Goal: Task Accomplishment & Management: Manage account settings

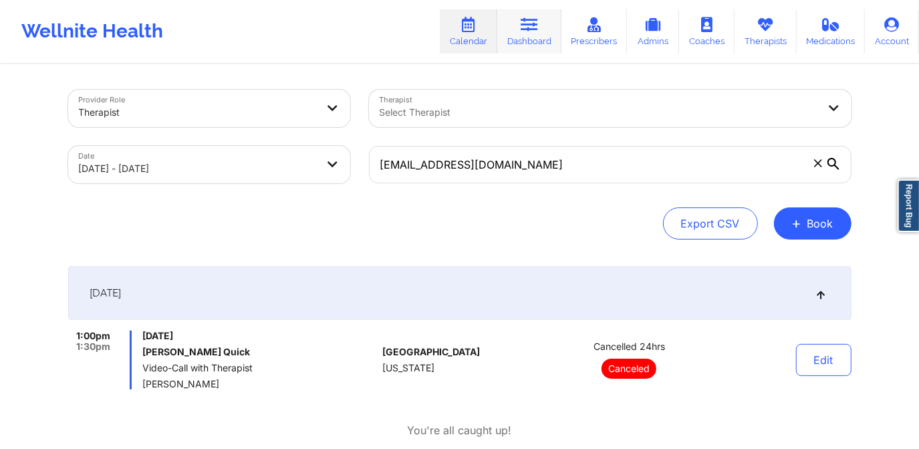
click at [524, 45] on link "Dashboard" at bounding box center [529, 31] width 64 height 44
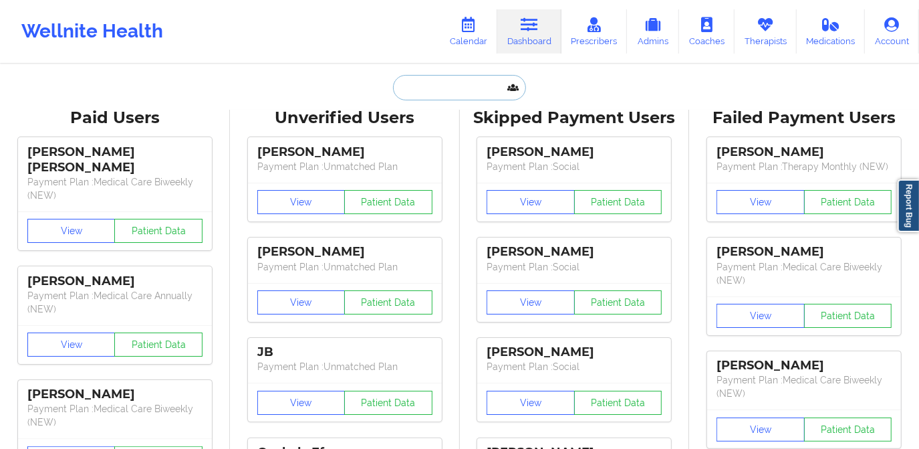
click at [442, 98] on input "text" at bounding box center [459, 87] width 132 height 25
paste input "[PERSON_NAME]"
type input "[PERSON_NAME]"
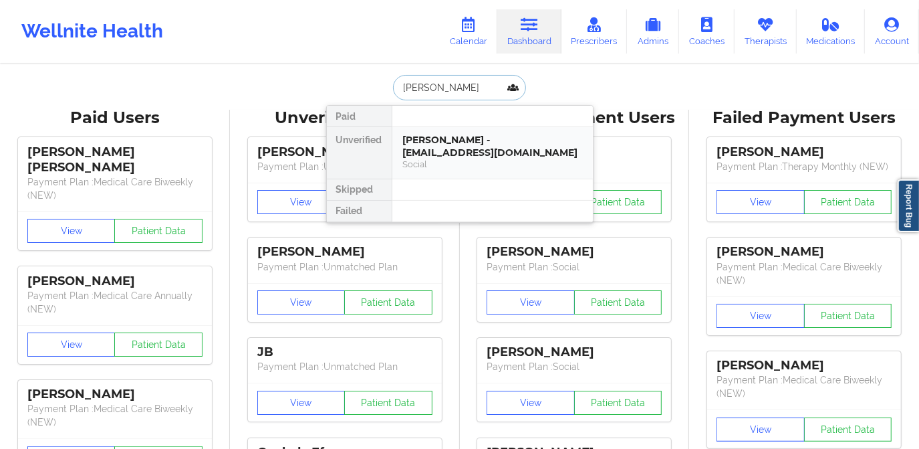
click at [450, 158] on div "Social" at bounding box center [492, 163] width 179 height 11
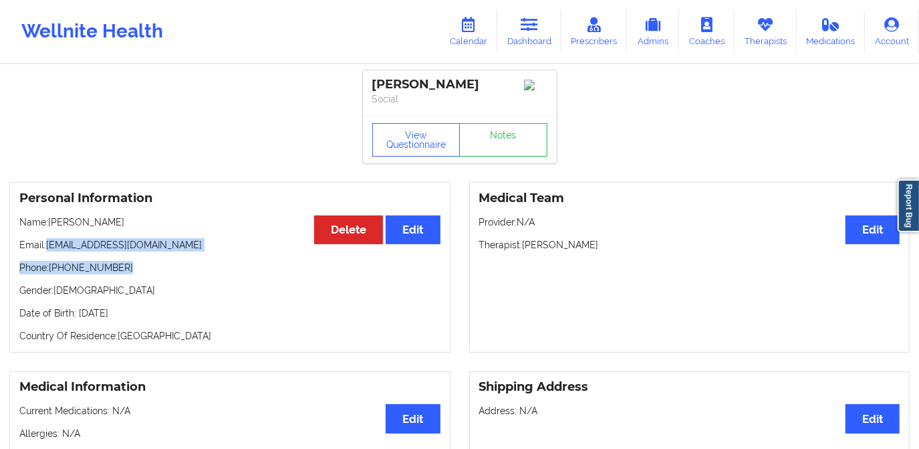
drag, startPoint x: 46, startPoint y: 246, endPoint x: 126, endPoint y: 257, distance: 80.4
click at [126, 257] on div "Personal Information Edit Delete Name: [PERSON_NAME] Email: [EMAIL_ADDRESS][DOM…" at bounding box center [229, 267] width 441 height 170
drag, startPoint x: 126, startPoint y: 257, endPoint x: 118, endPoint y: 254, distance: 8.7
click at [121, 251] on p "Email: [EMAIL_ADDRESS][DOMAIN_NAME]" at bounding box center [229, 244] width 421 height 13
click at [88, 249] on p "Email: [EMAIL_ADDRESS][DOMAIN_NAME]" at bounding box center [229, 244] width 421 height 13
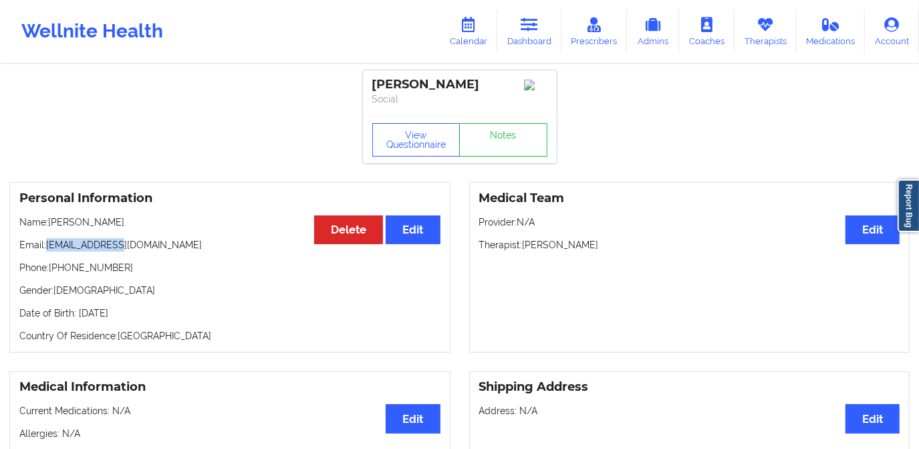
drag, startPoint x: 46, startPoint y: 247, endPoint x: 114, endPoint y: 253, distance: 68.4
click at [114, 251] on p "Email: [EMAIL_ADDRESS][DOMAIN_NAME]" at bounding box center [229, 244] width 421 height 13
copy p "[EMAIL_ADDRESS][DOMAIN_NAME]"
click at [463, 41] on link "Calendar" at bounding box center [468, 31] width 57 height 44
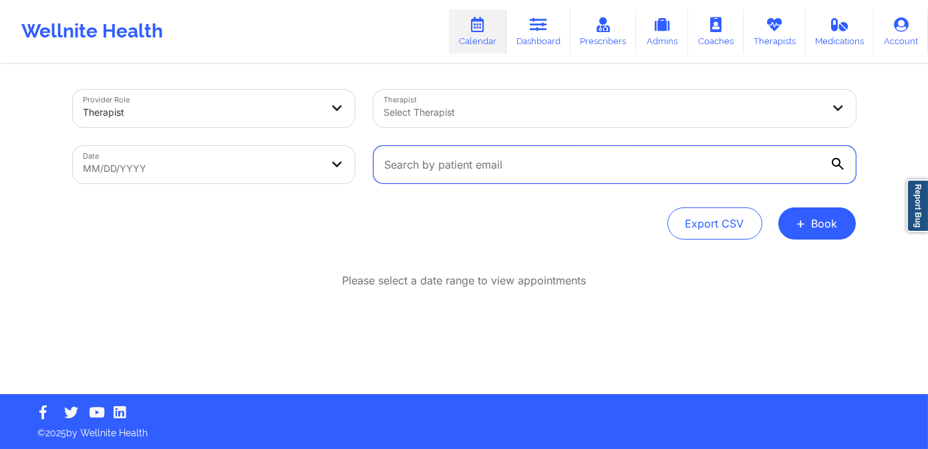
click at [426, 156] on input "text" at bounding box center [615, 164] width 483 height 37
paste input "[EMAIL_ADDRESS][DOMAIN_NAME]"
type input "[EMAIL_ADDRESS][DOMAIN_NAME]"
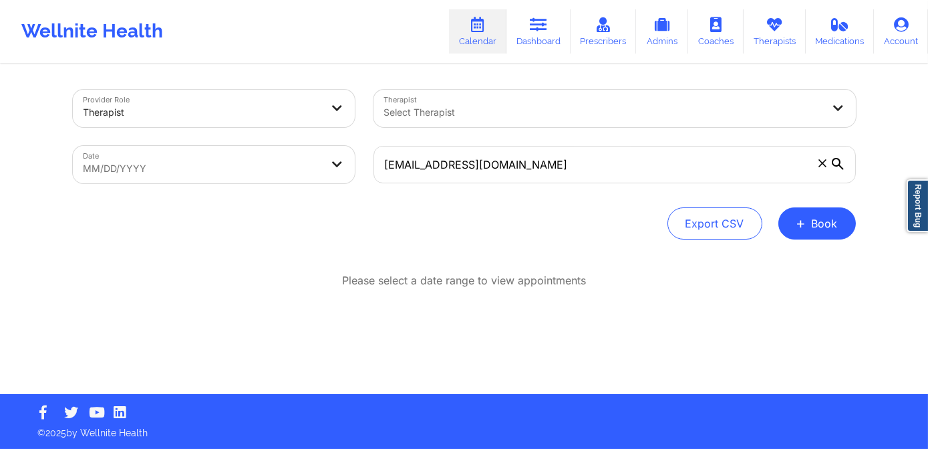
select select "2025-8"
select select "2025-9"
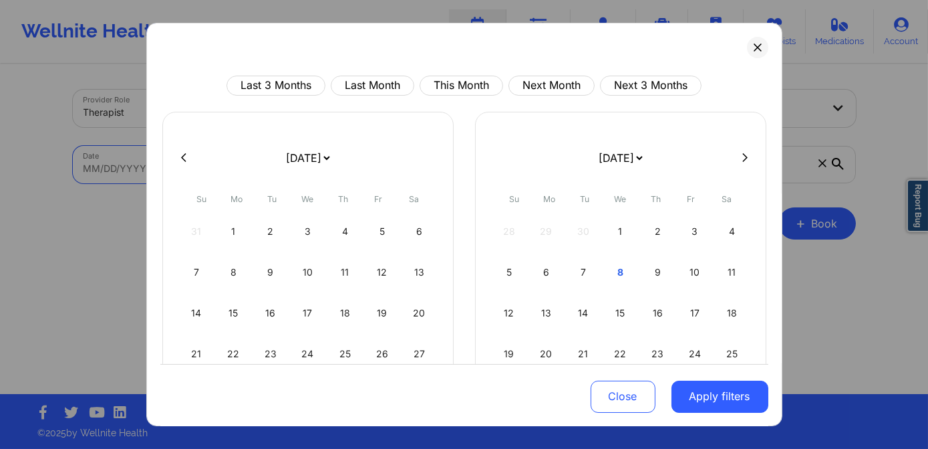
click at [261, 170] on body "Wellnite Health Calendar Dashboard Prescribers Admins Coaches Therapists Medica…" at bounding box center [464, 224] width 928 height 449
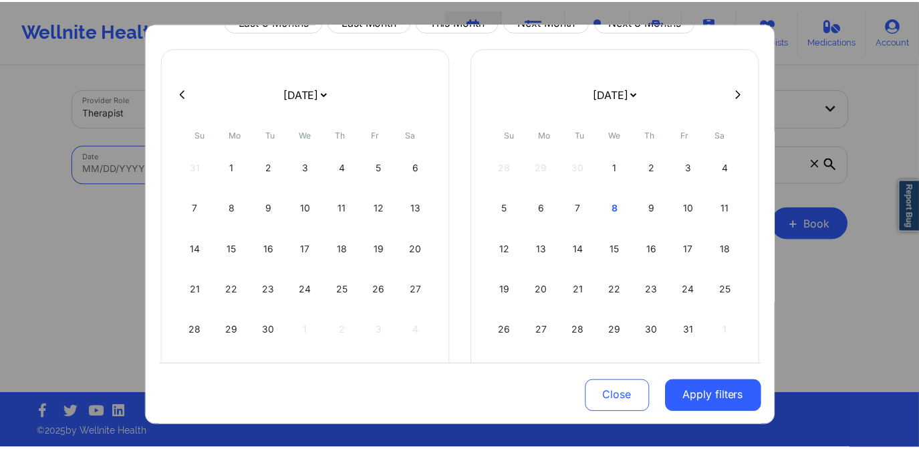
scroll to position [90, 0]
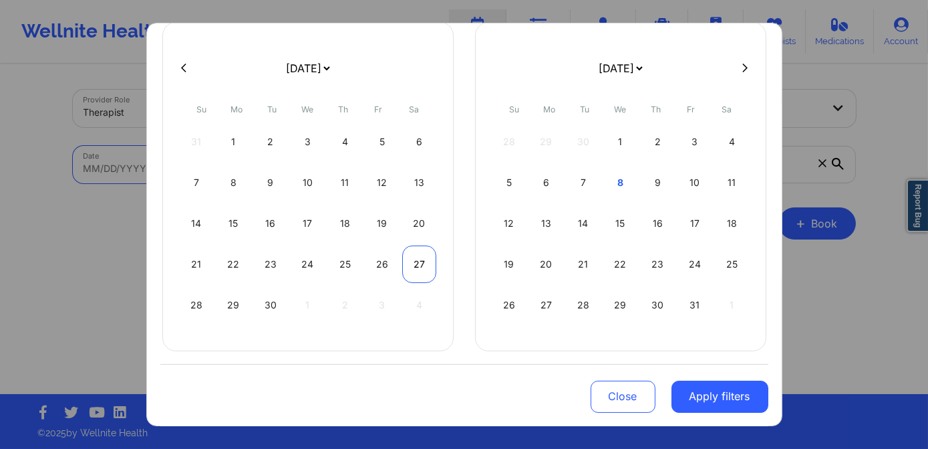
click at [423, 266] on div "27" at bounding box center [419, 263] width 34 height 37
select select "2025-8"
select select "2025-9"
select select "2025-8"
select select "2025-9"
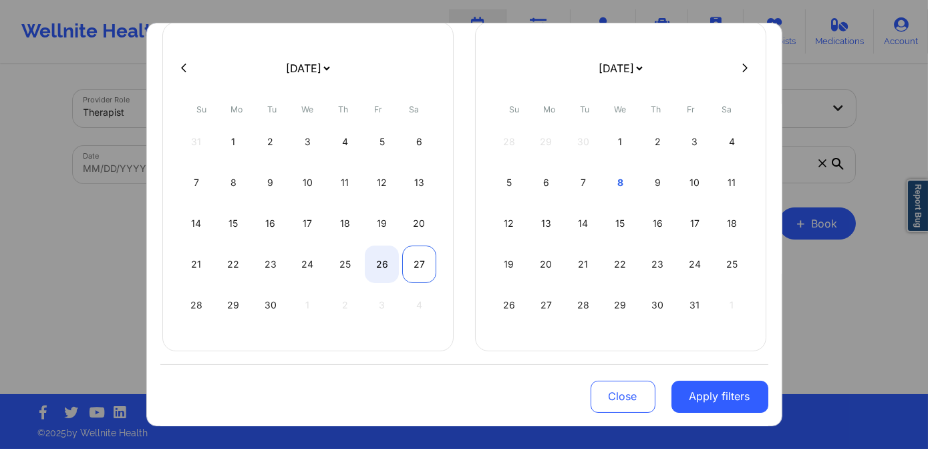
select select "2025-8"
select select "2025-9"
click at [418, 268] on div "27" at bounding box center [419, 263] width 34 height 37
select select "2025-8"
select select "2025-9"
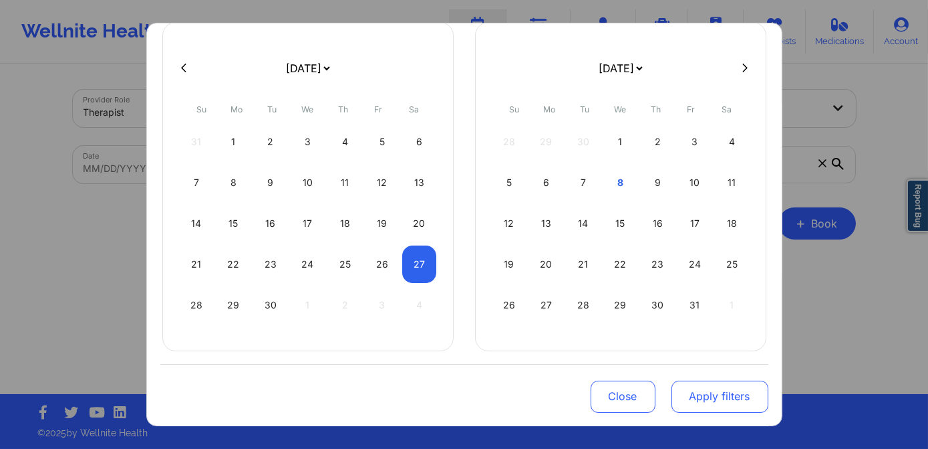
click at [711, 392] on button "Apply filters" at bounding box center [720, 396] width 97 height 32
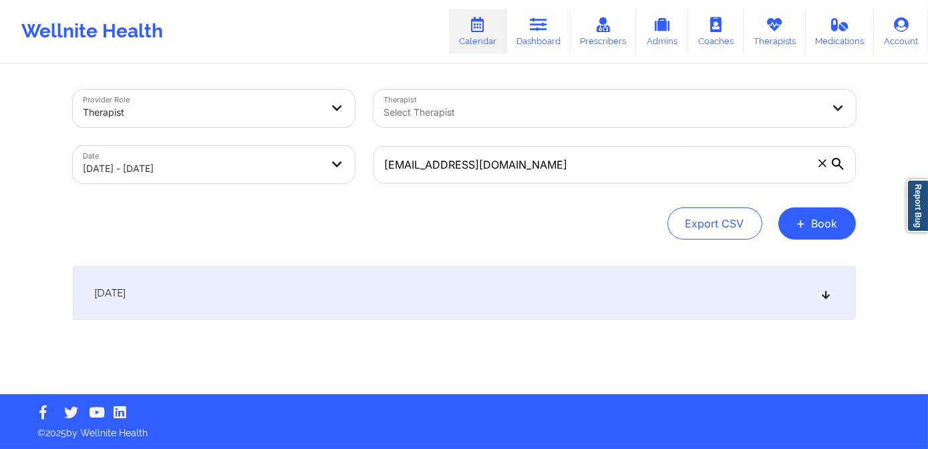
click at [341, 291] on div "[DATE]" at bounding box center [464, 292] width 783 height 53
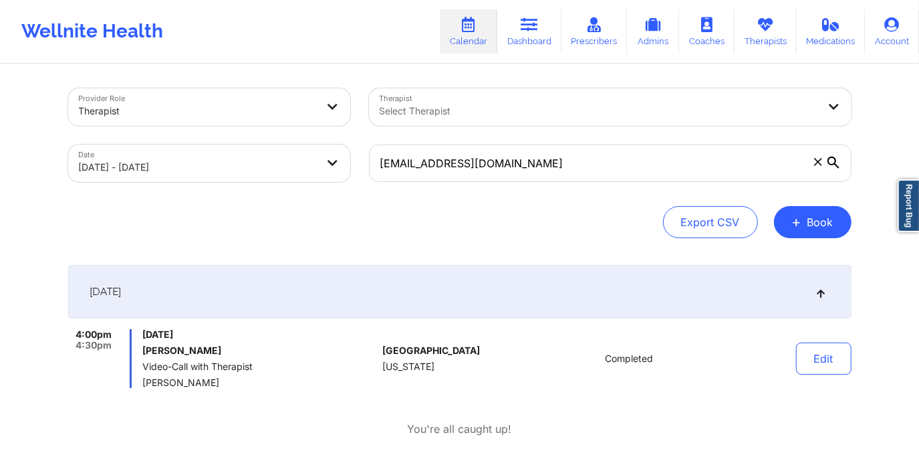
scroll to position [0, 0]
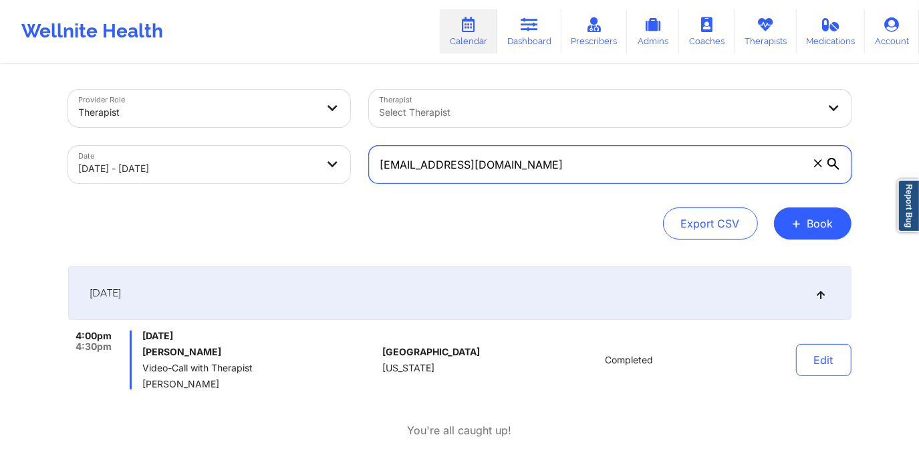
drag, startPoint x: 509, startPoint y: 162, endPoint x: 383, endPoint y: 178, distance: 127.4
click at [383, 178] on input "[EMAIL_ADDRESS][DOMAIN_NAME]" at bounding box center [610, 164] width 483 height 37
type input "z"
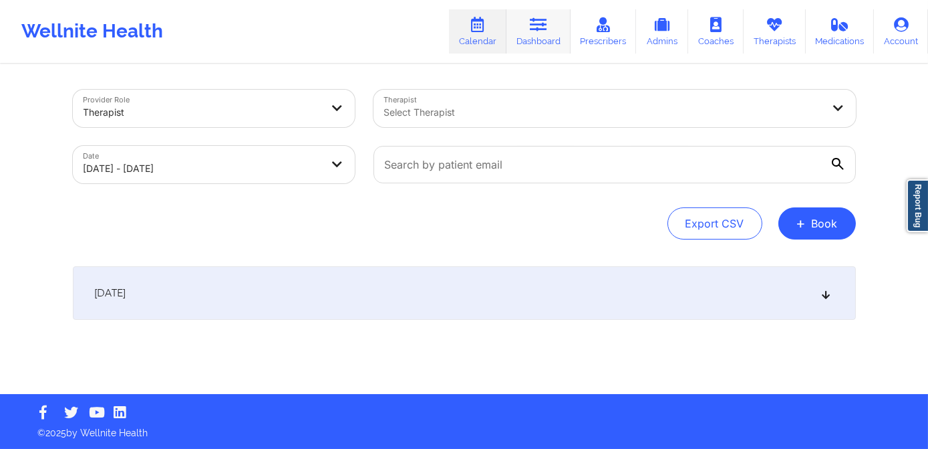
click at [543, 23] on icon at bounding box center [538, 24] width 17 height 15
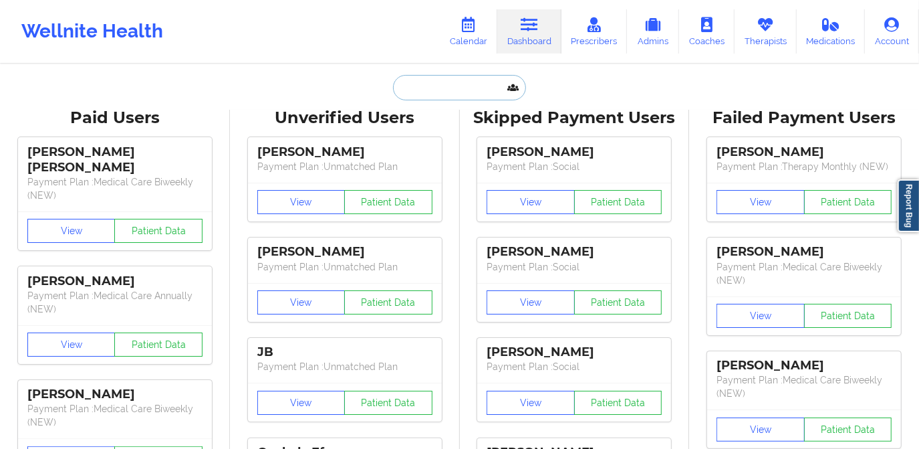
click at [429, 96] on input "text" at bounding box center [459, 87] width 132 height 25
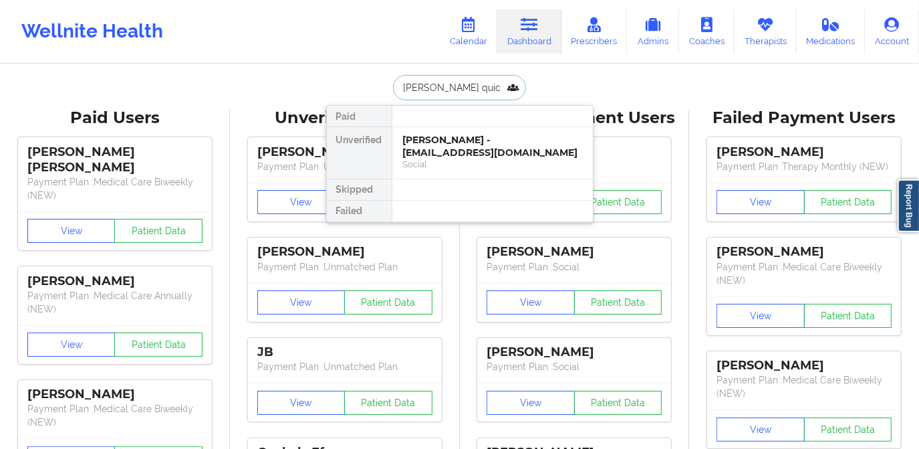
type input "[PERSON_NAME] quick"
click at [457, 142] on div "[PERSON_NAME] Quick - [EMAIL_ADDRESS][DOMAIN_NAME]" at bounding box center [492, 146] width 179 height 25
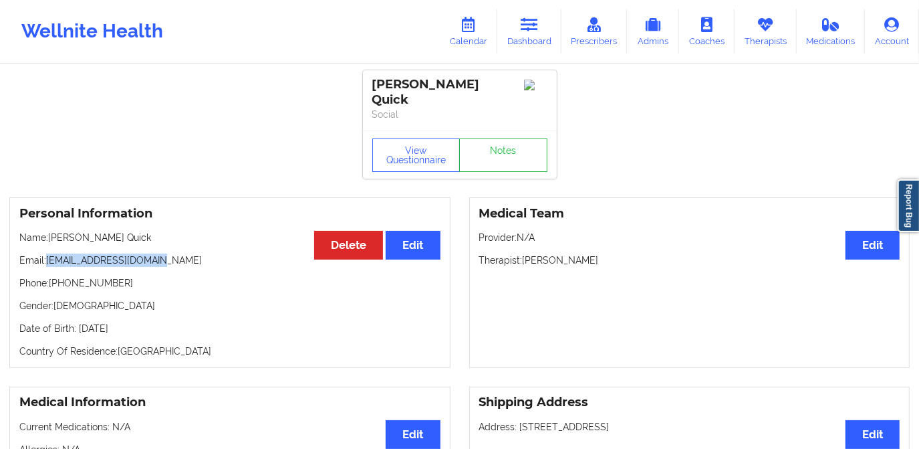
drag, startPoint x: 46, startPoint y: 249, endPoint x: 185, endPoint y: 250, distance: 139.0
click at [185, 253] on p "Email: [EMAIL_ADDRESS][DOMAIN_NAME]" at bounding box center [229, 259] width 421 height 13
copy p "[EMAIL_ADDRESS][DOMAIN_NAME]"
click at [471, 43] on link "Calendar" at bounding box center [468, 31] width 57 height 44
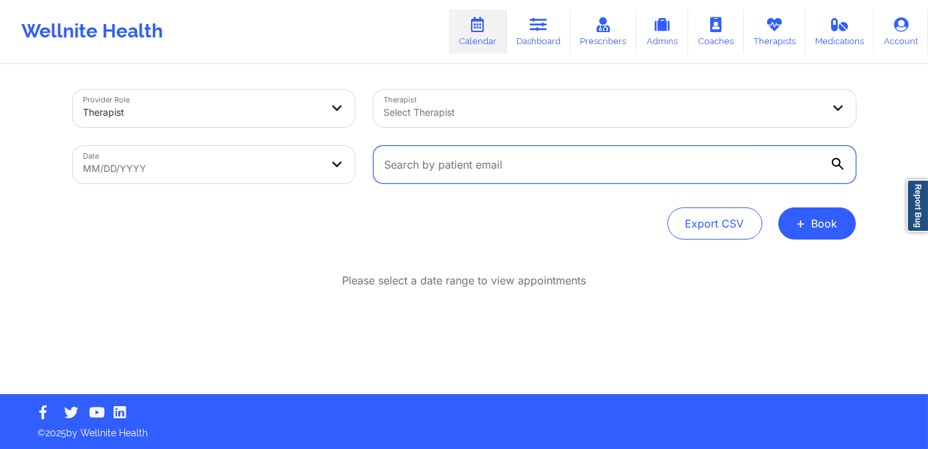
click at [422, 162] on input "text" at bounding box center [615, 164] width 483 height 37
paste input "[EMAIL_ADDRESS][DOMAIN_NAME]"
type input "[EMAIL_ADDRESS][DOMAIN_NAME]"
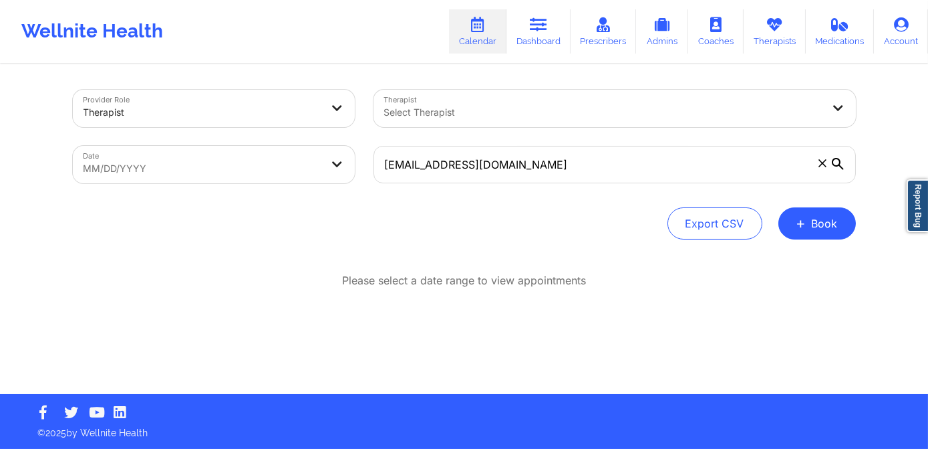
select select "2025-8"
select select "2025-9"
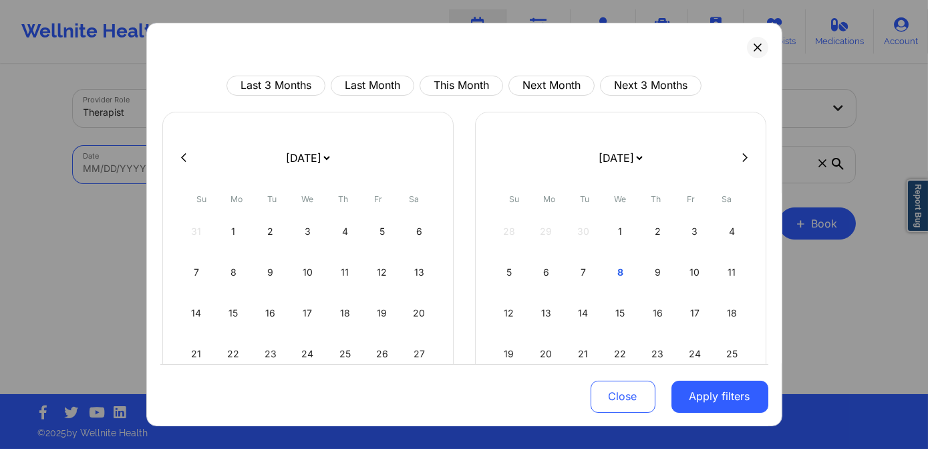
click at [229, 174] on body "Wellnite Health Calendar Dashboard Prescribers Admins Coaches Therapists Medica…" at bounding box center [464, 224] width 928 height 449
click at [545, 273] on div "6" at bounding box center [546, 271] width 34 height 37
select select "2025-9"
select select "2025-10"
select select "2025-9"
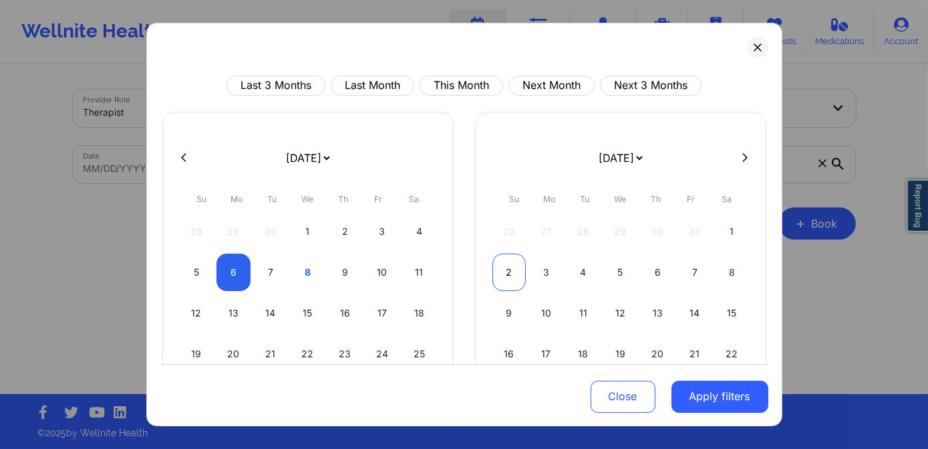
select select "2025-10"
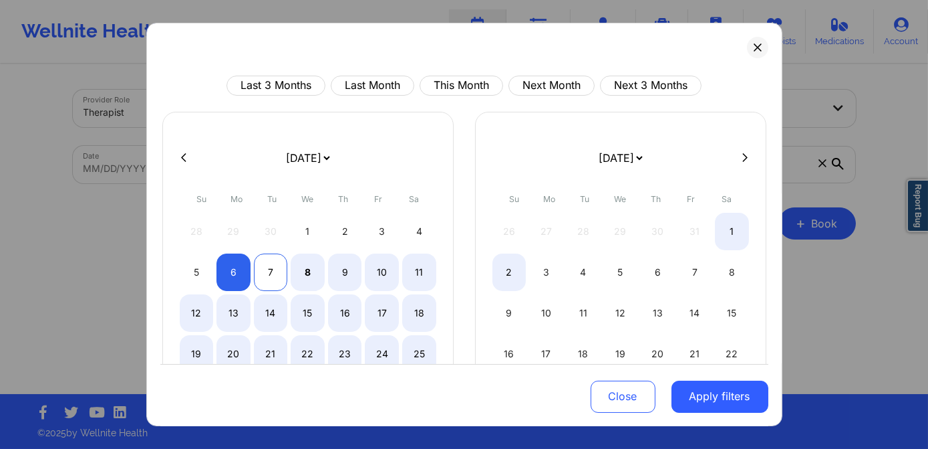
select select "2025-9"
select select "2025-10"
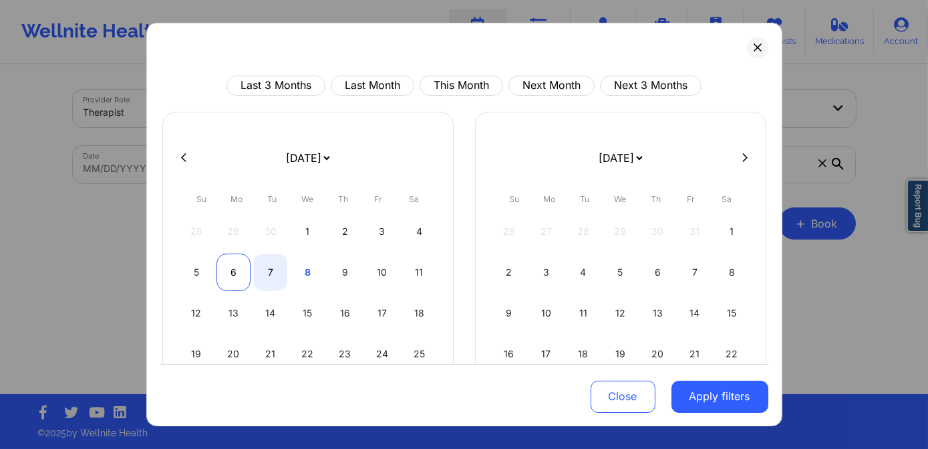
select select "2025-9"
select select "2025-10"
click at [232, 269] on div "6" at bounding box center [234, 271] width 34 height 37
select select "2025-9"
select select "2025-10"
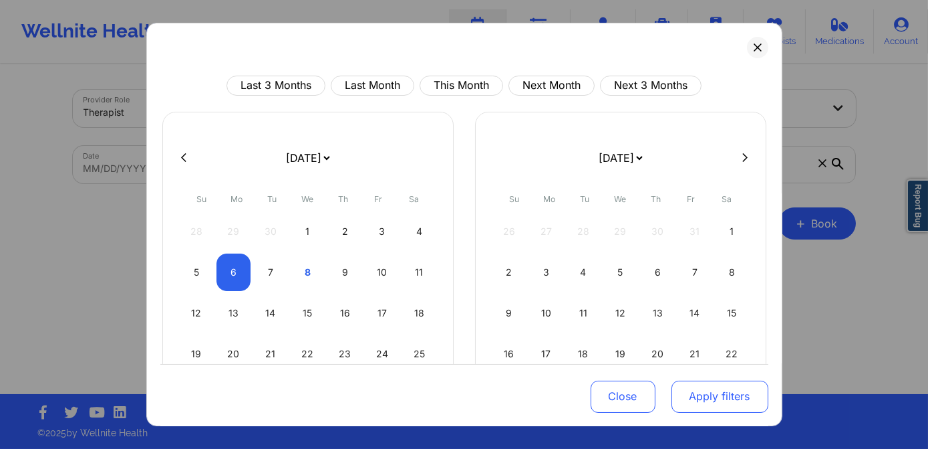
click at [707, 398] on button "Apply filters" at bounding box center [720, 396] width 97 height 32
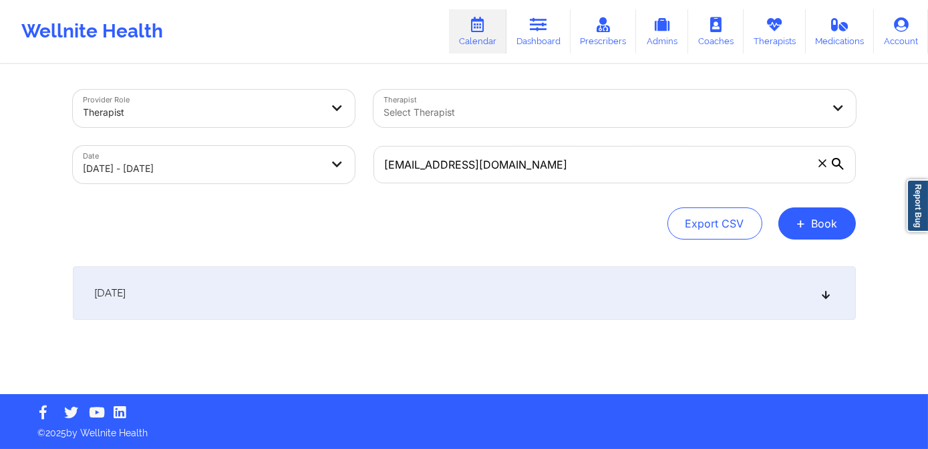
click at [499, 284] on div "[DATE]" at bounding box center [464, 292] width 783 height 53
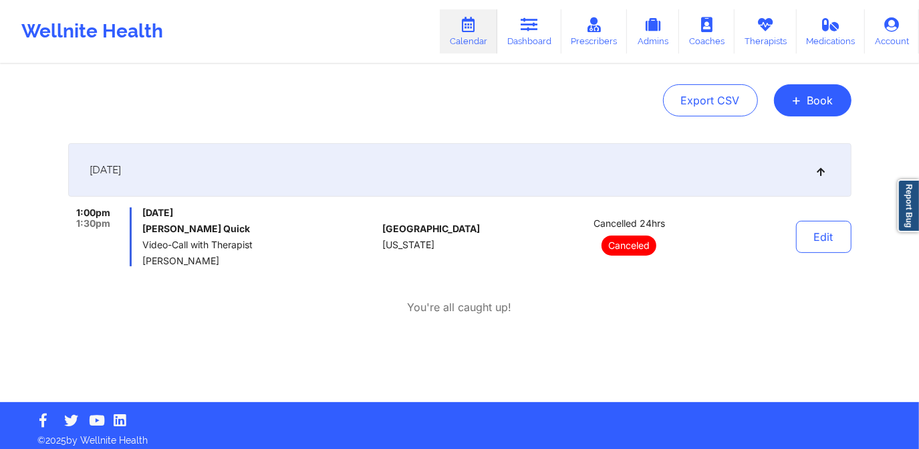
scroll to position [130, 0]
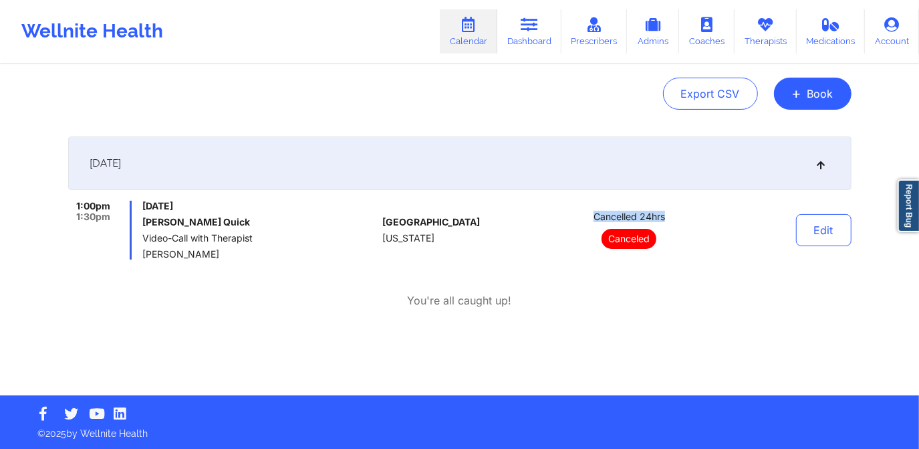
drag, startPoint x: 591, startPoint y: 213, endPoint x: 666, endPoint y: 214, distance: 75.5
click at [666, 214] on div "Cancelled 24hrs Canceled" at bounding box center [630, 230] width 186 height 59
drag, startPoint x: 666, startPoint y: 214, endPoint x: 726, endPoint y: 238, distance: 64.2
click at [726, 238] on div "1:00pm 1:30pm [DATE] [PERSON_NAME] Quick Video-Call with Therapist [PERSON_NAME…" at bounding box center [459, 230] width 783 height 59
click at [810, 227] on button "Edit" at bounding box center [823, 230] width 55 height 32
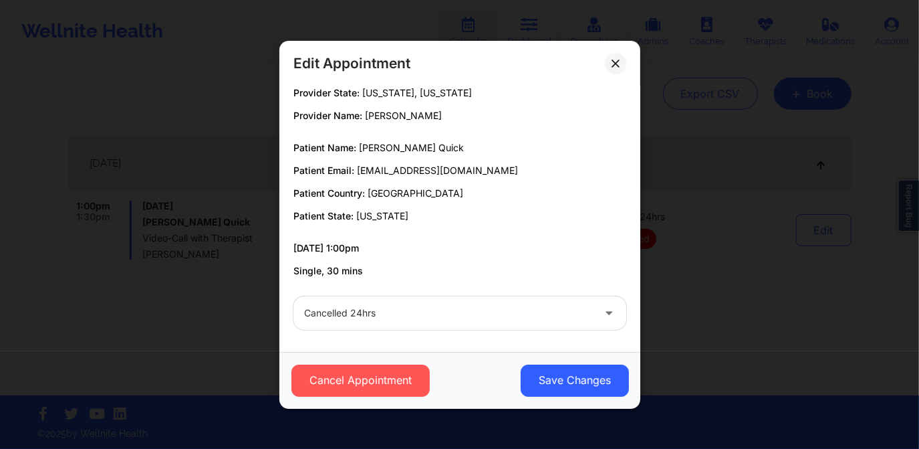
scroll to position [37, 0]
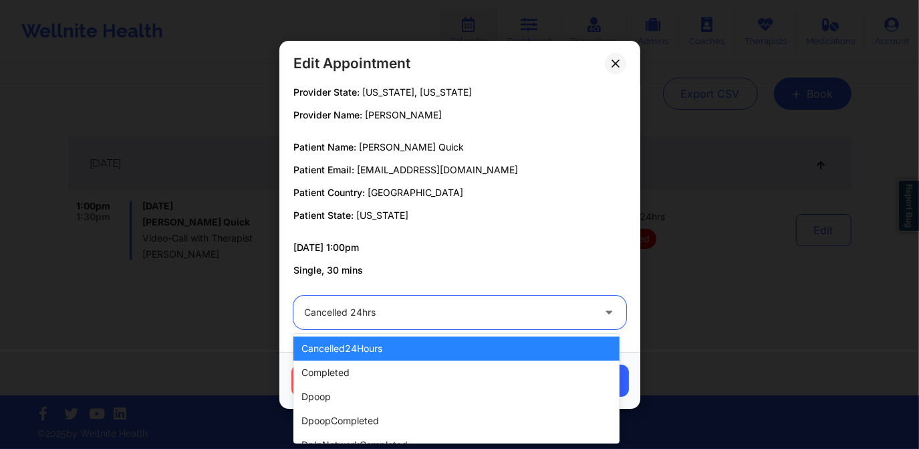
click at [490, 316] on div at bounding box center [448, 312] width 289 height 16
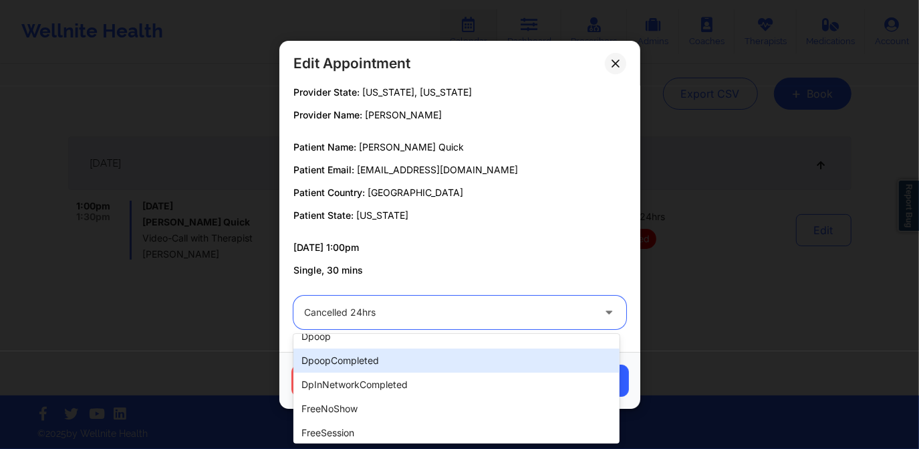
scroll to position [0, 0]
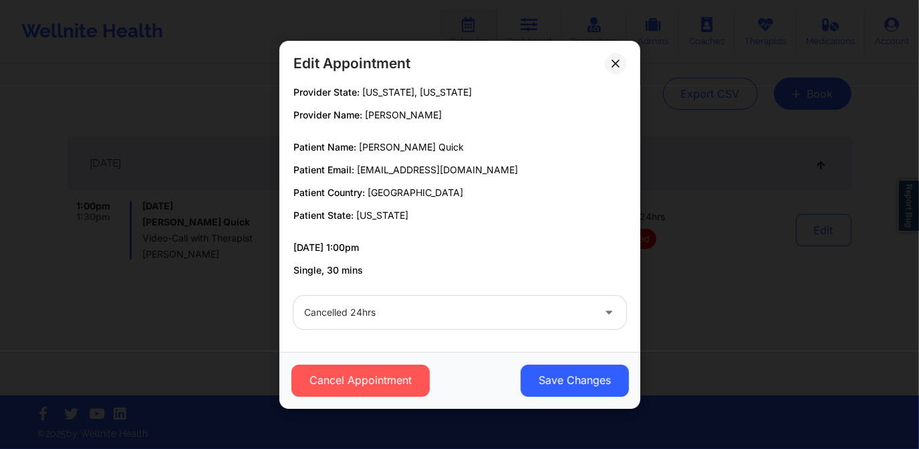
click at [594, 251] on p "[DATE] 1:00pm" at bounding box center [459, 247] width 333 height 13
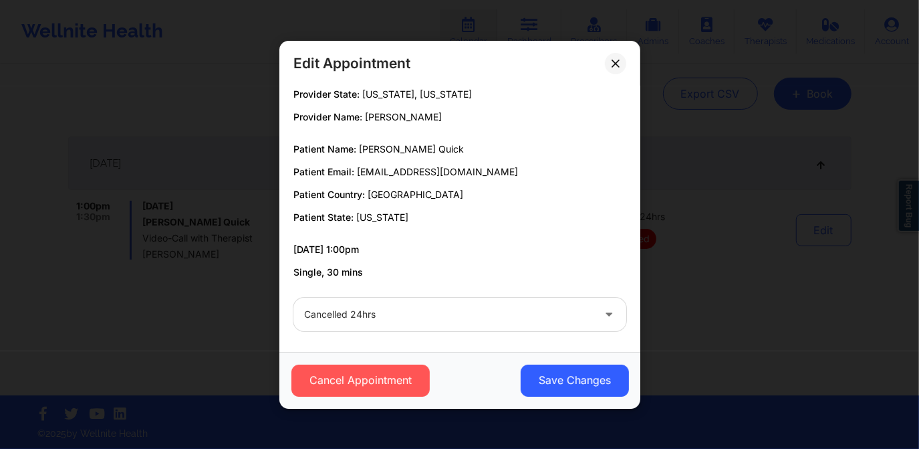
scroll to position [37, 0]
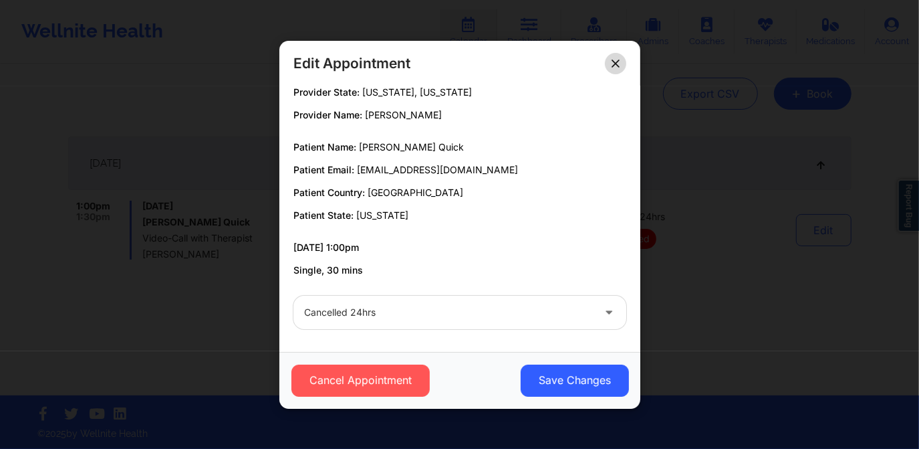
click at [612, 65] on icon at bounding box center [616, 63] width 8 height 8
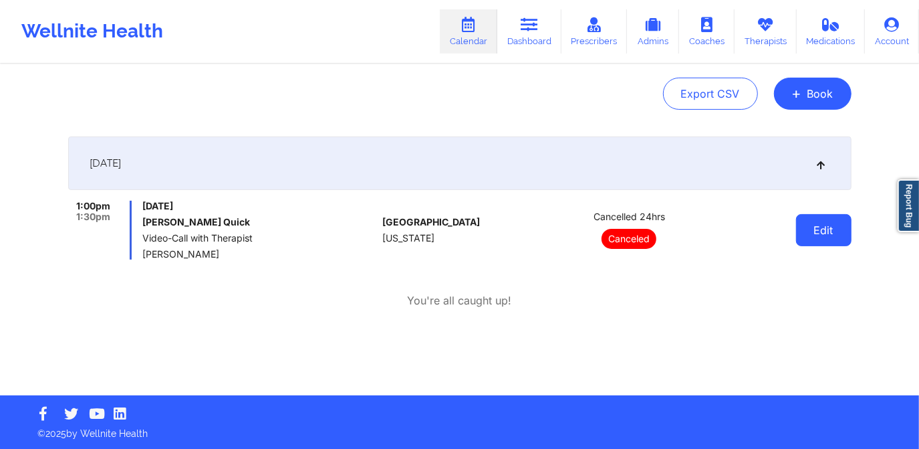
click at [818, 226] on button "Edit" at bounding box center [823, 230] width 55 height 32
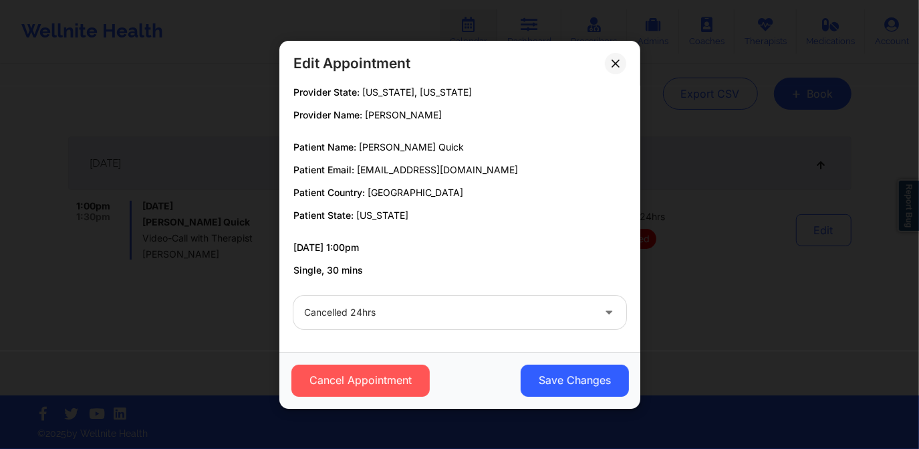
click at [422, 306] on div at bounding box center [448, 312] width 289 height 16
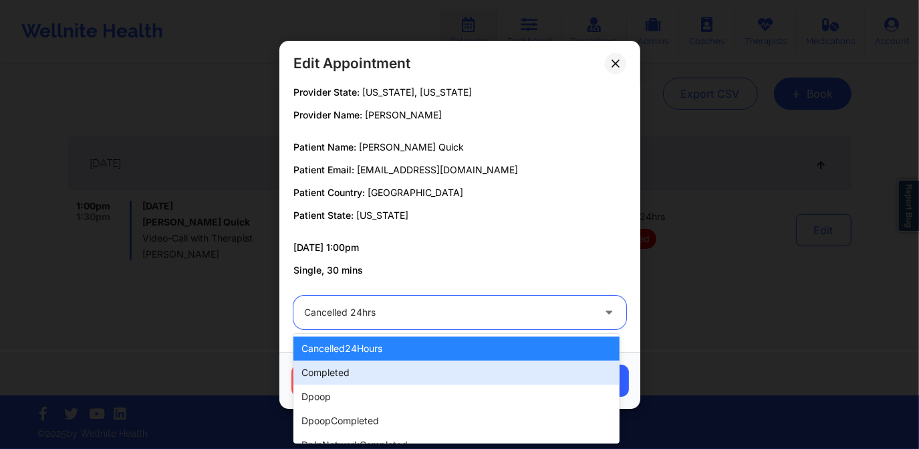
click at [401, 366] on div "completed" at bounding box center [456, 372] width 327 height 24
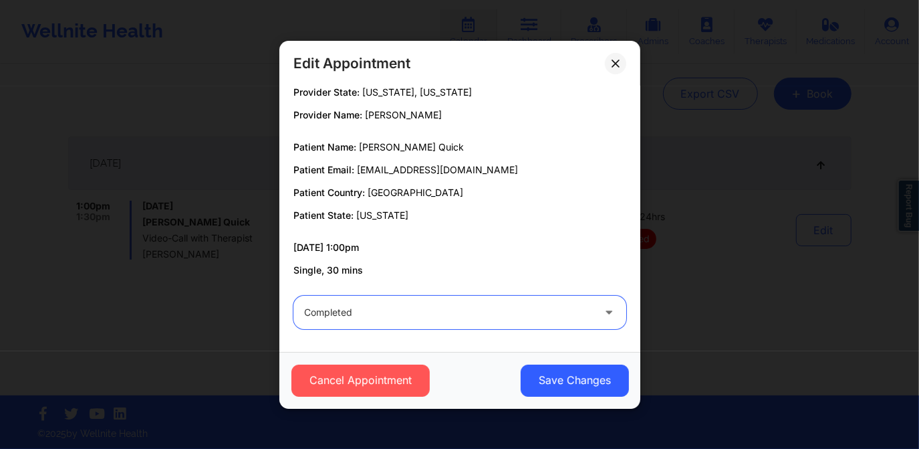
click at [368, 266] on p "Single, 30 mins" at bounding box center [459, 269] width 333 height 13
click at [342, 268] on p "Single, 30 mins" at bounding box center [459, 269] width 333 height 13
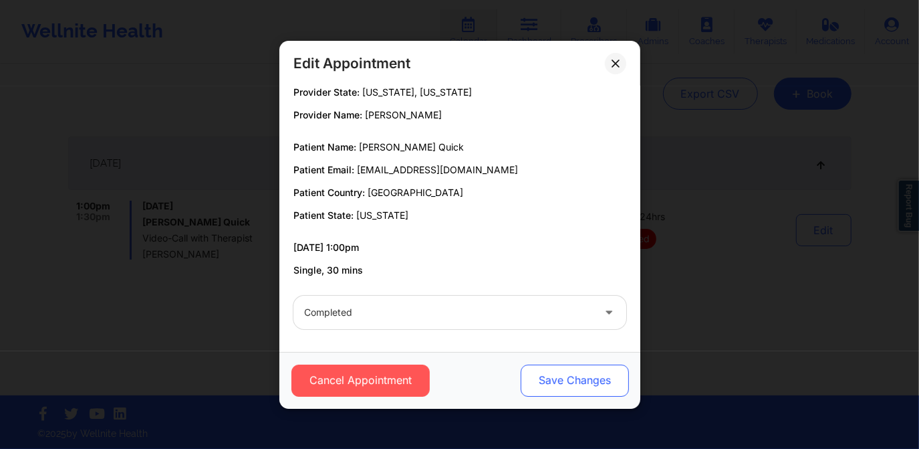
click at [581, 384] on button "Save Changes" at bounding box center [574, 380] width 108 height 32
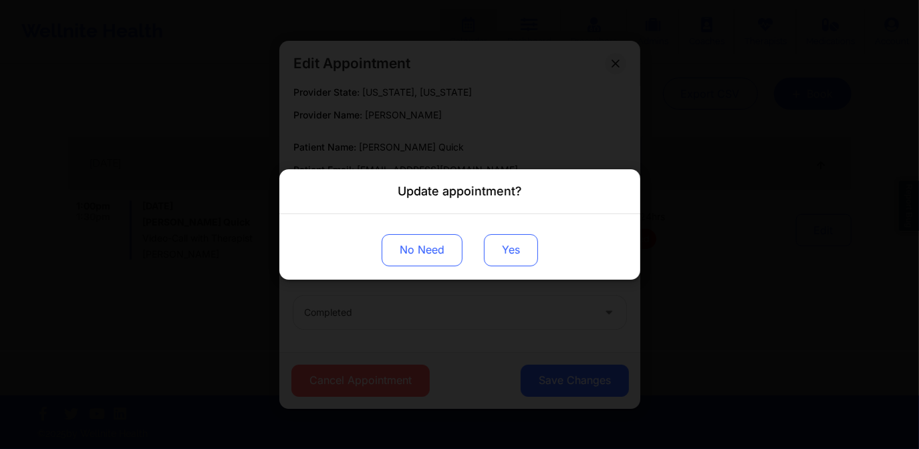
click at [505, 253] on button "Yes" at bounding box center [511, 250] width 54 height 32
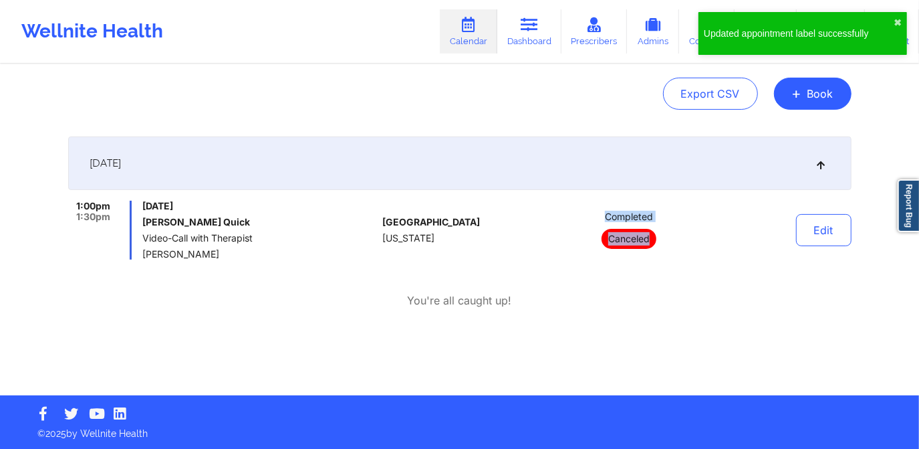
drag, startPoint x: 604, startPoint y: 214, endPoint x: 652, endPoint y: 243, distance: 56.4
click at [652, 243] on div "Completed Canceled" at bounding box center [630, 230] width 186 height 59
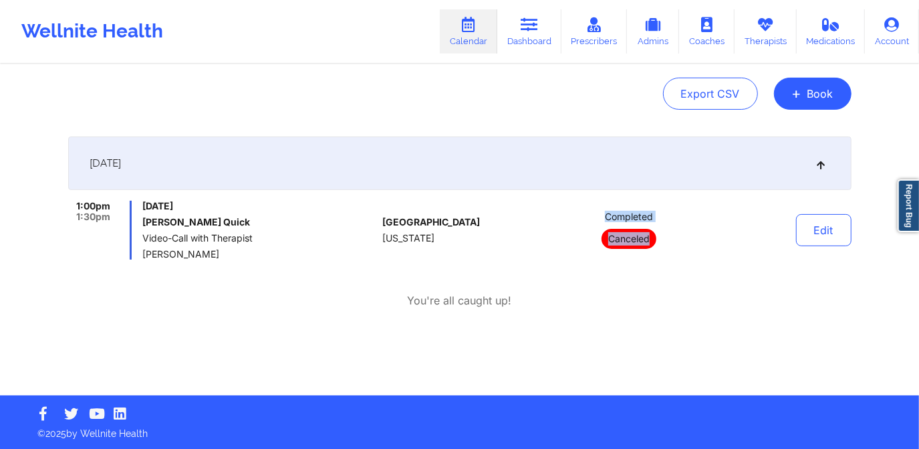
drag, startPoint x: 652, startPoint y: 243, endPoint x: 673, endPoint y: 255, distance: 24.0
click at [673, 255] on div "Completed Canceled" at bounding box center [630, 230] width 186 height 59
click at [679, 222] on div "Completed Canceled" at bounding box center [630, 230] width 186 height 59
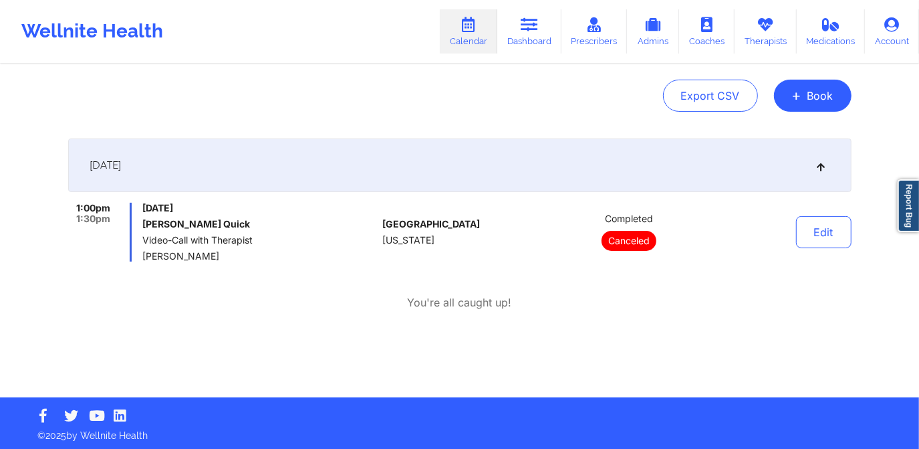
scroll to position [130, 0]
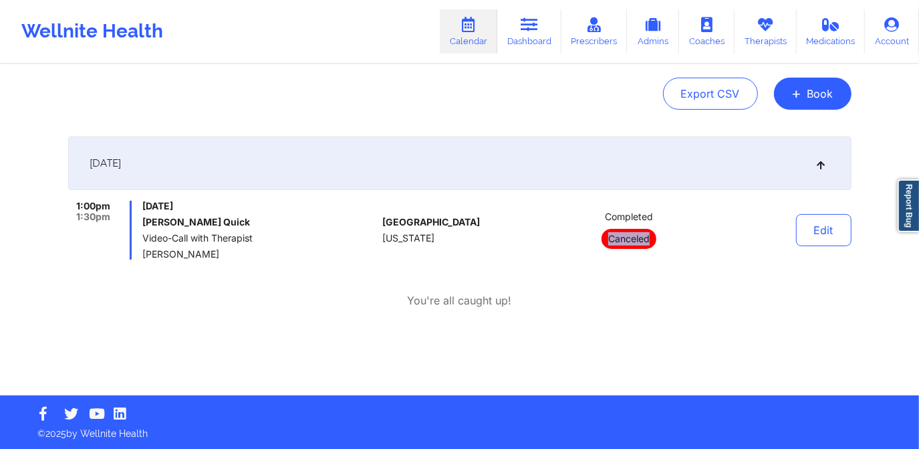
drag, startPoint x: 608, startPoint y: 238, endPoint x: 652, endPoint y: 241, distance: 44.2
click at [652, 241] on p "Canceled" at bounding box center [629, 239] width 55 height 20
drag, startPoint x: 652, startPoint y: 241, endPoint x: 696, endPoint y: 251, distance: 45.2
click at [696, 251] on div "Completed Canceled" at bounding box center [630, 230] width 186 height 59
click at [693, 251] on div "Completed Canceled" at bounding box center [630, 230] width 186 height 59
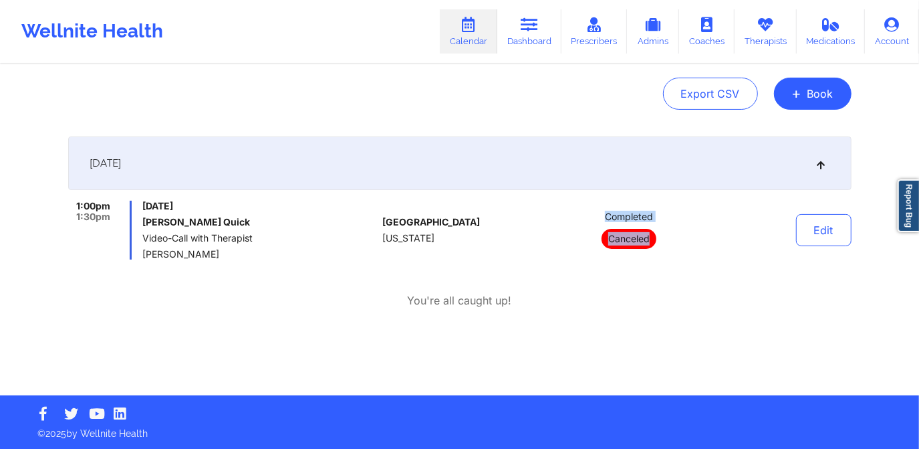
drag, startPoint x: 606, startPoint y: 215, endPoint x: 650, endPoint y: 241, distance: 51.2
click at [650, 241] on div "Completed Canceled" at bounding box center [630, 230] width 186 height 59
drag, startPoint x: 650, startPoint y: 241, endPoint x: 641, endPoint y: 259, distance: 20.9
click at [641, 259] on div "1:00pm 1:30pm [DATE] [PERSON_NAME] Quick Video-Call with Therapist [PERSON_NAME…" at bounding box center [459, 255] width 783 height 108
click at [567, 247] on div "Completed Canceled" at bounding box center [630, 230] width 186 height 59
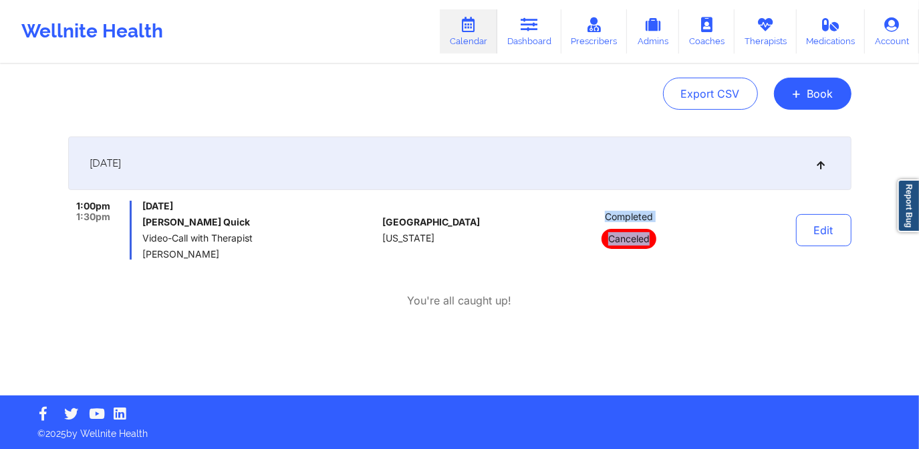
drag, startPoint x: 606, startPoint y: 216, endPoint x: 652, endPoint y: 241, distance: 53.2
click at [652, 241] on div "Completed Canceled" at bounding box center [630, 230] width 186 height 59
drag, startPoint x: 652, startPoint y: 241, endPoint x: 576, endPoint y: 271, distance: 82.5
click at [576, 271] on div "1:00pm 1:30pm [DATE] [PERSON_NAME] Quick Video-Call with Therapist [PERSON_NAME…" at bounding box center [459, 255] width 783 height 108
drag, startPoint x: 605, startPoint y: 215, endPoint x: 653, endPoint y: 243, distance: 55.7
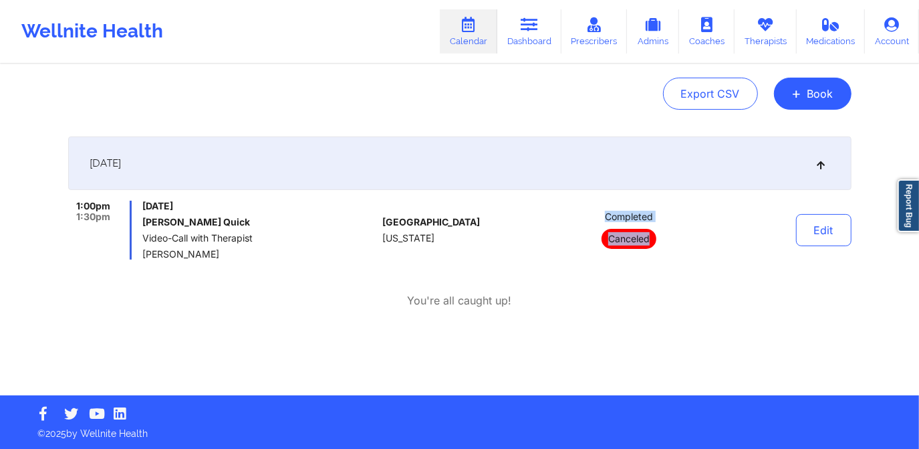
click at [653, 243] on div "Completed Canceled" at bounding box center [630, 230] width 186 height 59
drag, startPoint x: 653, startPoint y: 243, endPoint x: 676, endPoint y: 277, distance: 40.4
click at [676, 277] on div "1:00pm 1:30pm [DATE] [PERSON_NAME] Quick Video-Call with Therapist [PERSON_NAME…" at bounding box center [459, 255] width 783 height 108
drag, startPoint x: 604, startPoint y: 215, endPoint x: 659, endPoint y: 238, distance: 59.6
click at [659, 238] on div "Completed Canceled" at bounding box center [630, 230] width 186 height 59
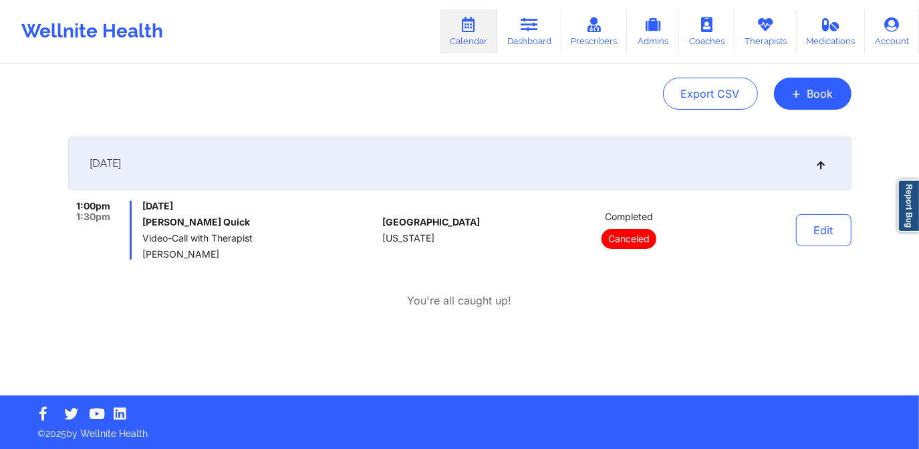
drag, startPoint x: 659, startPoint y: 238, endPoint x: 615, endPoint y: 322, distance: 94.5
click at [615, 322] on div "[DATE] 1:00pm 1:30pm [DATE] [PERSON_NAME] Quick Video-Call with Therapist [PERS…" at bounding box center [459, 238] width 783 height 205
drag, startPoint x: 608, startPoint y: 239, endPoint x: 654, endPoint y: 243, distance: 46.3
click at [654, 243] on p "Canceled" at bounding box center [629, 239] width 55 height 20
drag, startPoint x: 654, startPoint y: 243, endPoint x: 652, endPoint y: 279, distance: 36.8
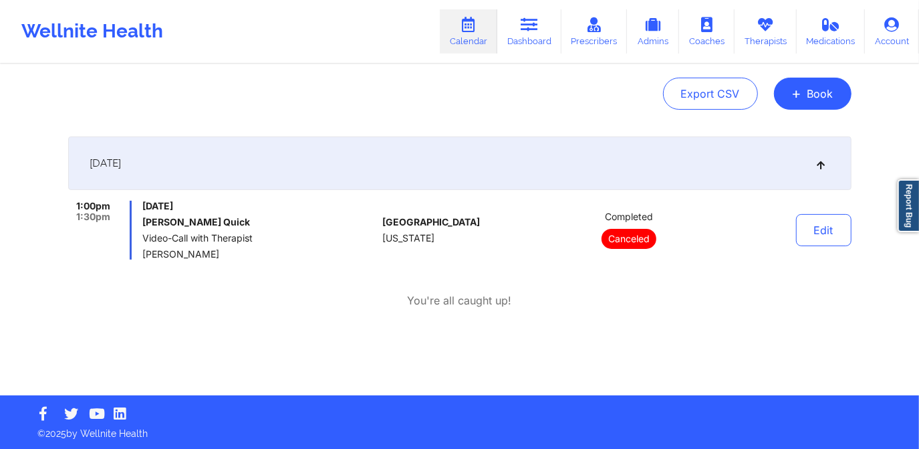
click at [652, 279] on div "1:00pm 1:30pm [DATE] [PERSON_NAME] Quick Video-Call with Therapist [PERSON_NAME…" at bounding box center [459, 255] width 783 height 108
drag, startPoint x: 604, startPoint y: 215, endPoint x: 653, endPoint y: 241, distance: 55.9
click at [653, 241] on div "Completed Canceled" at bounding box center [630, 230] width 186 height 59
drag, startPoint x: 653, startPoint y: 241, endPoint x: 638, endPoint y: 291, distance: 52.9
click at [638, 291] on div "1:00pm 1:30pm [DATE] [PERSON_NAME] Quick Video-Call with Therapist [PERSON_NAME…" at bounding box center [459, 255] width 783 height 108
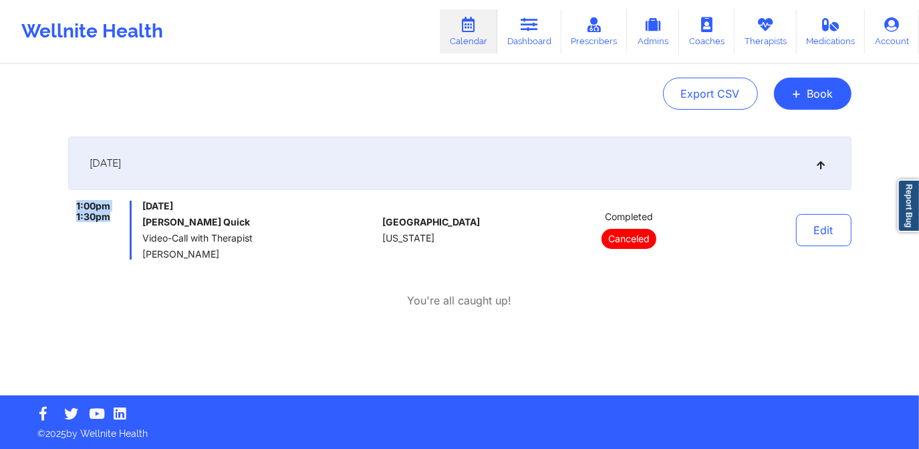
drag, startPoint x: 116, startPoint y: 219, endPoint x: 76, endPoint y: 207, distance: 41.2
click at [73, 207] on div "1:00pm 1:30pm" at bounding box center [100, 230] width 64 height 59
click at [612, 297] on div "You're all caught up!" at bounding box center [459, 300] width 783 height 15
drag, startPoint x: 608, startPoint y: 215, endPoint x: 653, endPoint y: 237, distance: 50.5
click at [653, 237] on div "Completed Canceled" at bounding box center [630, 230] width 186 height 59
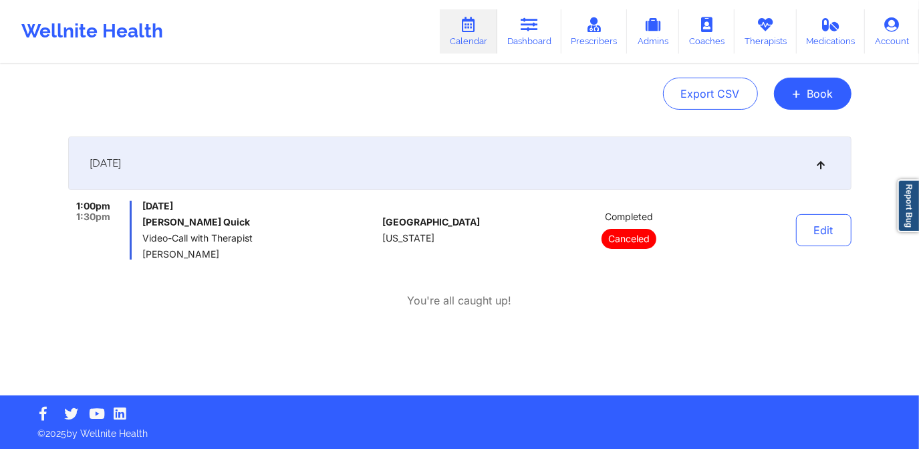
drag, startPoint x: 653, startPoint y: 237, endPoint x: 610, endPoint y: 295, distance: 73.1
click at [610, 295] on div "You're all caught up!" at bounding box center [459, 300] width 783 height 15
drag, startPoint x: 608, startPoint y: 216, endPoint x: 660, endPoint y: 239, distance: 57.1
click at [660, 239] on div "Completed Canceled" at bounding box center [630, 230] width 186 height 59
drag, startPoint x: 660, startPoint y: 239, endPoint x: 630, endPoint y: 264, distance: 38.4
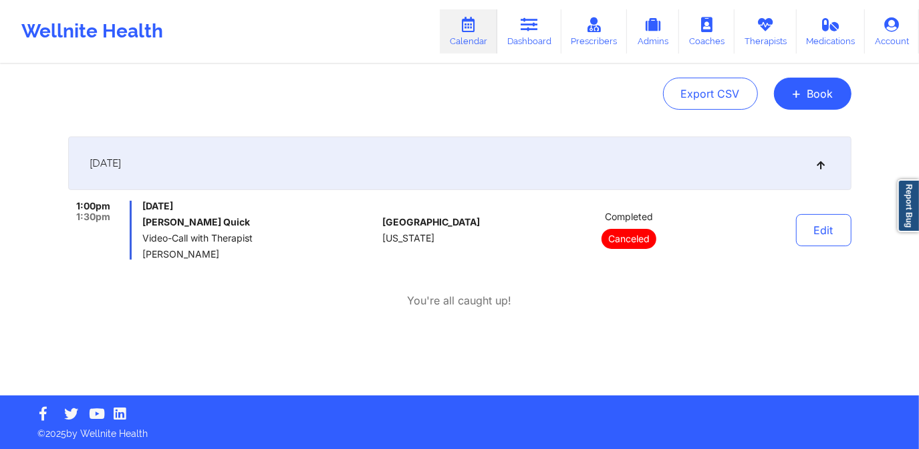
click at [630, 264] on div "1:00pm 1:30pm [DATE] [PERSON_NAME] Quick Video-Call with Therapist [PERSON_NAME…" at bounding box center [459, 255] width 783 height 108
click at [807, 233] on button "Edit" at bounding box center [823, 230] width 55 height 32
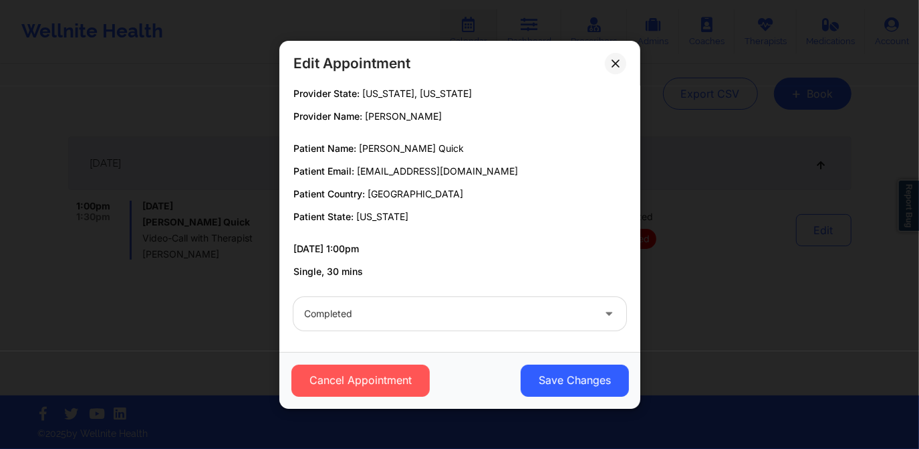
scroll to position [37, 0]
click at [616, 68] on button at bounding box center [615, 62] width 21 height 21
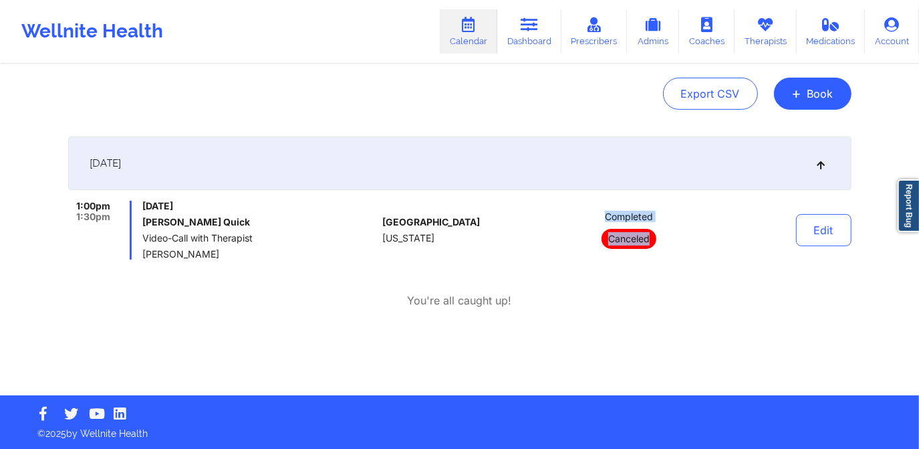
drag, startPoint x: 606, startPoint y: 213, endPoint x: 652, endPoint y: 235, distance: 51.7
click at [652, 235] on div "Completed Canceled" at bounding box center [630, 230] width 186 height 59
drag, startPoint x: 652, startPoint y: 235, endPoint x: 524, endPoint y: 234, distance: 128.3
click at [524, 234] on div "[GEOGRAPHIC_DATA] [US_STATE]" at bounding box center [456, 230] width 148 height 59
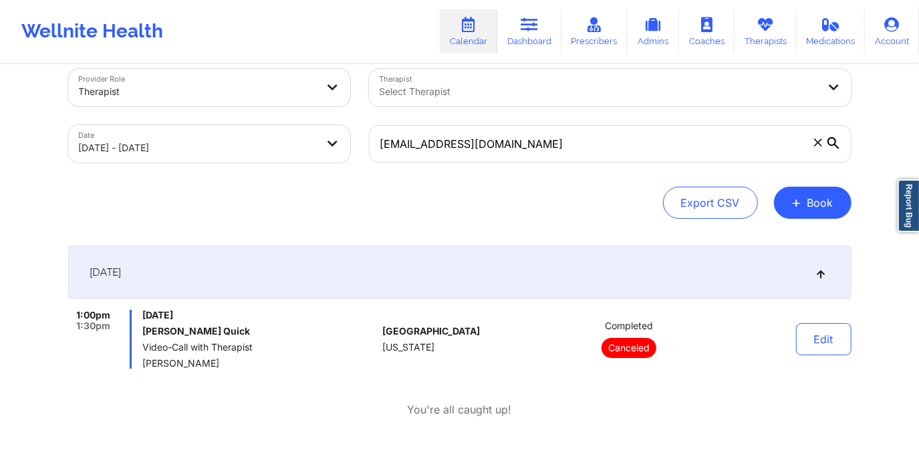
scroll to position [0, 0]
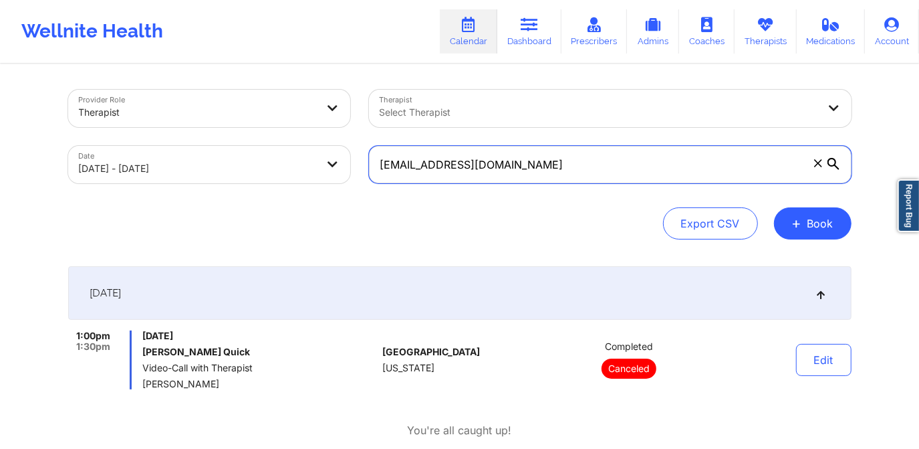
drag, startPoint x: 507, startPoint y: 163, endPoint x: 355, endPoint y: 170, distance: 151.9
click at [355, 170] on div "Provider Role Therapist Therapist Select Therapist Date [DATE] - [DATE] [EMAIL_…" at bounding box center [460, 136] width 802 height 112
paste input "[DOMAIN_NAME]"
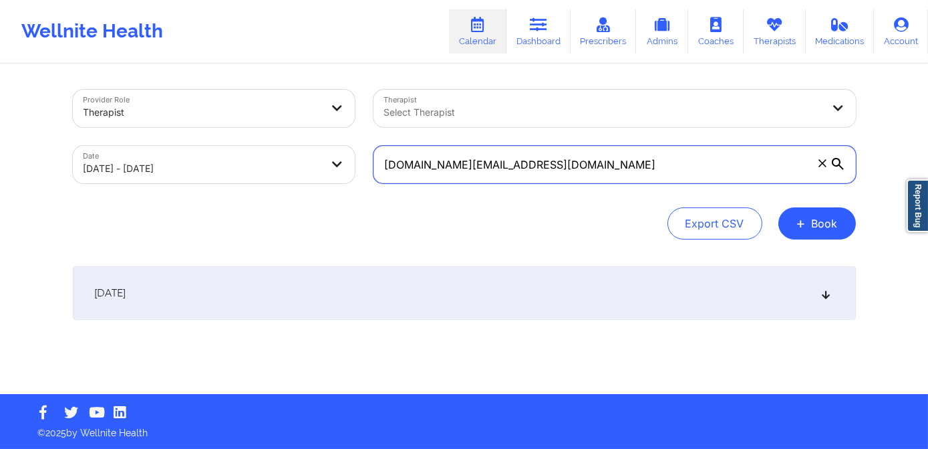
type input "[DOMAIN_NAME][EMAIL_ADDRESS][DOMAIN_NAME]"
click at [257, 161] on body "Wellnite Health Calendar Dashboard Prescribers Admins Coaches Therapists Medica…" at bounding box center [464, 224] width 928 height 449
select select "2025-9"
select select "2025-10"
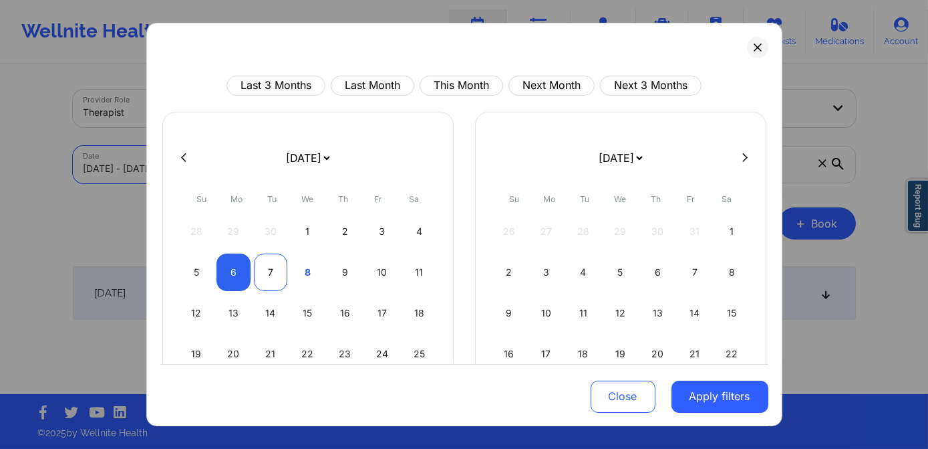
click at [269, 275] on div "7" at bounding box center [271, 271] width 34 height 37
select select "2025-9"
select select "2025-10"
click at [273, 279] on div "7" at bounding box center [271, 271] width 34 height 37
select select "2025-9"
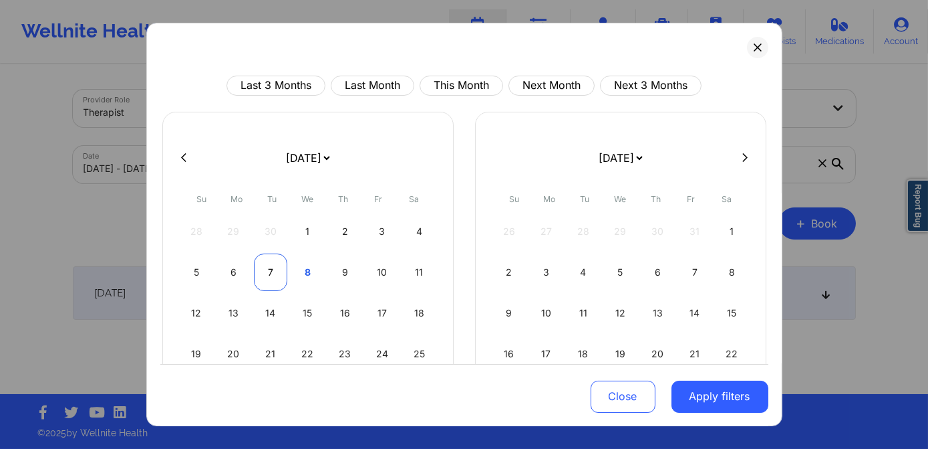
select select "2025-10"
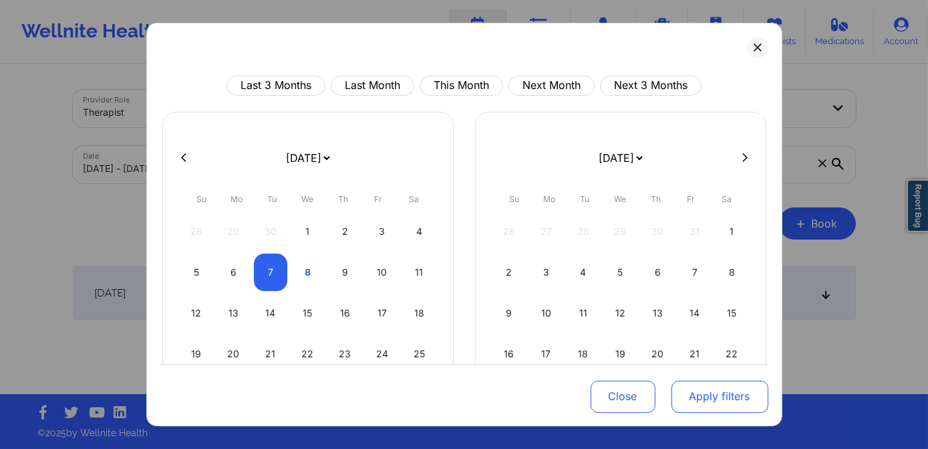
click at [711, 392] on button "Apply filters" at bounding box center [720, 396] width 97 height 32
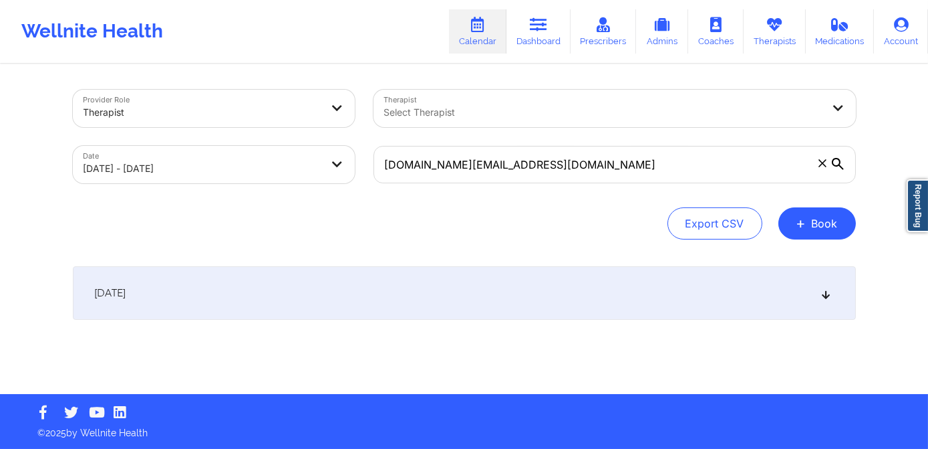
click at [314, 291] on div "[DATE]" at bounding box center [464, 292] width 783 height 53
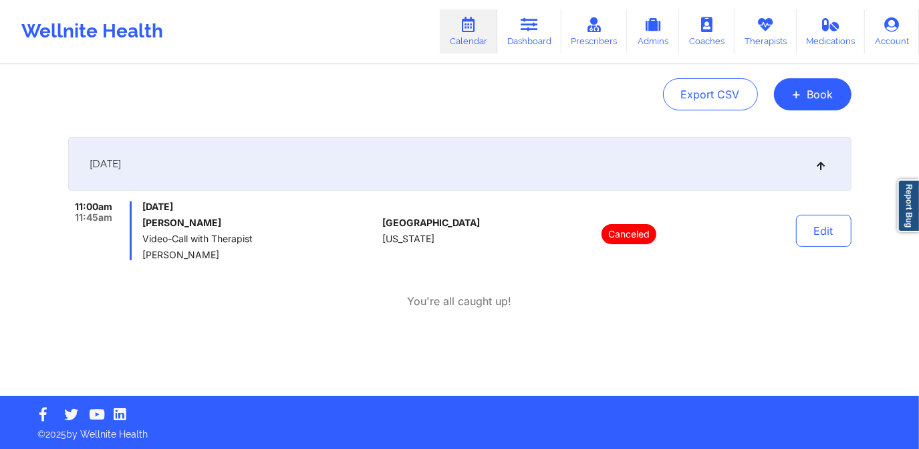
scroll to position [130, 0]
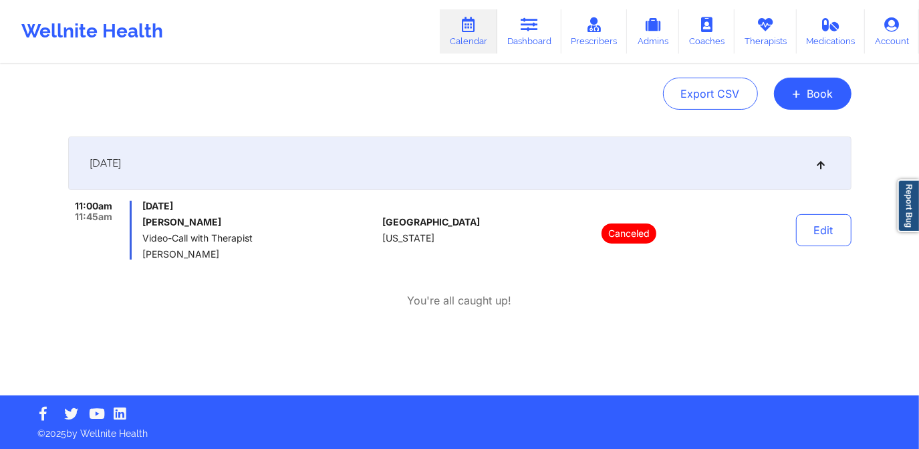
drag, startPoint x: 141, startPoint y: 217, endPoint x: 206, endPoint y: 219, distance: 64.9
click at [205, 219] on div "11:00am 11:45am [DATE] [PERSON_NAME] Video-Call with Therapist [PERSON_NAME]" at bounding box center [222, 230] width 309 height 59
copy h6 "[PERSON_NAME]"
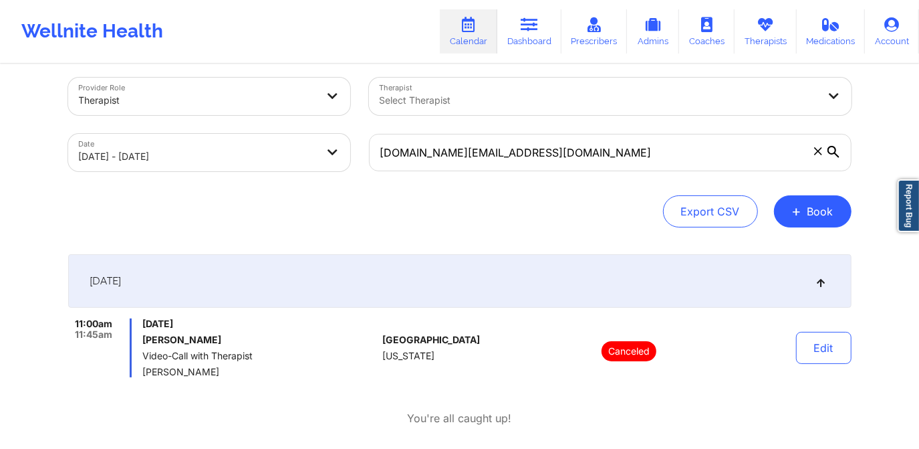
scroll to position [0, 0]
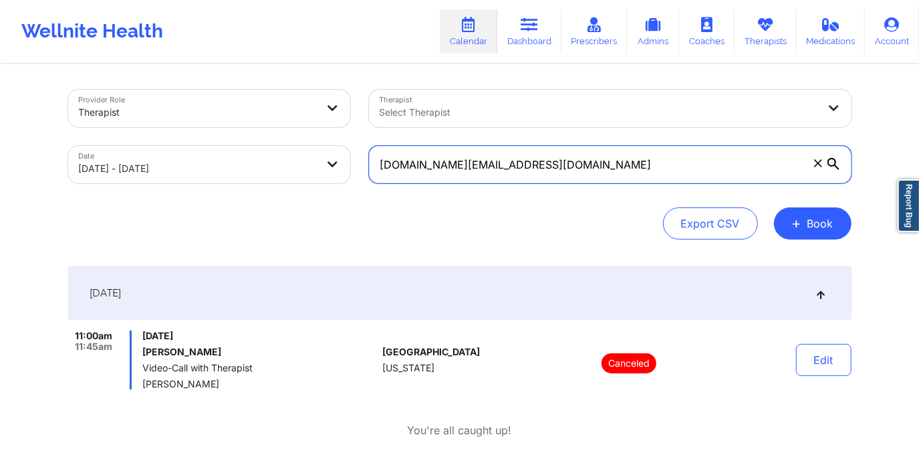
drag, startPoint x: 540, startPoint y: 165, endPoint x: 301, endPoint y: 179, distance: 239.0
click at [301, 179] on div "Provider Role Therapist Therapist Select Therapist Date [DATE] - [DATE] [DOMAIN…" at bounding box center [460, 136] width 802 height 112
paste input "[PERSON_NAME]"
type input "[PERSON_NAME]"
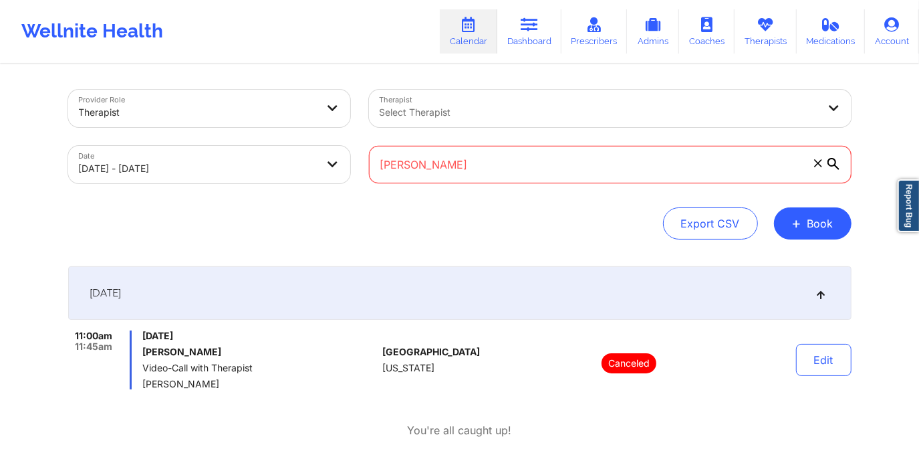
drag, startPoint x: 447, startPoint y: 163, endPoint x: 359, endPoint y: 164, distance: 88.2
click at [360, 164] on div "[PERSON_NAME]" at bounding box center [610, 164] width 501 height 56
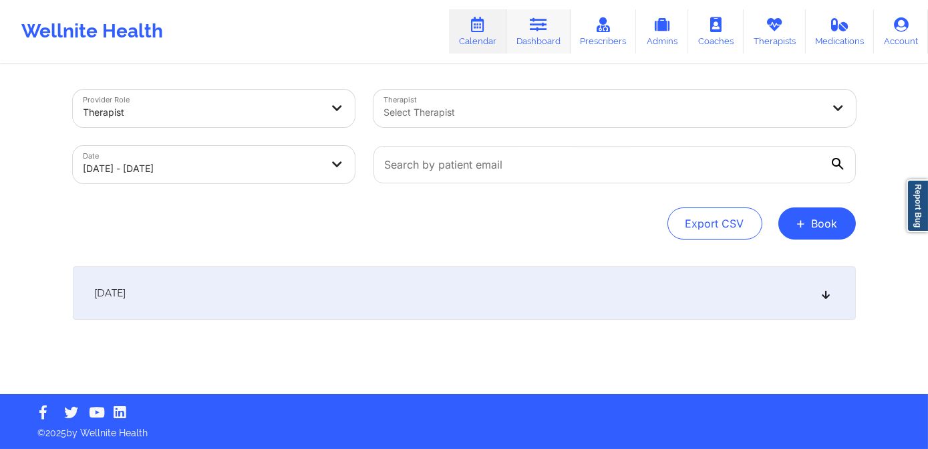
click at [529, 39] on link "Dashboard" at bounding box center [539, 31] width 64 height 44
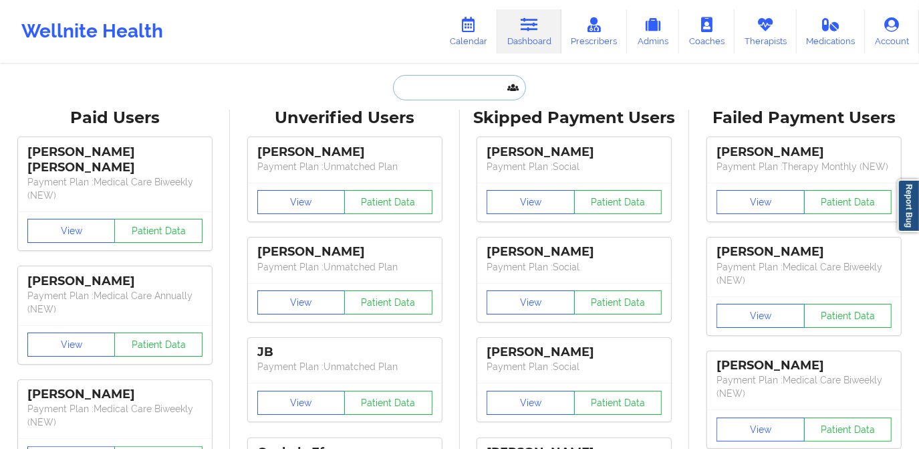
click at [467, 88] on input "text" at bounding box center [459, 87] width 132 height 25
paste input "[PERSON_NAME]"
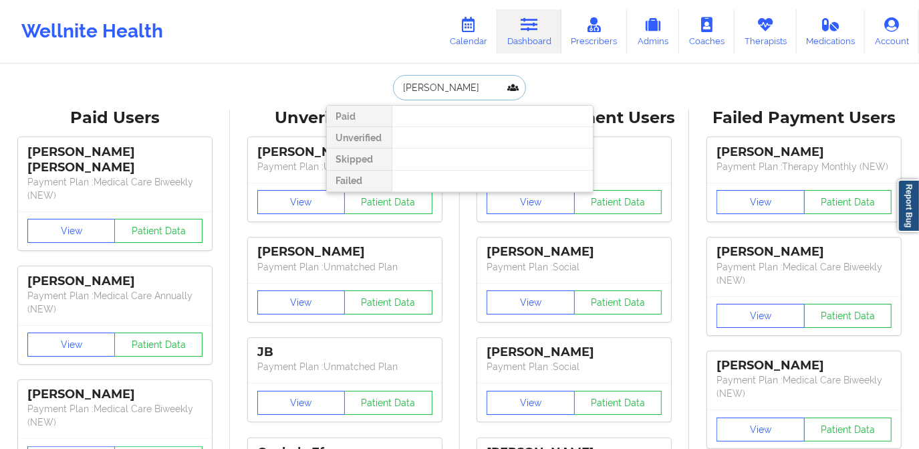
click at [399, 90] on input "[PERSON_NAME]" at bounding box center [459, 87] width 132 height 25
click at [401, 90] on input "[PERSON_NAME]" at bounding box center [459, 87] width 132 height 25
type input "[PERSON_NAME]"
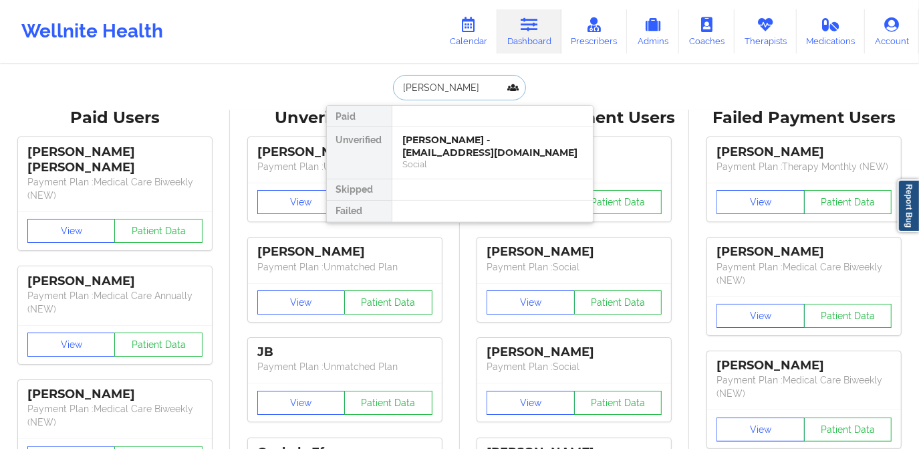
click at [458, 158] on div "Social" at bounding box center [492, 163] width 179 height 11
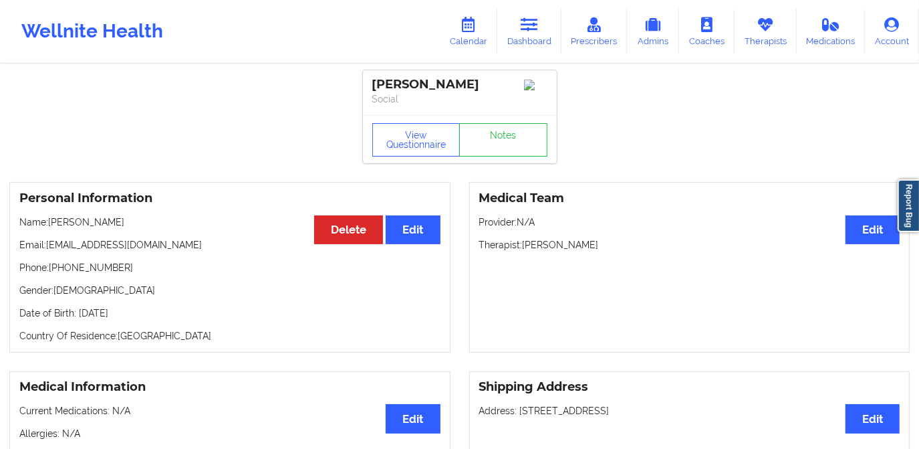
click at [48, 247] on p "Email: [EMAIL_ADDRESS][DOMAIN_NAME]" at bounding box center [229, 244] width 421 height 13
drag, startPoint x: 45, startPoint y: 247, endPoint x: 144, endPoint y: 252, distance: 99.0
click at [144, 251] on p "Email: [EMAIL_ADDRESS][DOMAIN_NAME]" at bounding box center [229, 244] width 421 height 13
copy p "[EMAIL_ADDRESS][DOMAIN_NAME]"
click at [470, 43] on link "Calendar" at bounding box center [468, 31] width 57 height 44
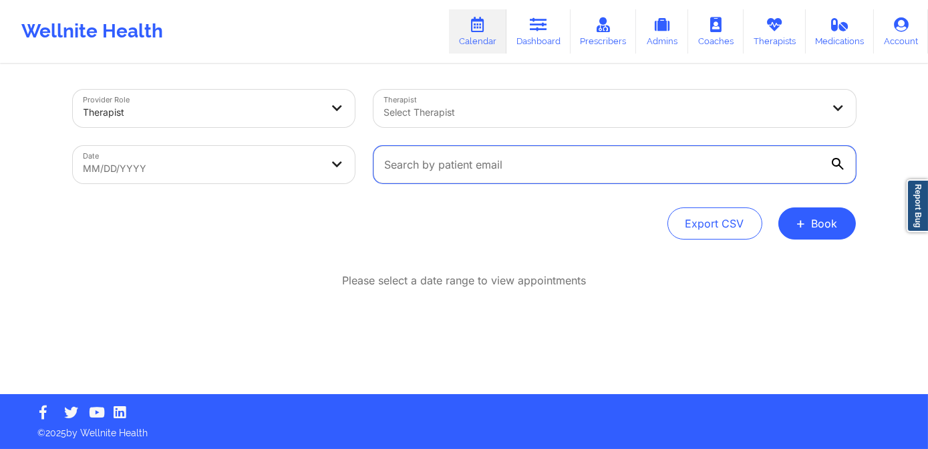
click at [459, 162] on input "text" at bounding box center [615, 164] width 483 height 37
paste input "[EMAIL_ADDRESS][DOMAIN_NAME]"
type input "[EMAIL_ADDRESS][DOMAIN_NAME]"
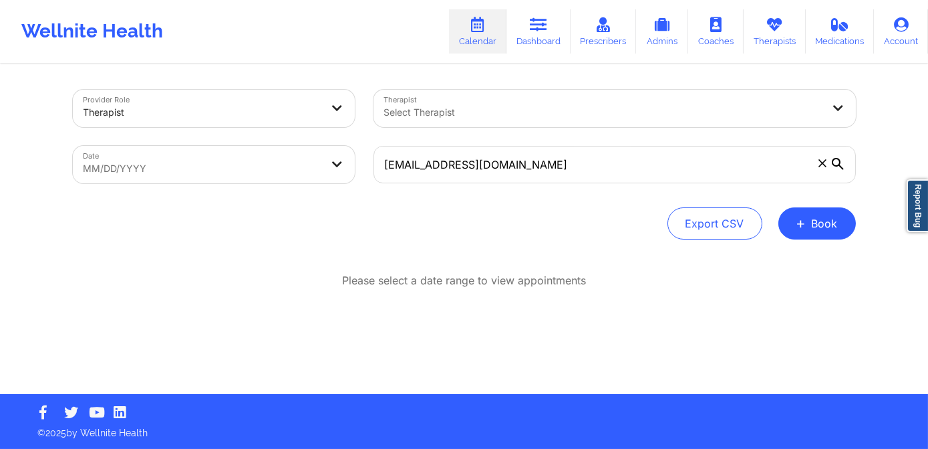
select select "2025-8"
select select "2025-9"
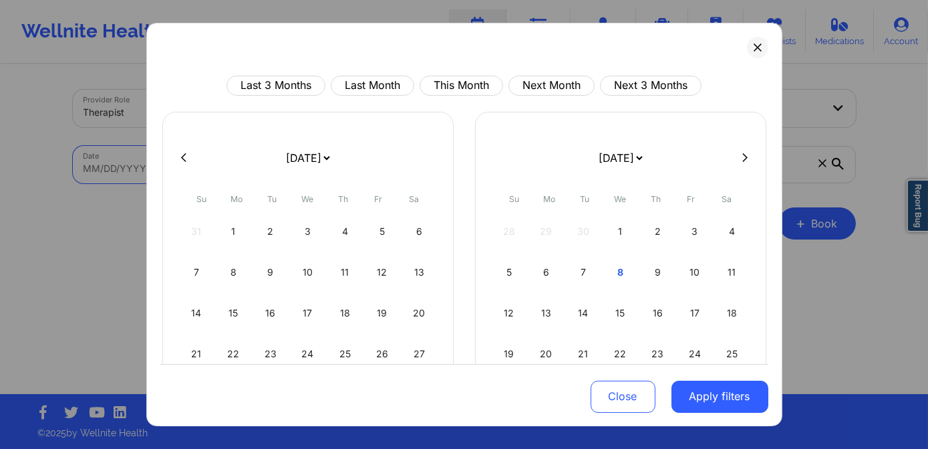
click at [220, 168] on body "Wellnite Health Calendar Dashboard Prescribers Admins Coaches Therapists Medica…" at bounding box center [464, 224] width 928 height 449
click at [666, 275] on div "9" at bounding box center [658, 271] width 34 height 37
select select "2025-9"
select select "2025-10"
select select "2025-9"
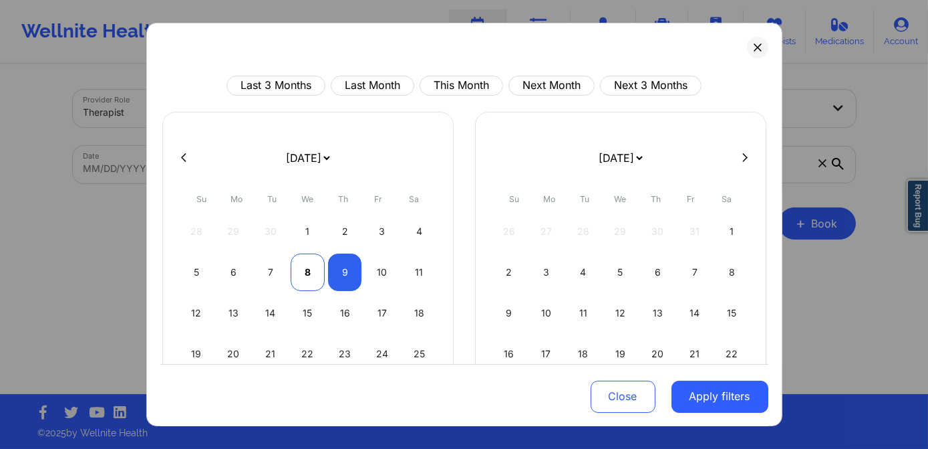
select select "2025-10"
select select "2025-9"
select select "2025-10"
click at [340, 278] on div "9" at bounding box center [345, 271] width 34 height 37
select select "2025-9"
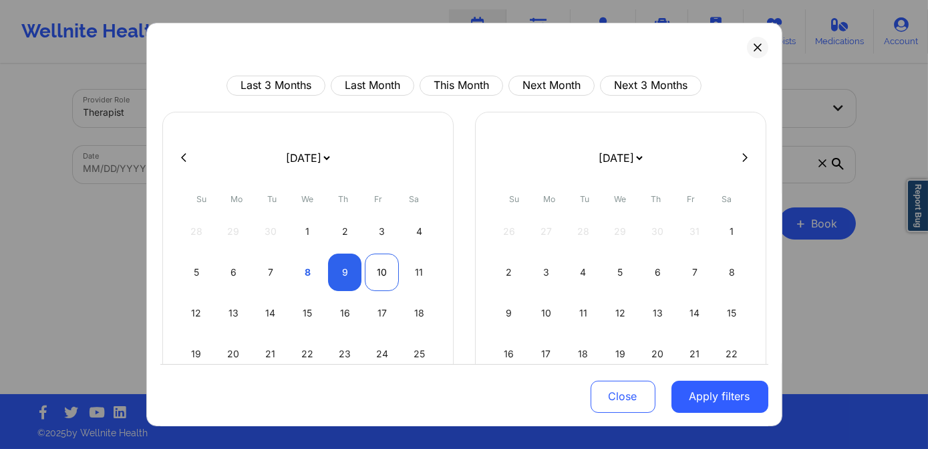
select select "2025-10"
click at [731, 400] on button "Apply filters" at bounding box center [720, 396] width 97 height 32
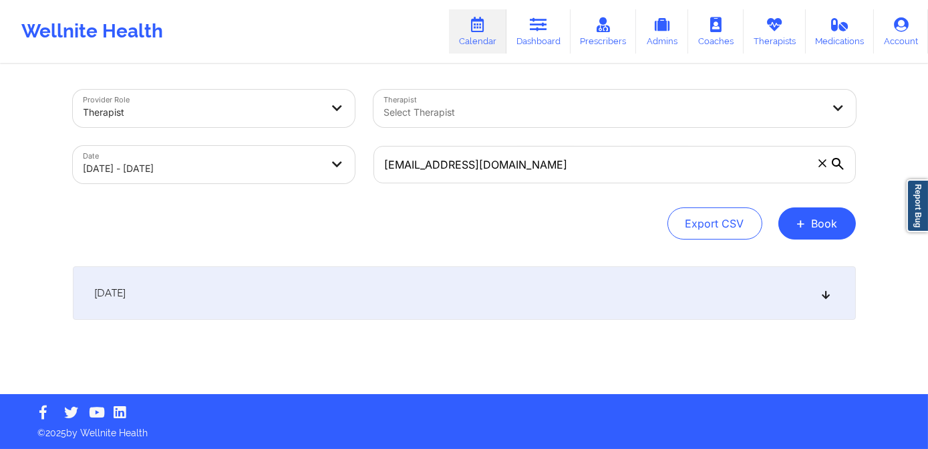
click at [457, 295] on div "[DATE]" at bounding box center [464, 292] width 783 height 53
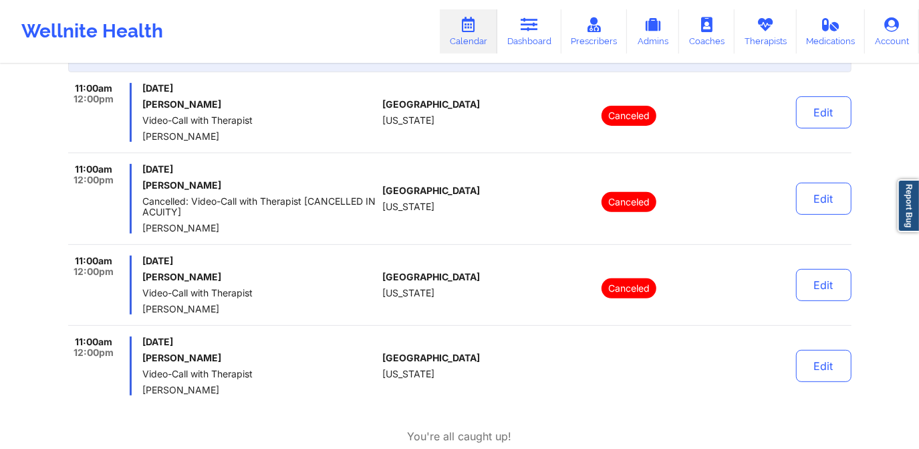
scroll to position [243, 0]
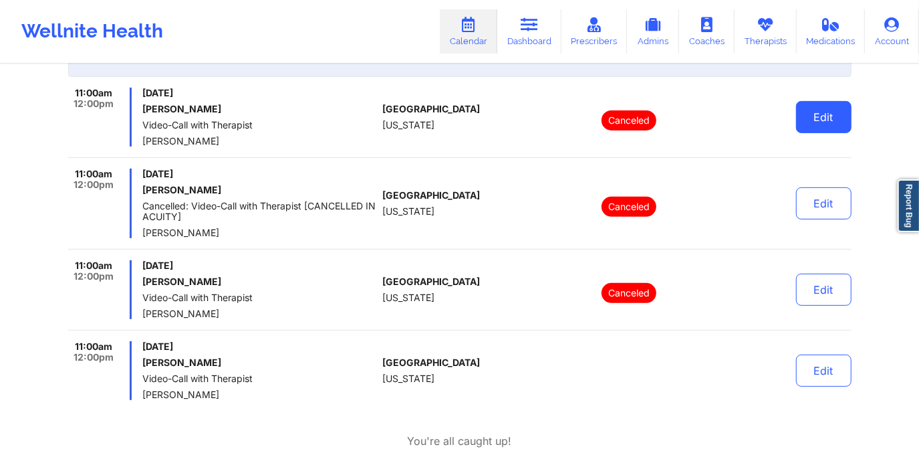
click at [818, 115] on button "Edit" at bounding box center [823, 117] width 55 height 32
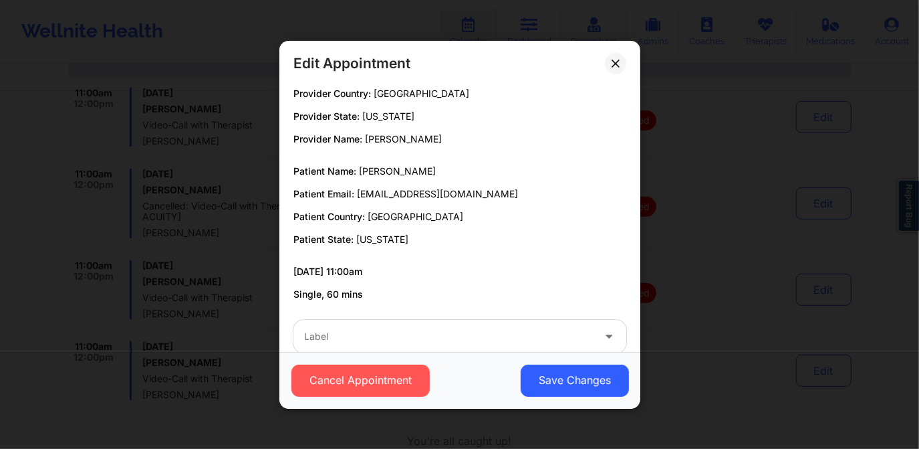
scroll to position [37, 0]
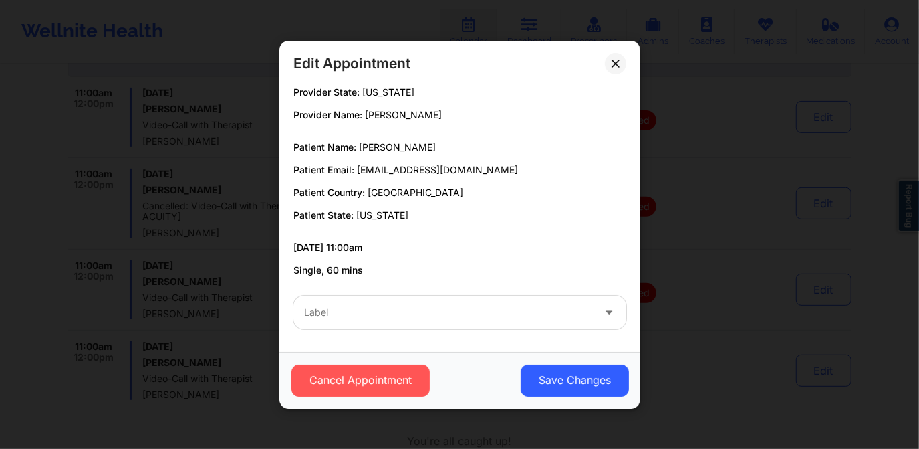
click at [431, 301] on div "Label" at bounding box center [443, 311] width 301 height 33
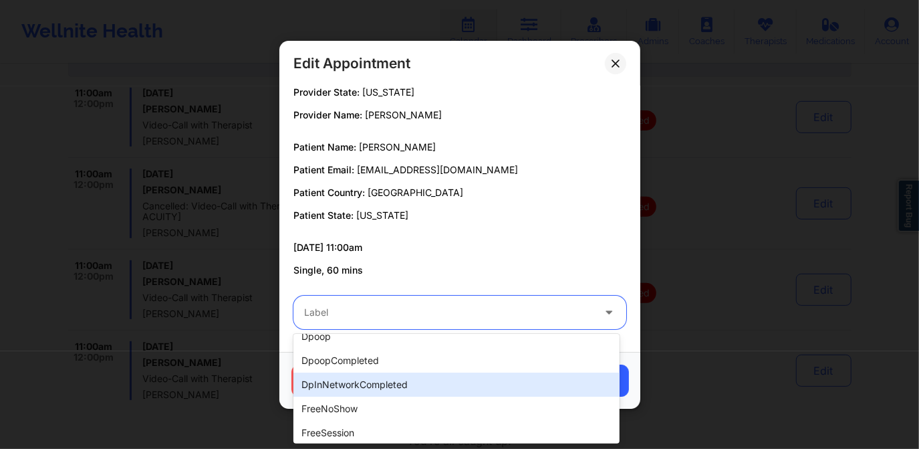
scroll to position [0, 0]
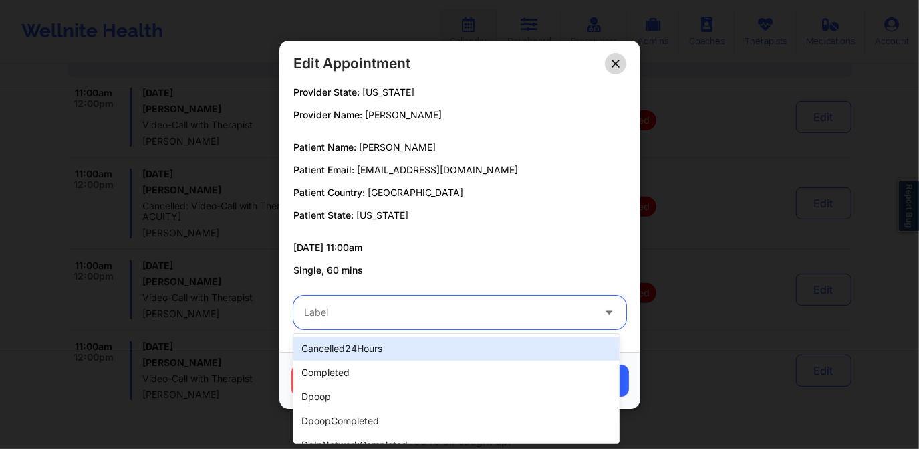
click at [613, 61] on icon at bounding box center [615, 62] width 7 height 7
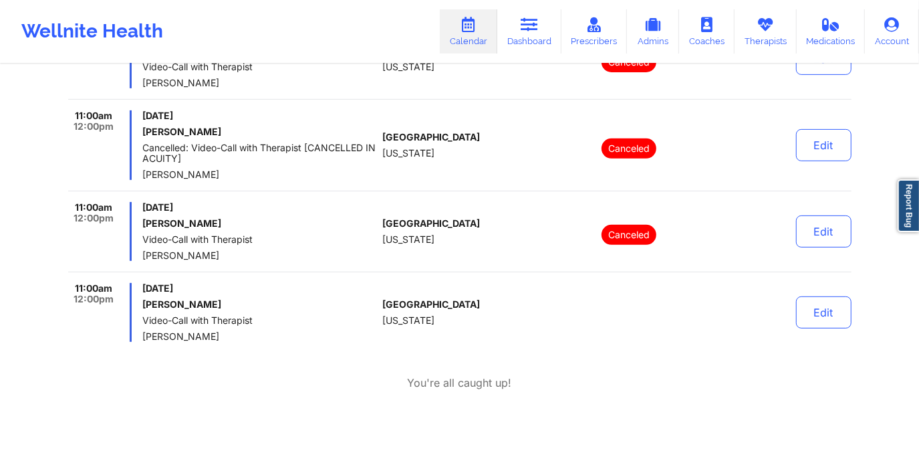
scroll to position [303, 0]
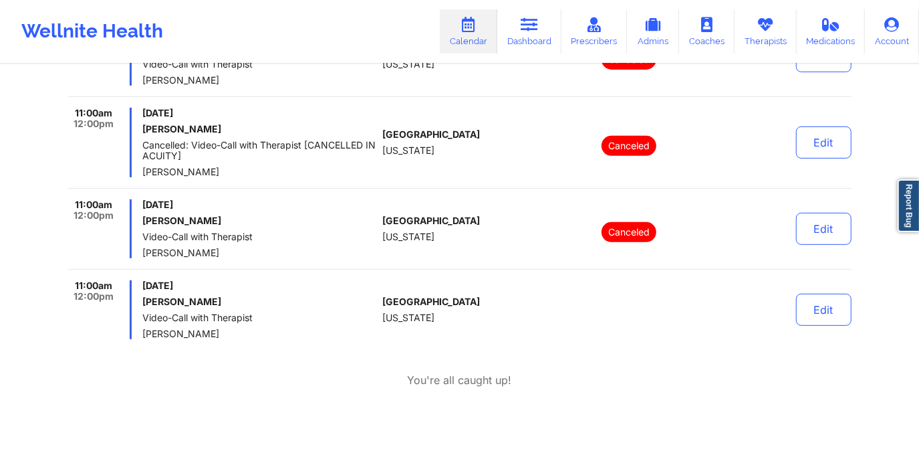
drag, startPoint x: 191, startPoint y: 284, endPoint x: 267, endPoint y: 284, distance: 76.9
click at [267, 284] on span "[DATE]" at bounding box center [259, 285] width 235 height 11
drag, startPoint x: 267, startPoint y: 284, endPoint x: 269, endPoint y: 298, distance: 14.1
click at [269, 298] on h6 "[PERSON_NAME]" at bounding box center [259, 301] width 235 height 11
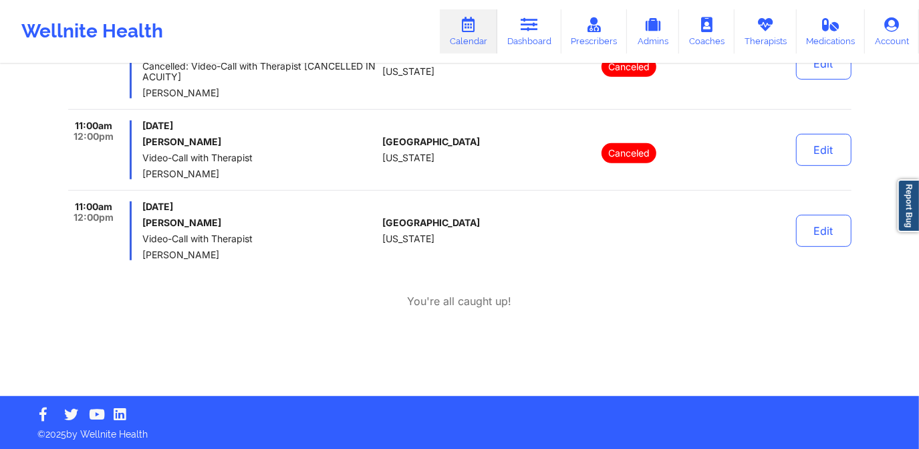
scroll to position [383, 0]
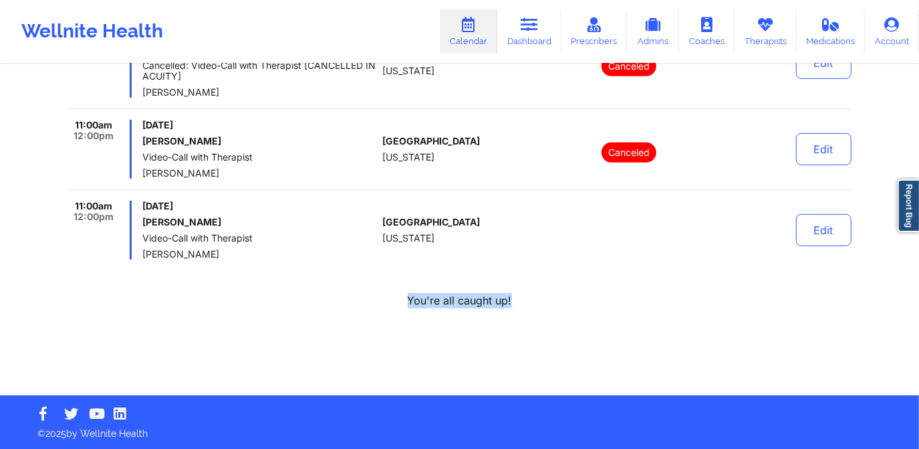
drag, startPoint x: 515, startPoint y: 298, endPoint x: 346, endPoint y: 309, distance: 169.5
click at [348, 309] on div "[DATE] 11:00am 12:00pm [DATE] [PERSON_NAME] Video-Call with Therapist [PERSON_N…" at bounding box center [459, 112] width 783 height 459
click at [178, 295] on div "You're all caught up!" at bounding box center [459, 300] width 783 height 15
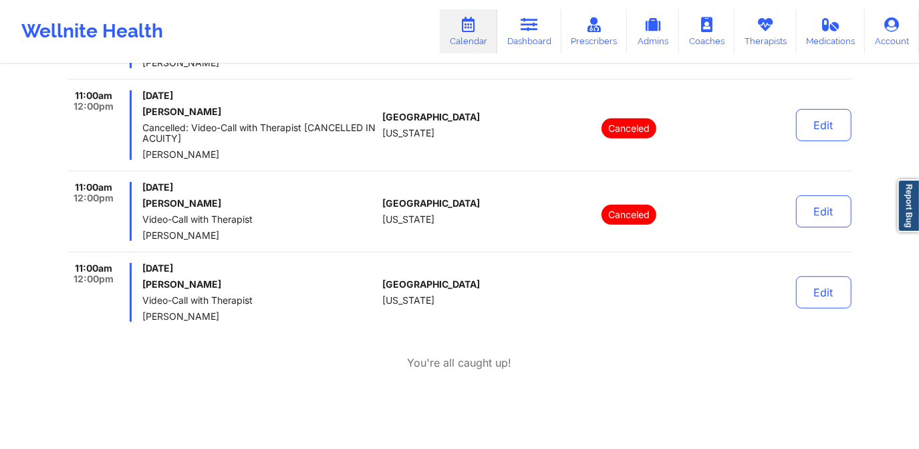
scroll to position [322, 0]
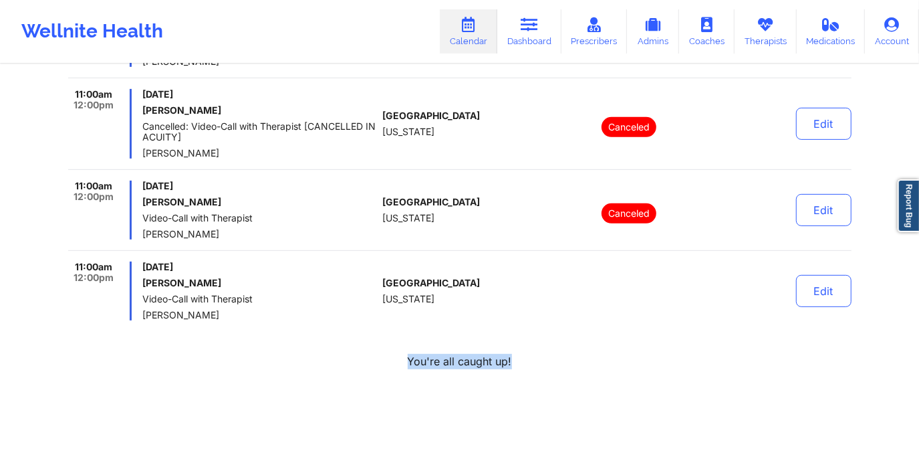
drag, startPoint x: 404, startPoint y: 359, endPoint x: 527, endPoint y: 360, distance: 123.0
click at [527, 360] on div "You're all caught up!" at bounding box center [459, 361] width 783 height 15
click at [396, 350] on div "11:00am 12:00pm [DATE] [PERSON_NAME] Video-Call with Therapist [PERSON_NAME] [G…" at bounding box center [459, 188] width 783 height 361
drag, startPoint x: 410, startPoint y: 361, endPoint x: 528, endPoint y: 365, distance: 118.4
click at [528, 365] on div "You're all caught up!" at bounding box center [459, 361] width 783 height 15
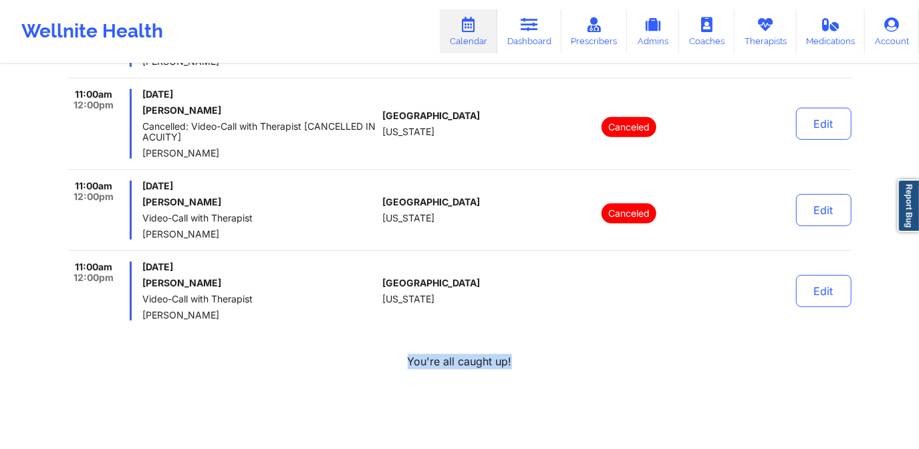
drag, startPoint x: 528, startPoint y: 365, endPoint x: 565, endPoint y: 364, distance: 36.8
click at [565, 364] on div "You're all caught up!" at bounding box center [459, 361] width 783 height 15
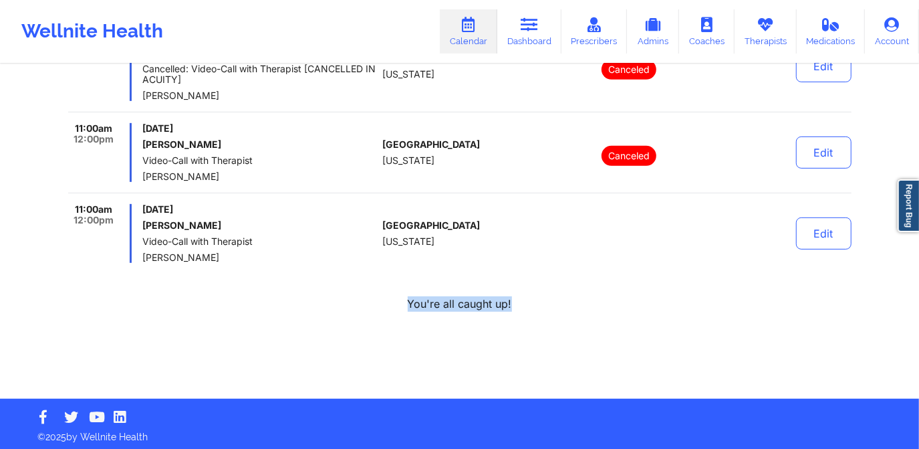
scroll to position [383, 0]
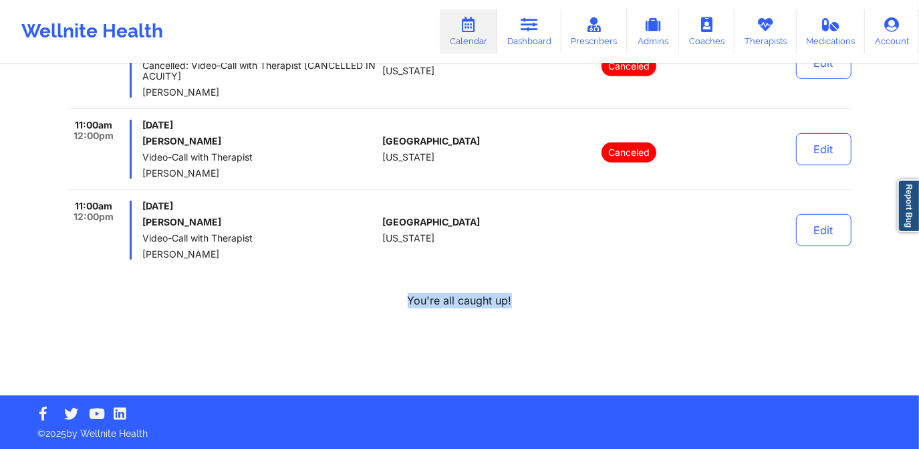
click at [551, 354] on div "[DATE] 11:00am 12:00pm [DATE] [PERSON_NAME] Video-Call with Therapist [PERSON_N…" at bounding box center [459, 139] width 783 height 512
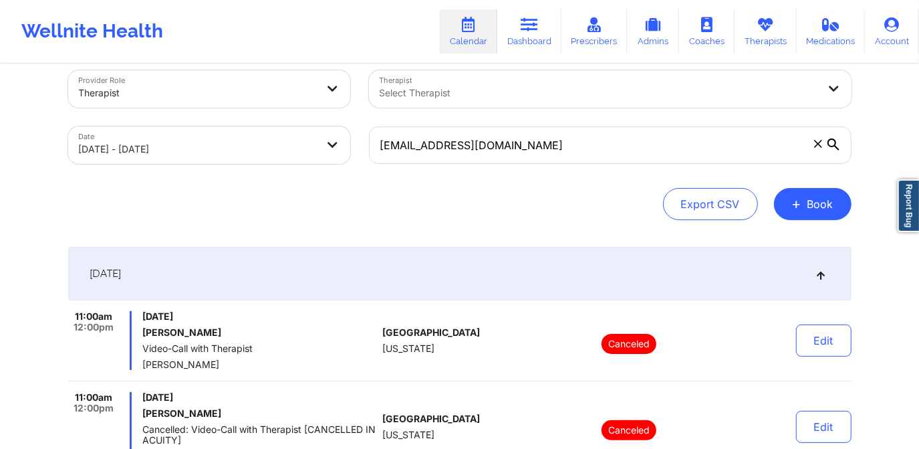
scroll to position [18, 0]
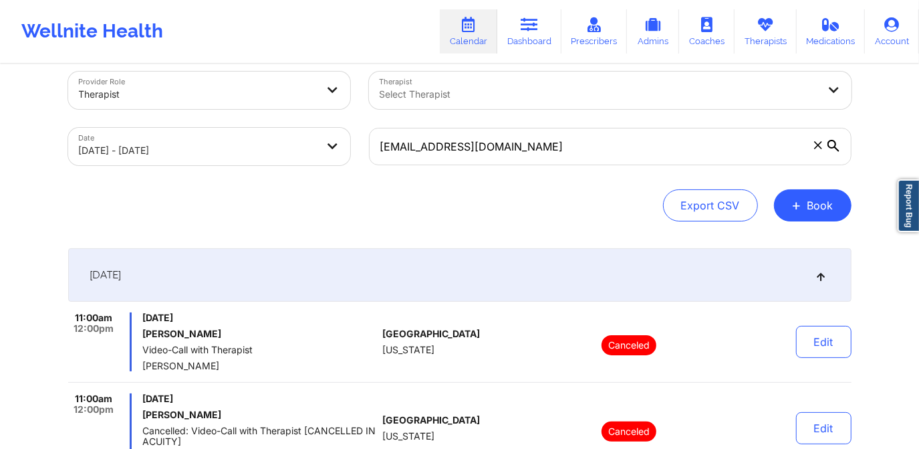
click at [446, 87] on div at bounding box center [599, 94] width 438 height 16
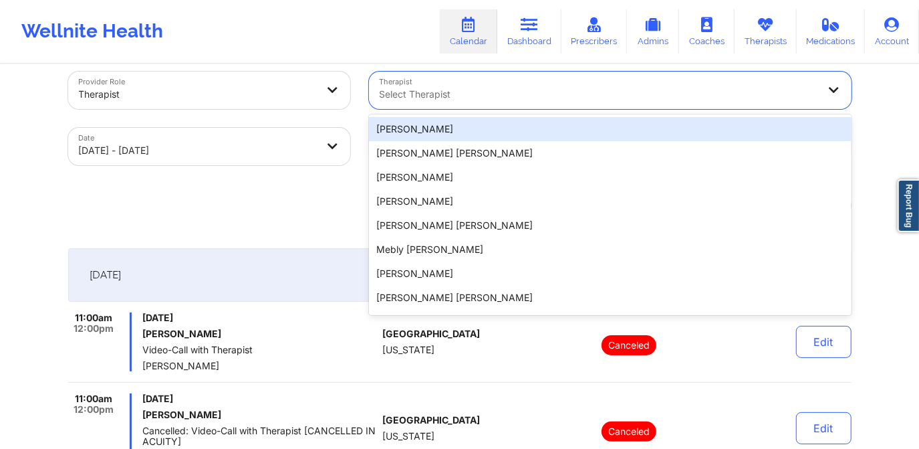
type input "h"
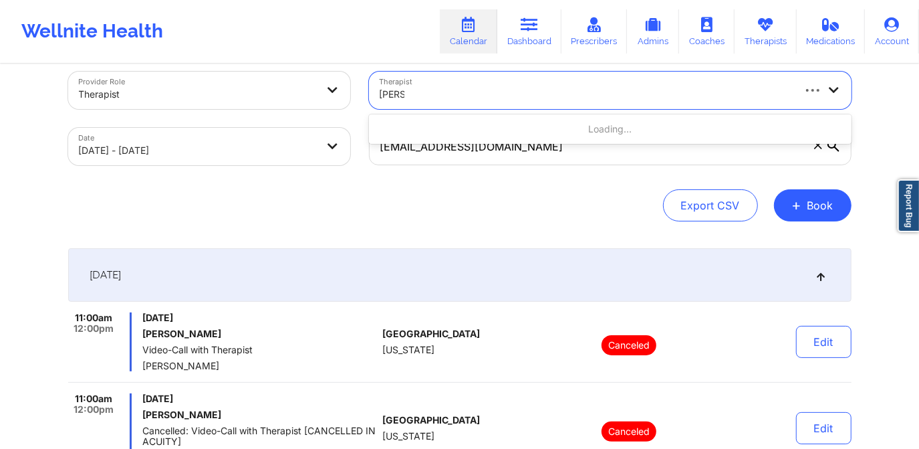
type input "briann"
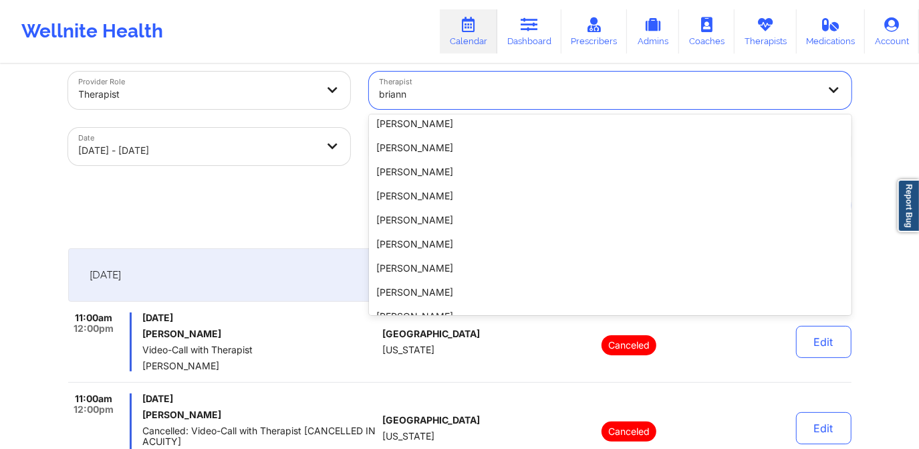
scroll to position [285, 0]
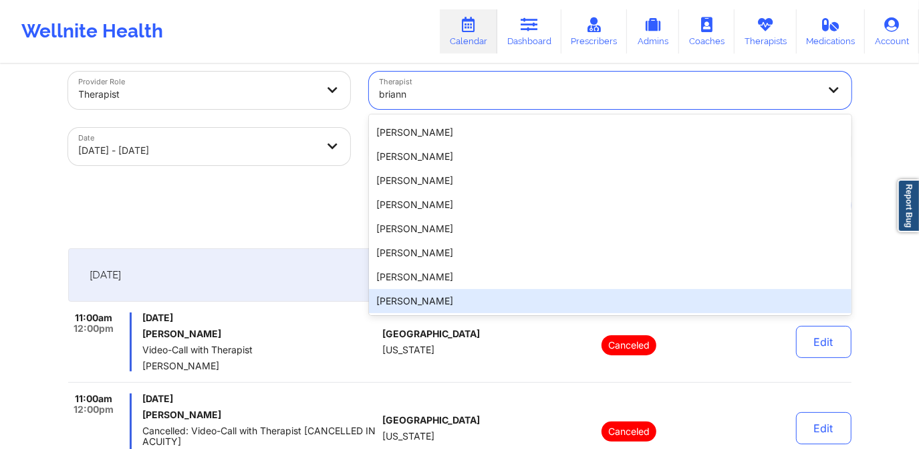
click at [453, 297] on div "[PERSON_NAME]" at bounding box center [610, 301] width 483 height 24
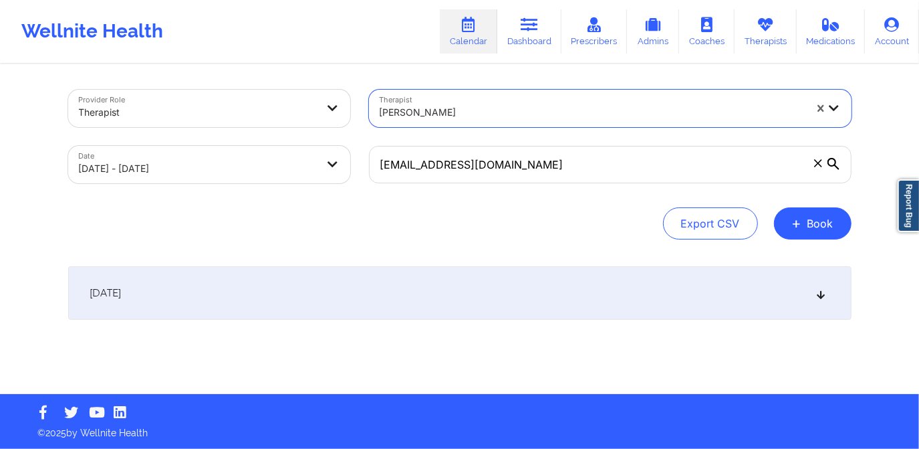
scroll to position [0, 0]
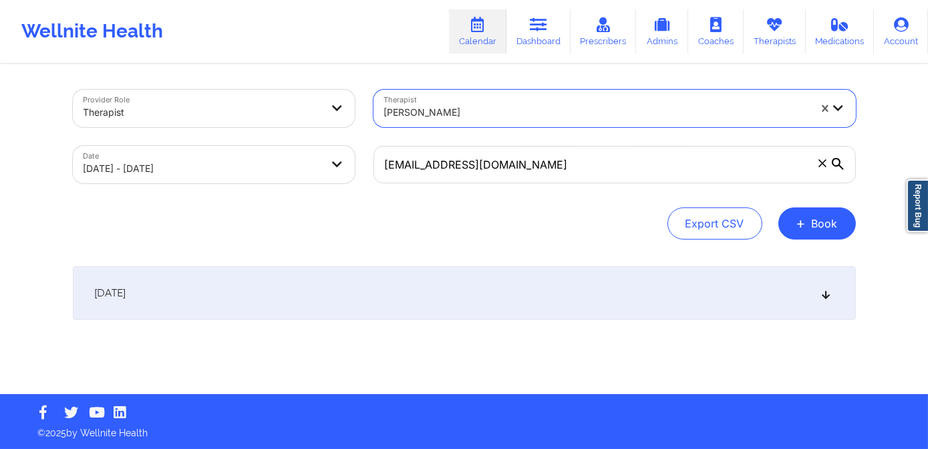
click at [407, 301] on div "[DATE]" at bounding box center [464, 292] width 783 height 53
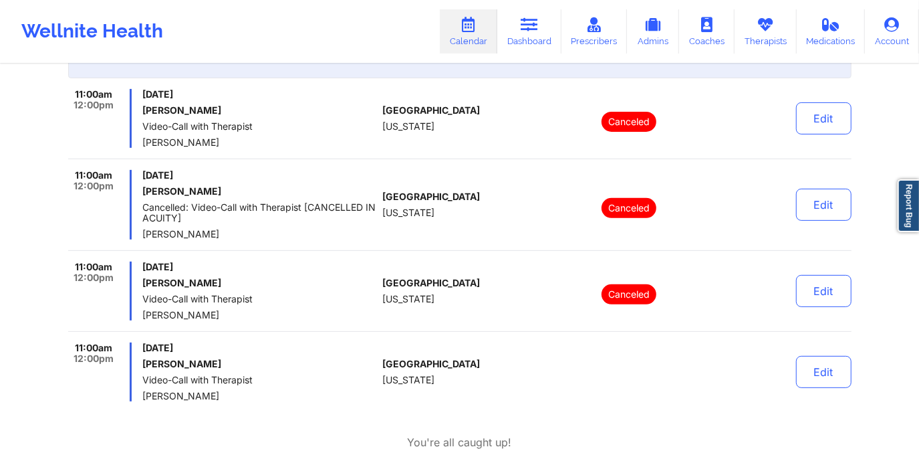
scroll to position [243, 0]
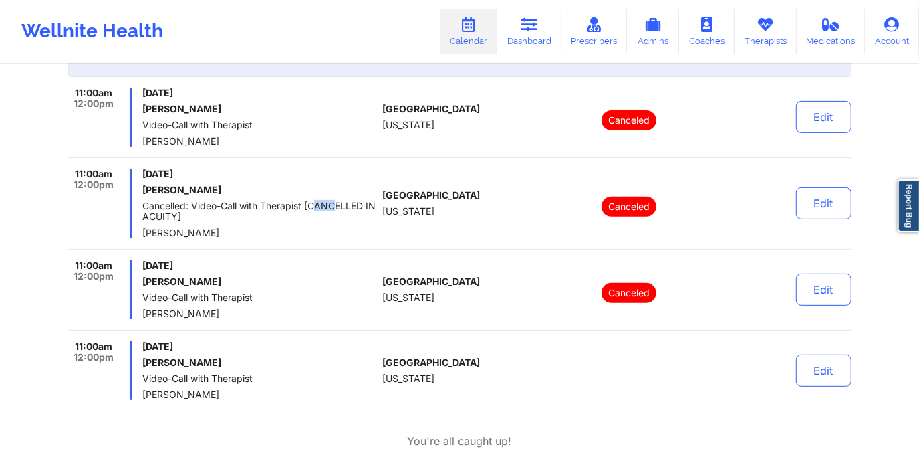
drag, startPoint x: 313, startPoint y: 206, endPoint x: 336, endPoint y: 209, distance: 22.3
click at [336, 209] on span "Cancelled: Video-Call with Therapist [CANCELLED IN ACUITY]" at bounding box center [259, 211] width 235 height 21
drag, startPoint x: 336, startPoint y: 209, endPoint x: 318, endPoint y: 206, distance: 18.4
click at [318, 206] on span "Cancelled: Video-Call with Therapist [CANCELLED IN ACUITY]" at bounding box center [259, 211] width 235 height 21
drag, startPoint x: 310, startPoint y: 204, endPoint x: 192, endPoint y: 213, distance: 118.6
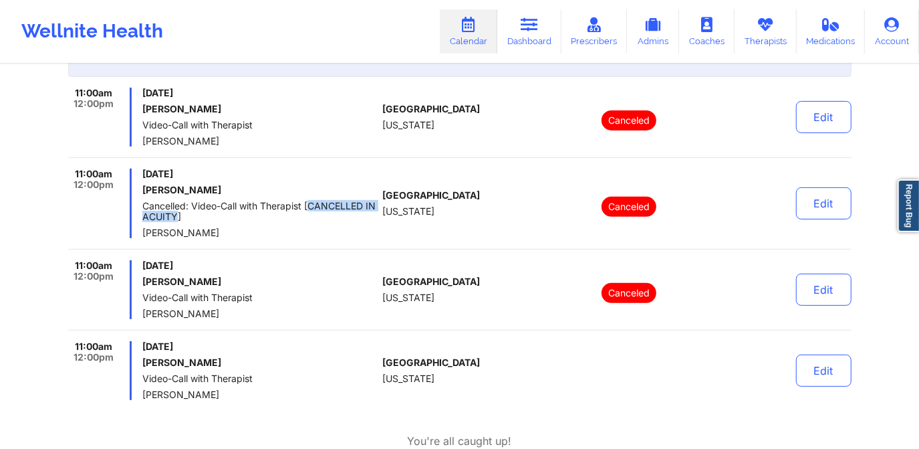
click at [191, 213] on span "Cancelled: Video-Call with Therapist [CANCELLED IN ACUITY]" at bounding box center [259, 211] width 235 height 21
drag, startPoint x: 192, startPoint y: 213, endPoint x: 298, endPoint y: 215, distance: 106.3
click at [298, 215] on span "Cancelled: Video-Call with Therapist [CANCELLED IN ACUITY]" at bounding box center [259, 211] width 235 height 21
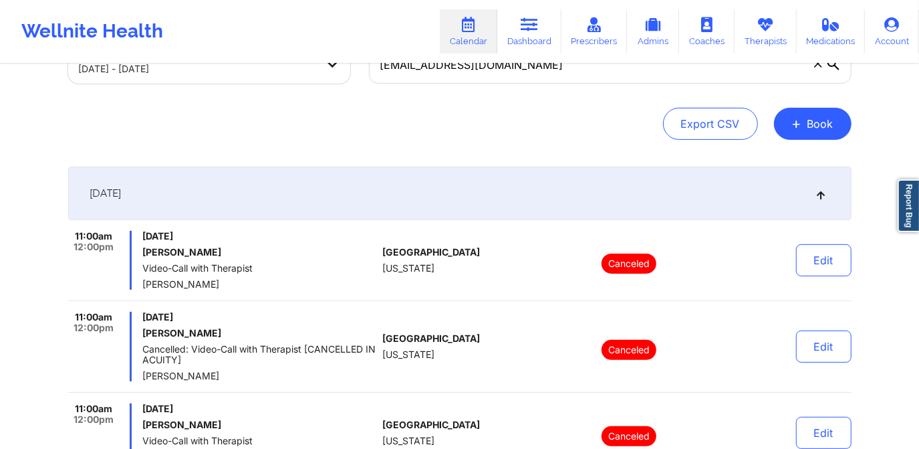
scroll to position [18, 0]
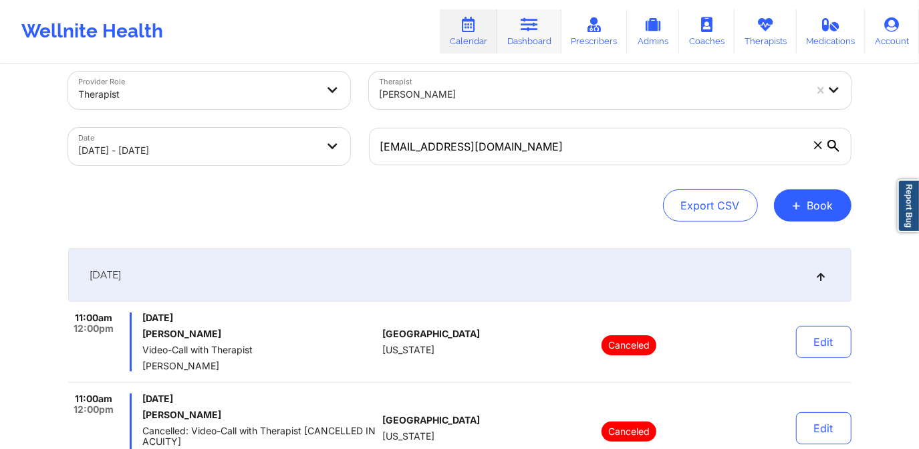
click at [531, 41] on link "Dashboard" at bounding box center [529, 31] width 64 height 44
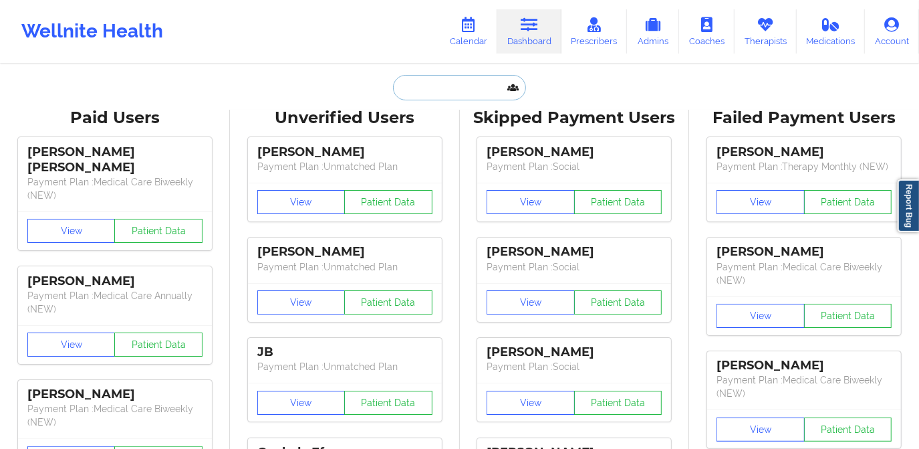
click at [472, 90] on input "text" at bounding box center [459, 87] width 132 height 25
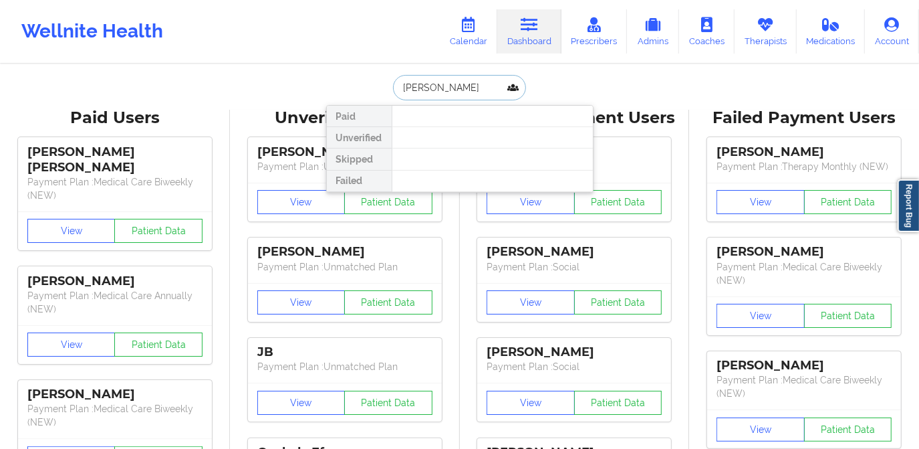
click at [426, 90] on input "[PERSON_NAME]" at bounding box center [459, 87] width 132 height 25
type input "[PERSON_NAME]"
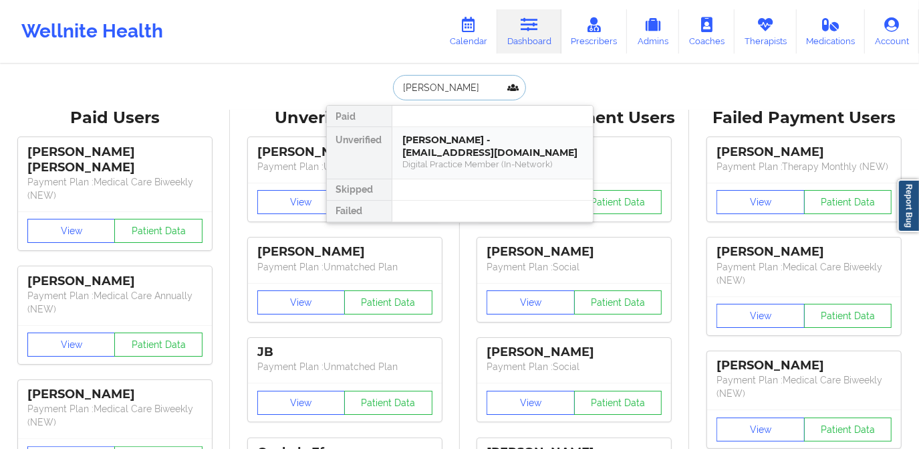
click at [477, 138] on div "[PERSON_NAME] - [EMAIL_ADDRESS][DOMAIN_NAME]" at bounding box center [492, 146] width 179 height 25
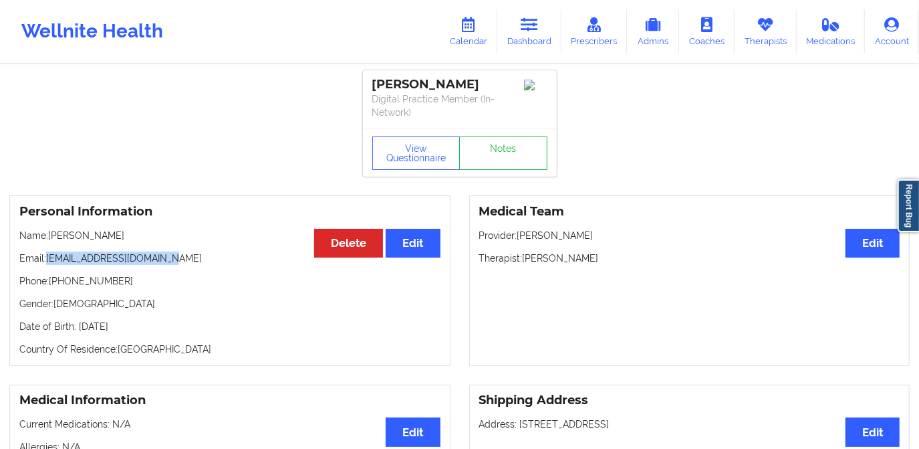
drag, startPoint x: 47, startPoint y: 258, endPoint x: 184, endPoint y: 259, distance: 137.0
click at [183, 261] on p "Email: [EMAIL_ADDRESS][DOMAIN_NAME]" at bounding box center [229, 257] width 421 height 13
copy p "[EMAIL_ADDRESS][DOMAIN_NAME]"
click at [469, 40] on link "Calendar" at bounding box center [468, 31] width 57 height 44
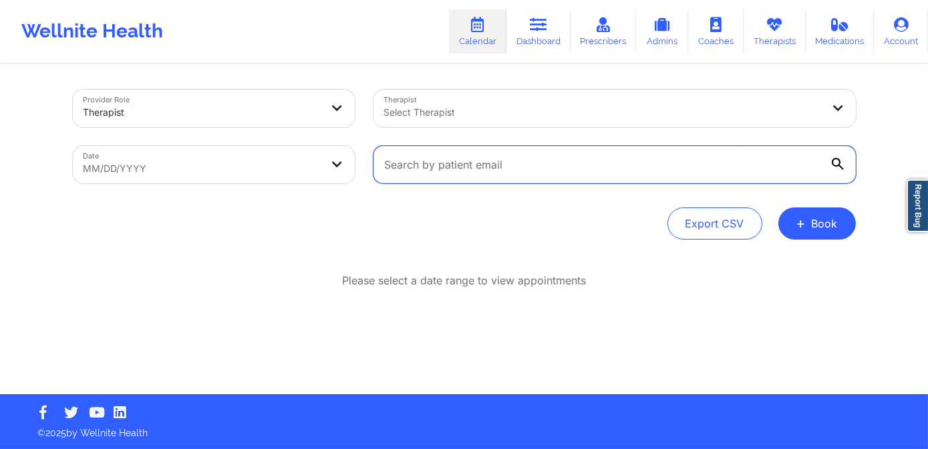
click at [507, 161] on input "text" at bounding box center [615, 164] width 483 height 37
paste input "[EMAIL_ADDRESS][DOMAIN_NAME]"
type input "[EMAIL_ADDRESS][DOMAIN_NAME]"
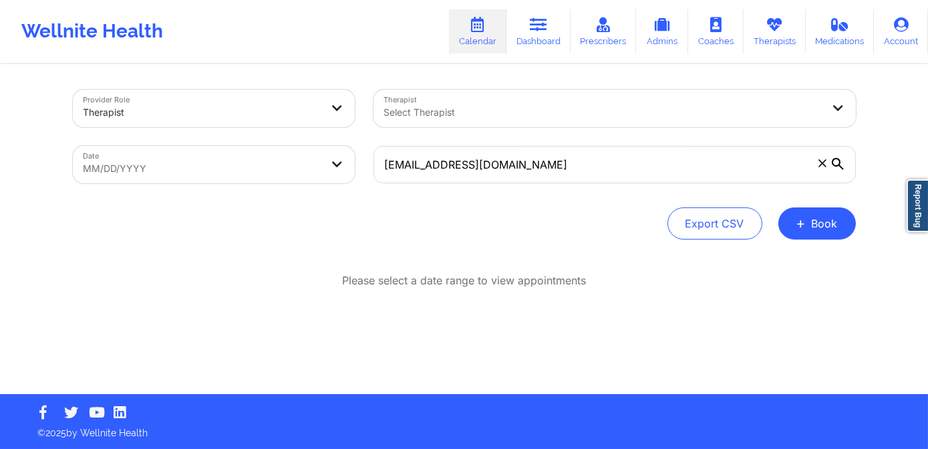
click at [214, 166] on body "Wellnite Health Calendar Dashboard Prescribers Admins Coaches Therapists Medica…" at bounding box center [464, 224] width 928 height 449
select select "2025-8"
select select "2025-9"
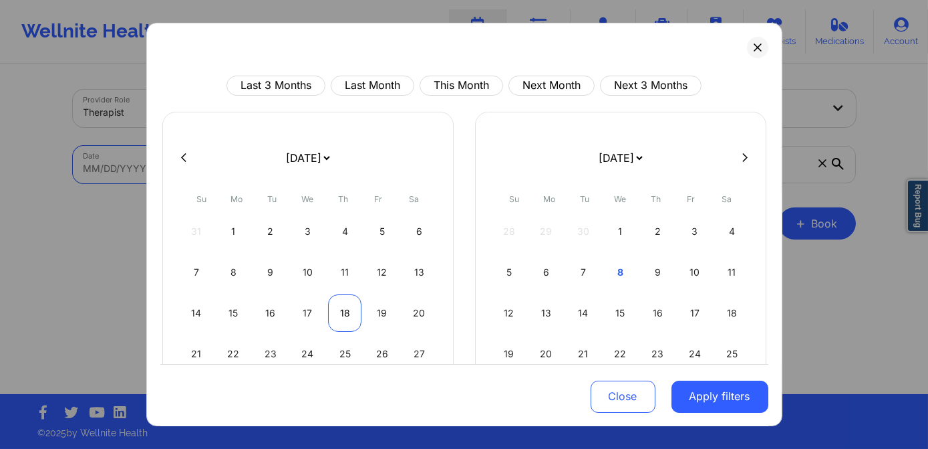
click at [346, 311] on div "18" at bounding box center [345, 312] width 34 height 37
select select "2025-8"
select select "2025-9"
select select "2025-8"
select select "2025-9"
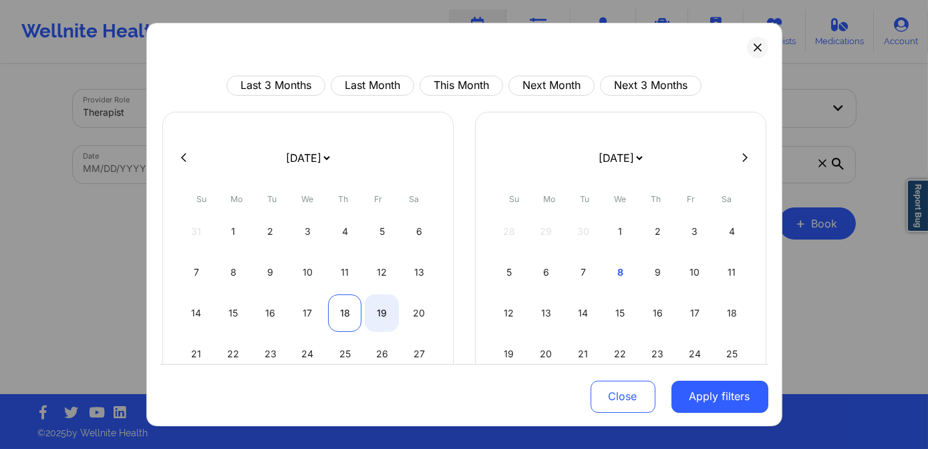
select select "2025-8"
select select "2025-9"
click at [340, 310] on div "18" at bounding box center [345, 312] width 34 height 37
select select "2025-8"
select select "2025-9"
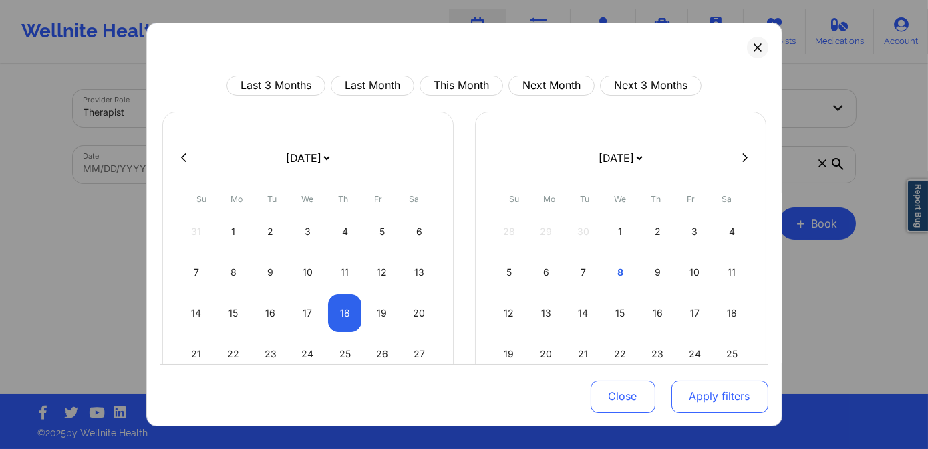
click at [692, 391] on button "Apply filters" at bounding box center [720, 396] width 97 height 32
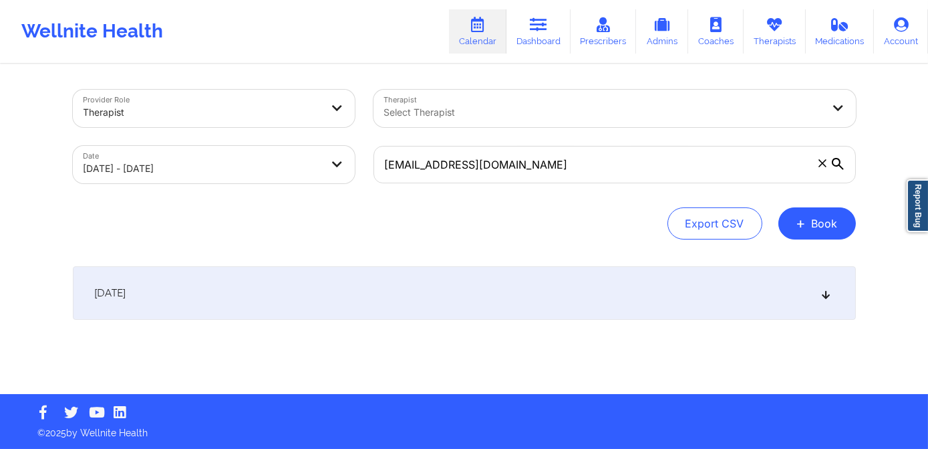
click at [374, 301] on div "[DATE]" at bounding box center [464, 292] width 783 height 53
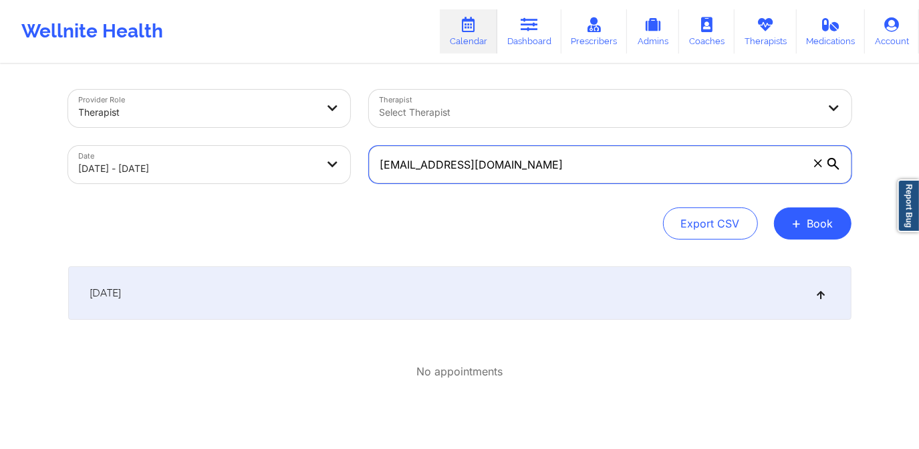
drag, startPoint x: 538, startPoint y: 162, endPoint x: 360, endPoint y: 184, distance: 179.8
click at [360, 184] on div "[EMAIL_ADDRESS][DOMAIN_NAME]" at bounding box center [610, 164] width 501 height 56
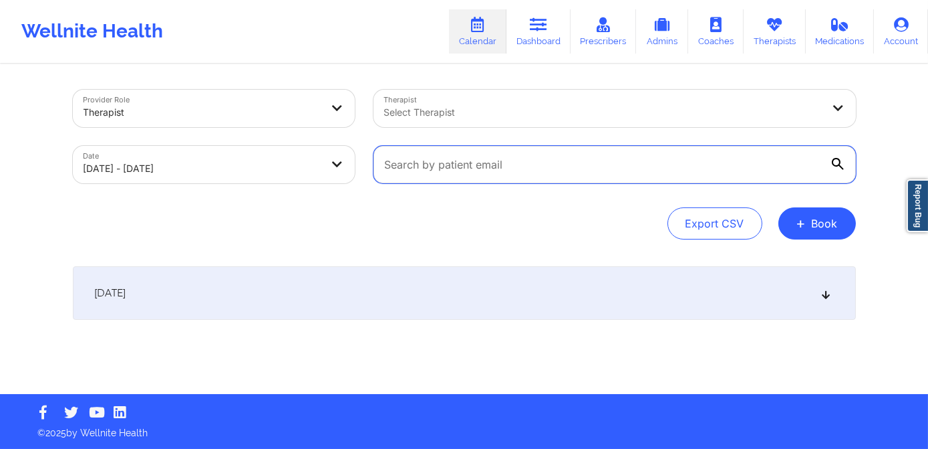
click at [455, 169] on input "text" at bounding box center [615, 164] width 483 height 37
click at [289, 308] on div "[DATE]" at bounding box center [464, 292] width 783 height 53
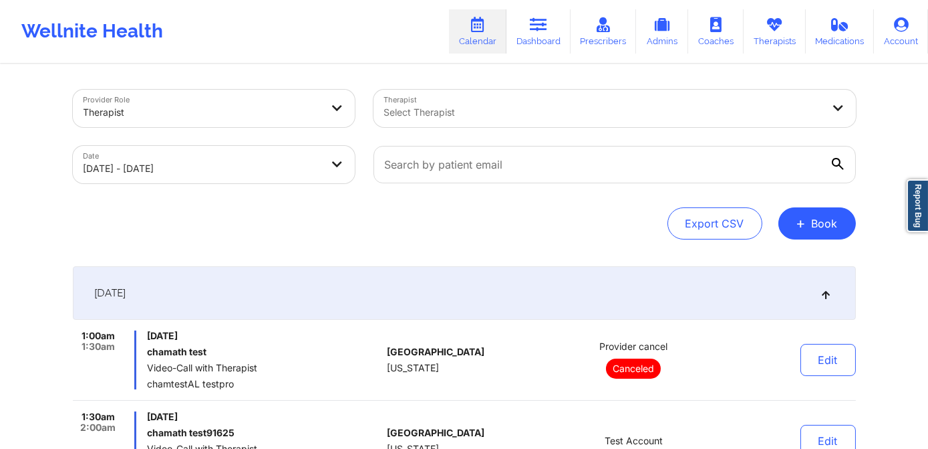
click at [227, 177] on body "Wellnite Health Calendar Dashboard Prescribers Admins Coaches Therapists Medica…" at bounding box center [464, 224] width 928 height 449
select select "2025-8"
select select "2025-9"
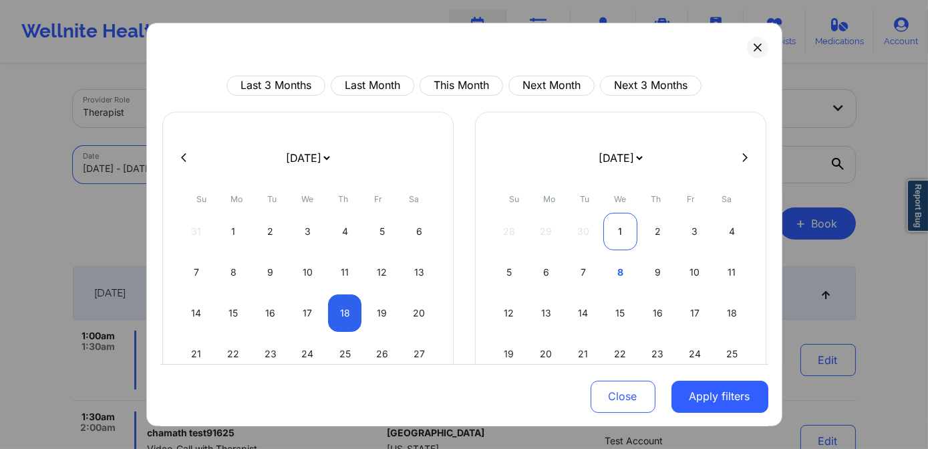
click at [622, 226] on div "1" at bounding box center [621, 231] width 34 height 37
select select "2025-9"
select select "2025-10"
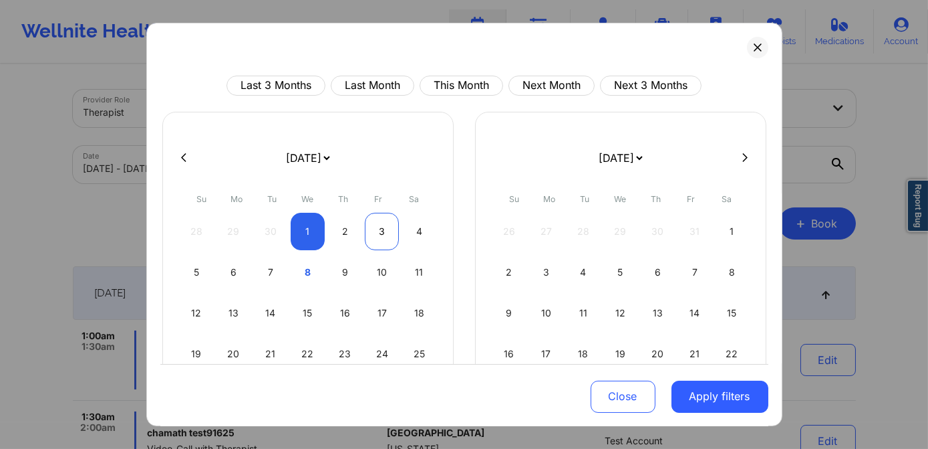
select select "2025-9"
select select "2025-10"
click at [346, 229] on div "2" at bounding box center [345, 231] width 34 height 37
select select "2025-9"
select select "2025-10"
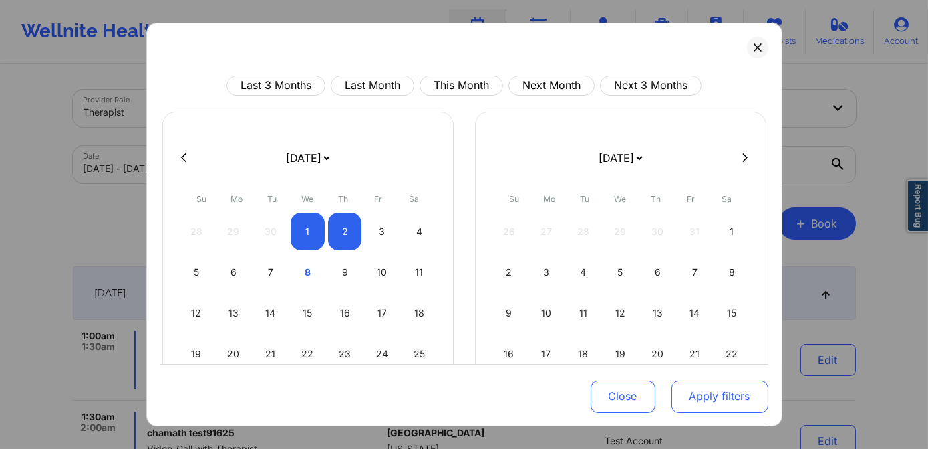
click at [722, 394] on button "Apply filters" at bounding box center [720, 396] width 97 height 32
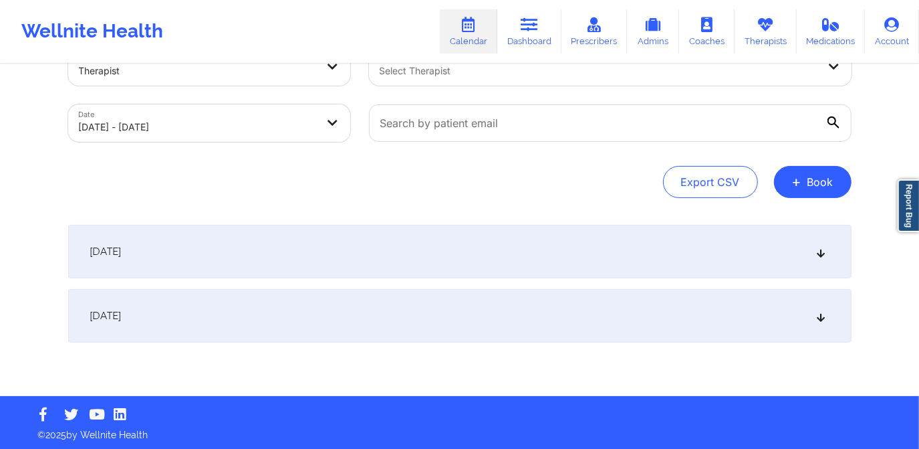
scroll to position [43, 0]
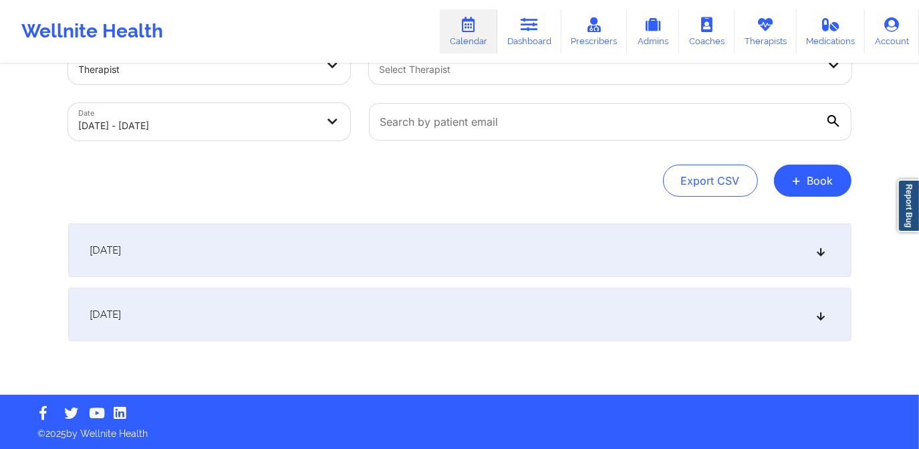
click at [578, 237] on div "[DATE]" at bounding box center [459, 249] width 783 height 53
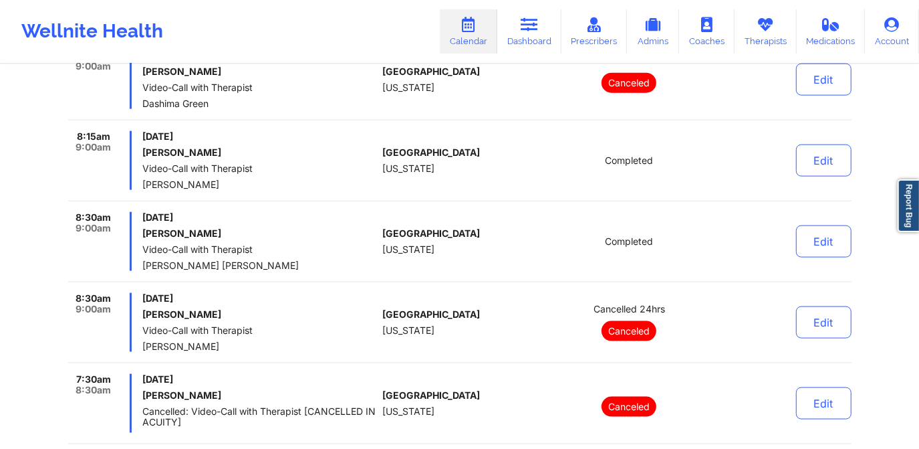
scroll to position [1136, 0]
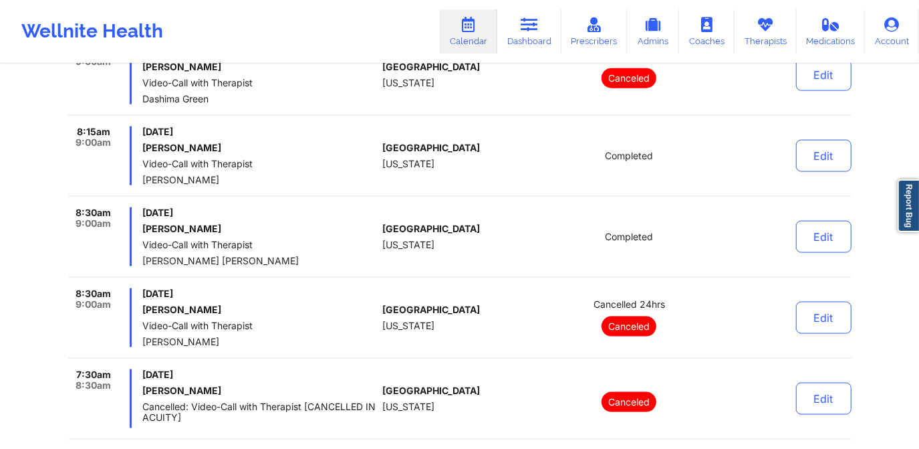
drag, startPoint x: 802, startPoint y: 102, endPoint x: 803, endPoint y: 111, distance: 8.7
click at [803, 111] on div "8:15am 9:00am [DATE] [PERSON_NAME] Video-Call with Therapist Dashima Green [GEO…" at bounding box center [459, 80] width 783 height 70
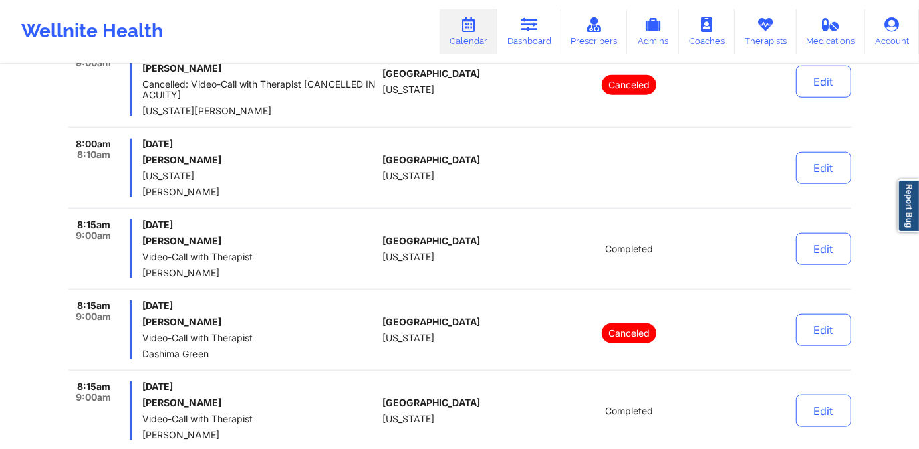
scroll to position [911, 0]
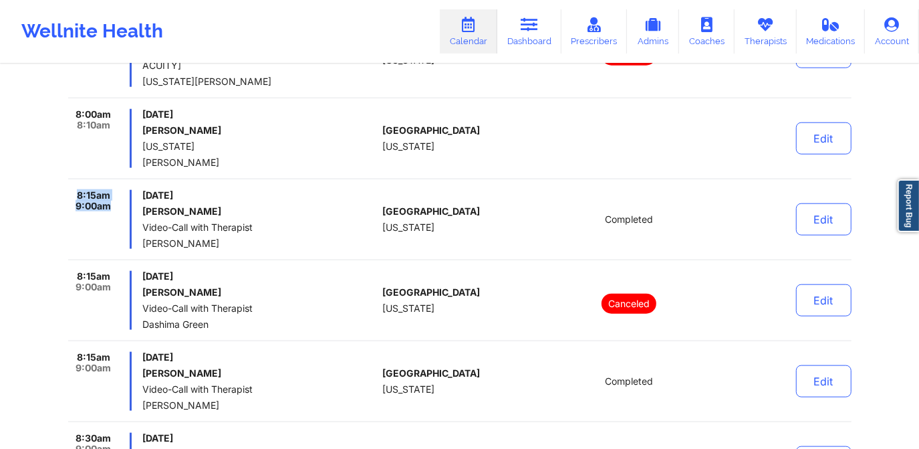
drag, startPoint x: 114, startPoint y: 205, endPoint x: 78, endPoint y: 192, distance: 37.9
click at [78, 192] on div "8:15am 9:00am" at bounding box center [100, 219] width 64 height 59
drag, startPoint x: 78, startPoint y: 192, endPoint x: 96, endPoint y: 225, distance: 38.0
click at [96, 225] on div "8:15am 9:00am" at bounding box center [100, 219] width 64 height 59
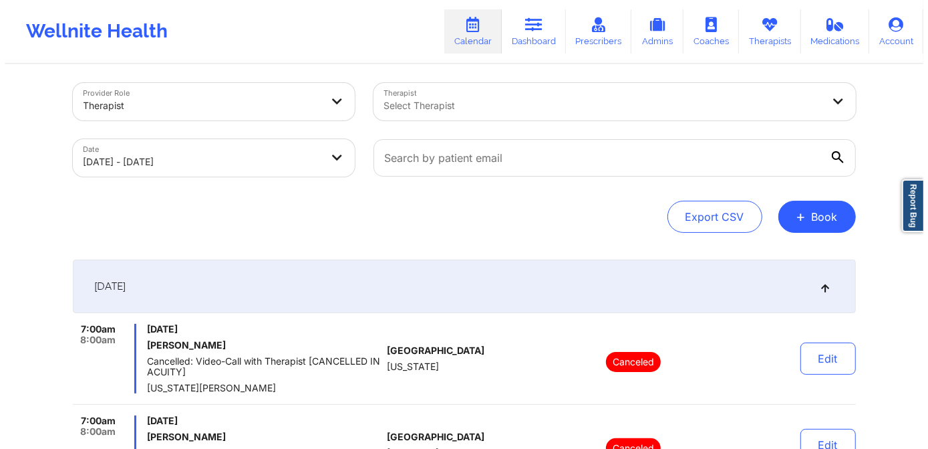
scroll to position [0, 0]
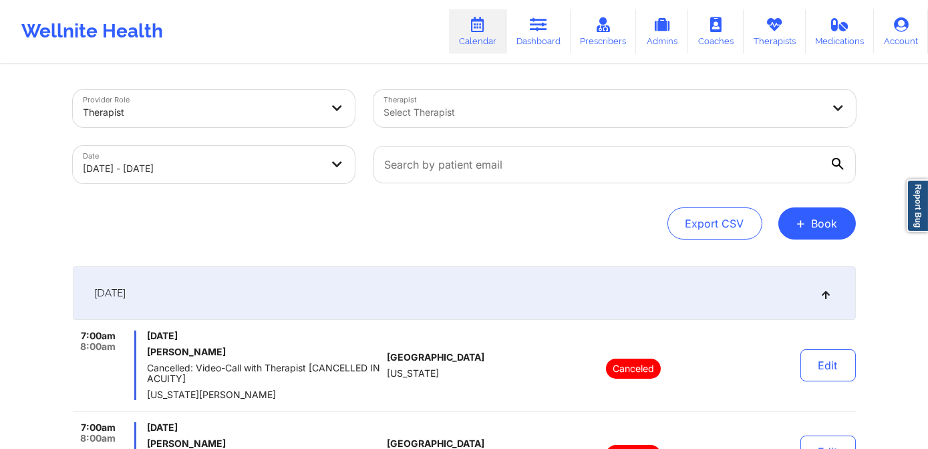
click at [204, 170] on body "Wellnite Health Calendar Dashboard Prescribers Admins Coaches Therapists Medica…" at bounding box center [464, 224] width 928 height 449
select select "2025-9"
select select "2025-10"
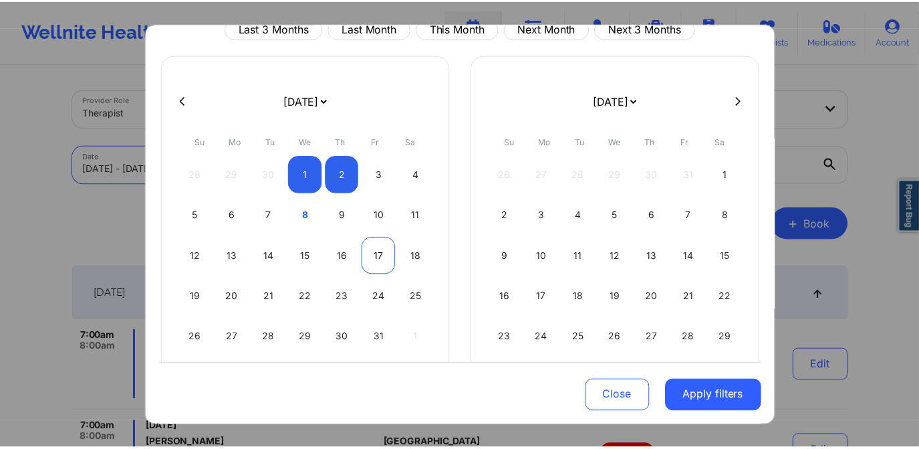
scroll to position [60, 0]
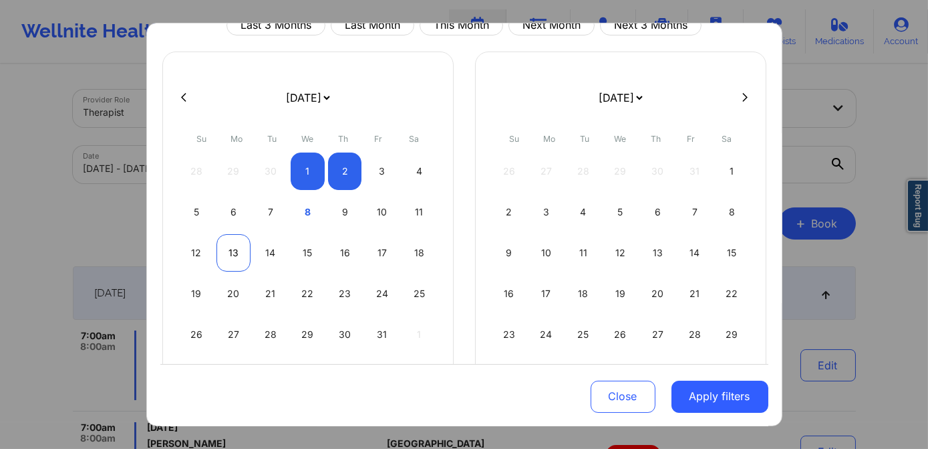
click at [237, 257] on div "13" at bounding box center [234, 252] width 34 height 37
select select "2025-9"
select select "2025-10"
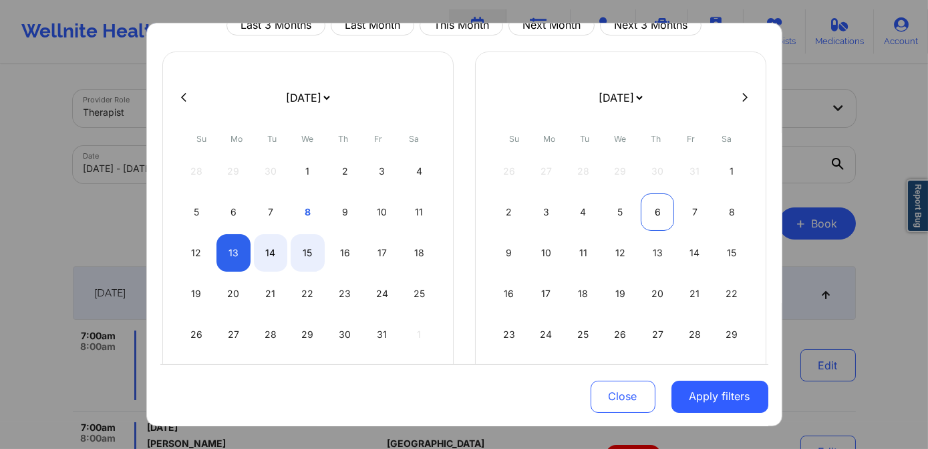
select select "2025-9"
select select "2025-10"
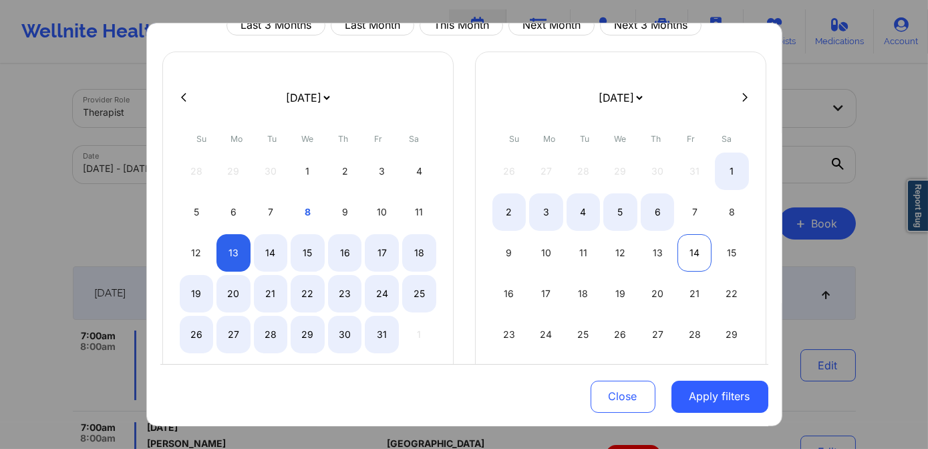
select select "2025-9"
select select "2025-10"
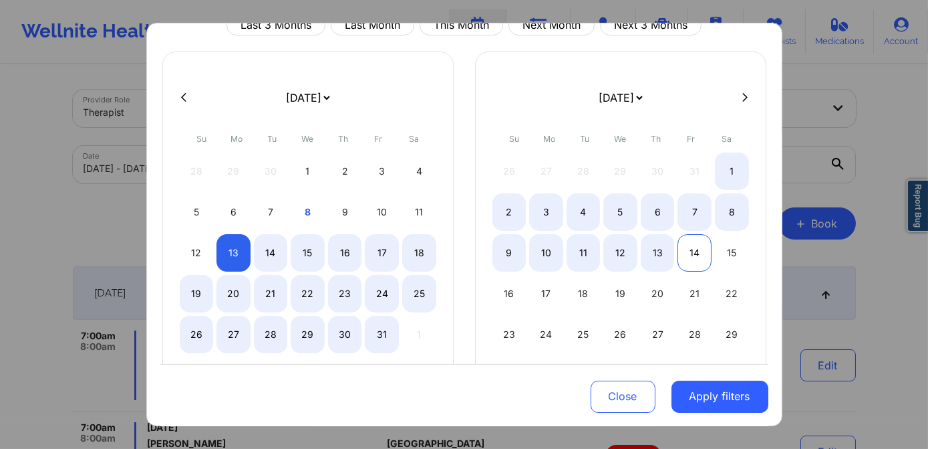
select select "2025-9"
select select "2025-10"
select select "2025-9"
select select "2025-10"
click at [719, 250] on div "15" at bounding box center [732, 252] width 34 height 37
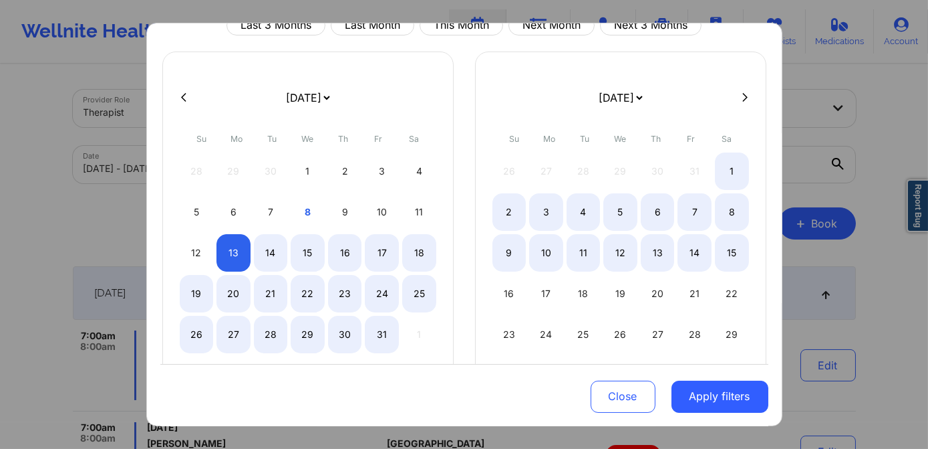
select select "2025-9"
select select "2025-10"
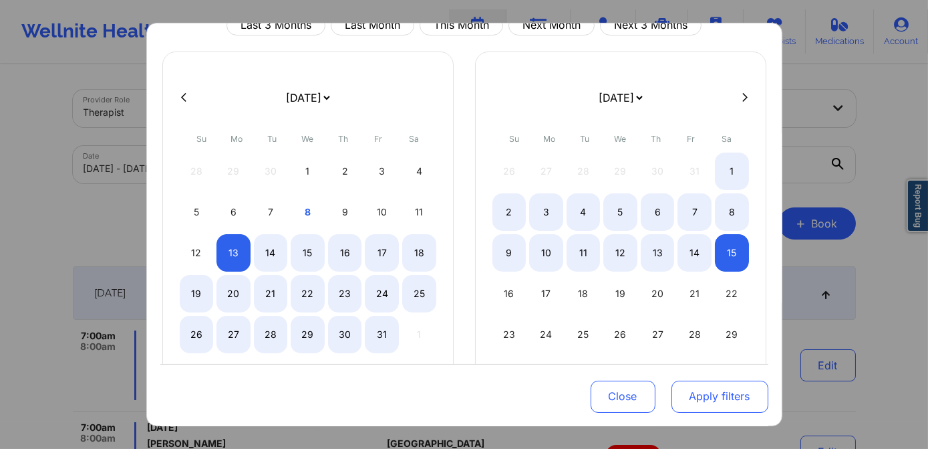
click at [711, 396] on button "Apply filters" at bounding box center [720, 396] width 97 height 32
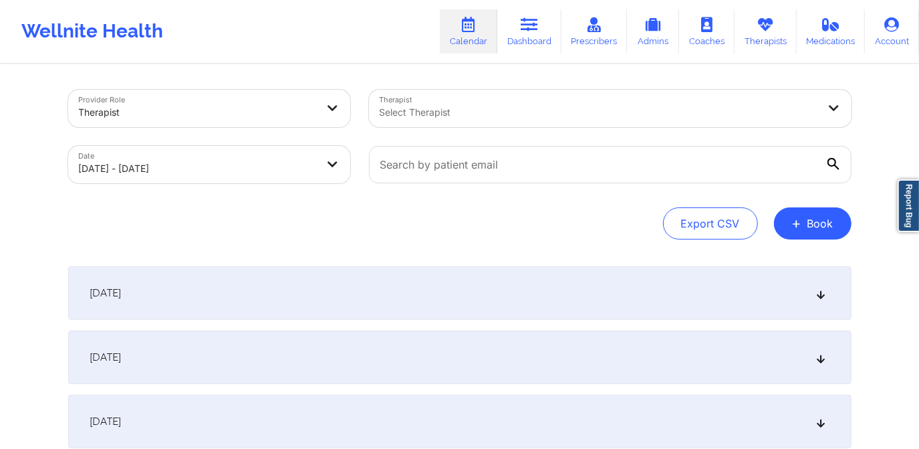
click at [324, 284] on div "[DATE]" at bounding box center [459, 292] width 783 height 53
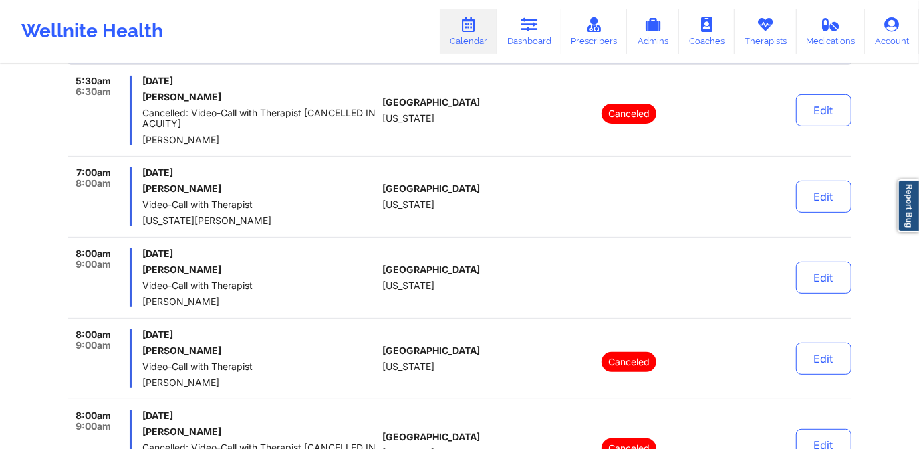
scroll to position [0, 0]
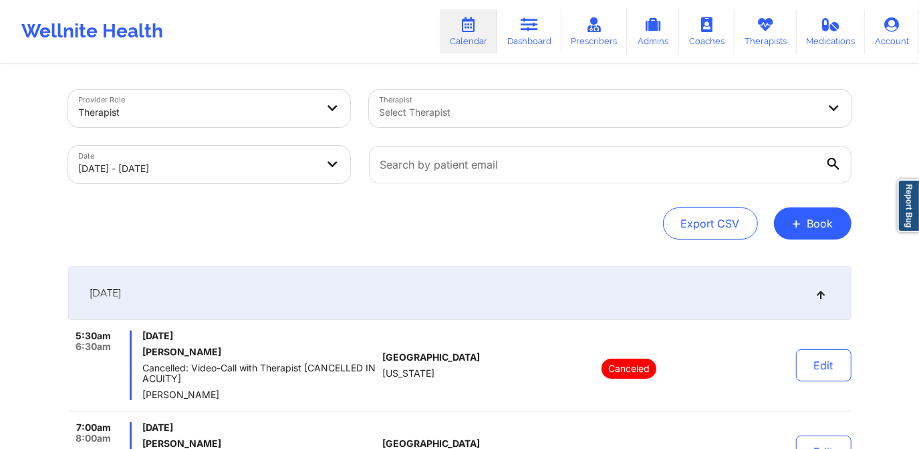
click at [196, 293] on div "[DATE]" at bounding box center [459, 292] width 783 height 53
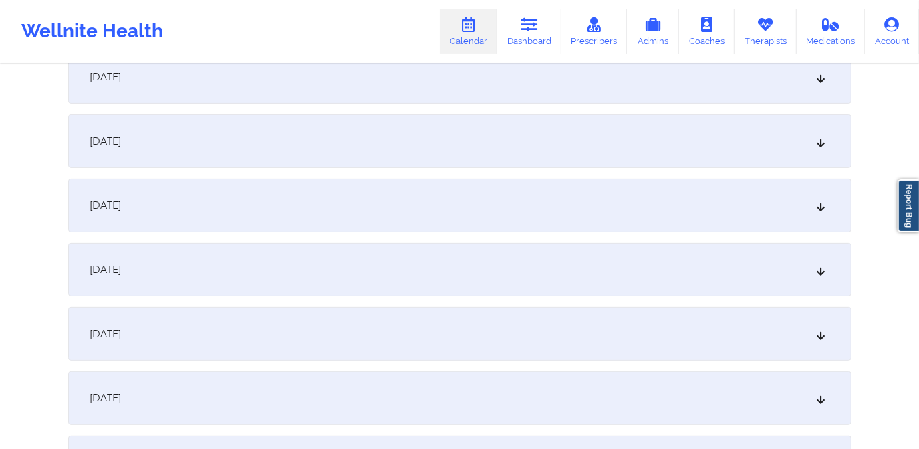
scroll to position [243, 0]
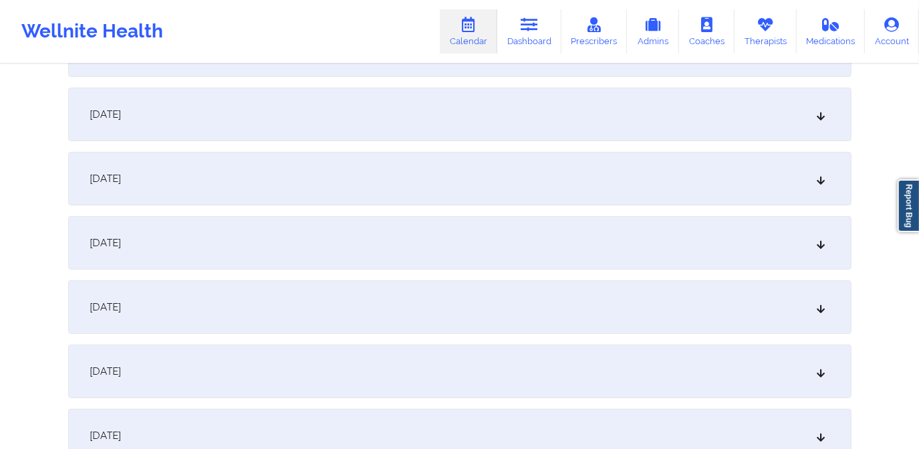
click at [228, 126] on div "[DATE]" at bounding box center [459, 114] width 783 height 53
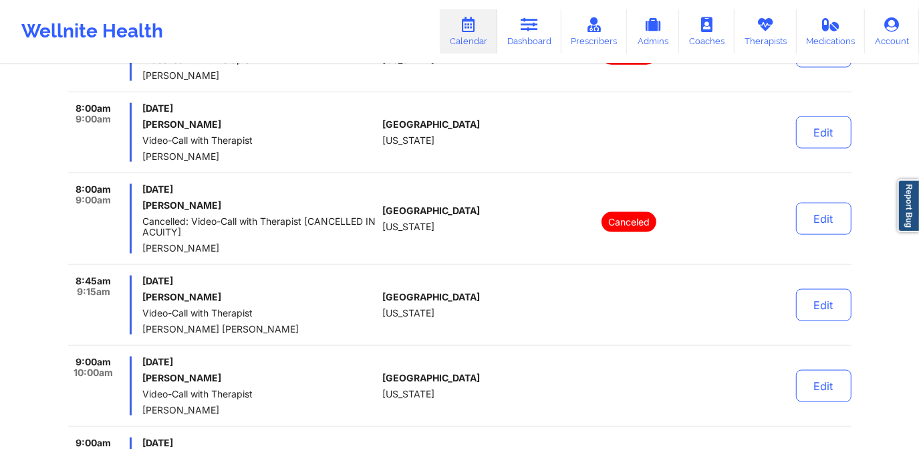
scroll to position [1154, 0]
drag, startPoint x: 74, startPoint y: 275, endPoint x: 118, endPoint y: 292, distance: 47.8
click at [118, 292] on div "8:45am 9:15am" at bounding box center [100, 304] width 64 height 59
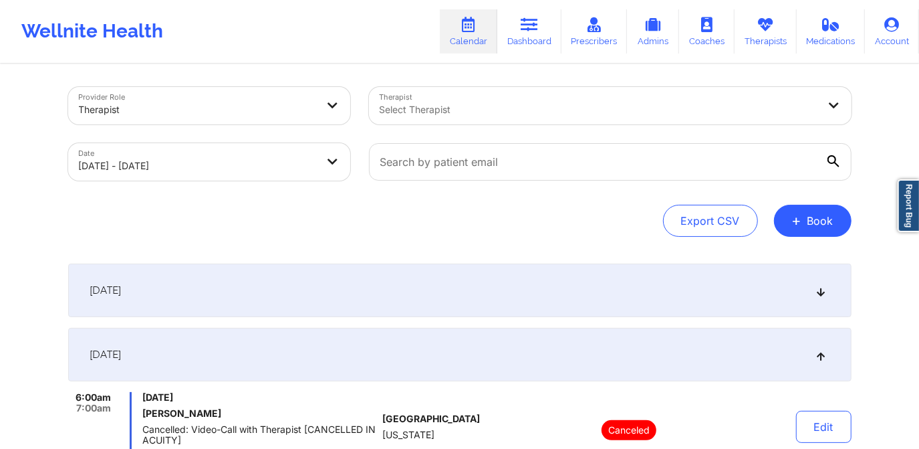
scroll to position [0, 0]
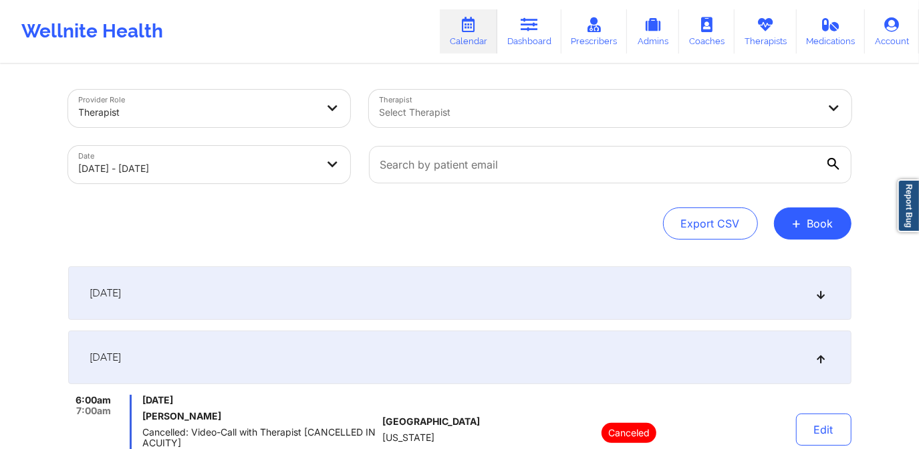
click at [212, 185] on div "Date [DATE] - [DATE]" at bounding box center [209, 164] width 301 height 56
click at [217, 178] on body "Wellnite Health Calendar Dashboard Prescribers Admins Coaches Therapists Medica…" at bounding box center [459, 224] width 919 height 449
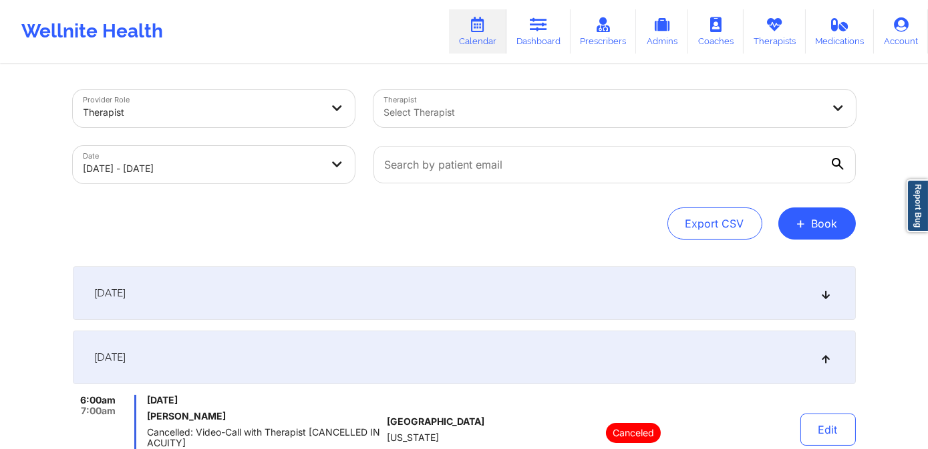
select select "2025-9"
select select "2025-10"
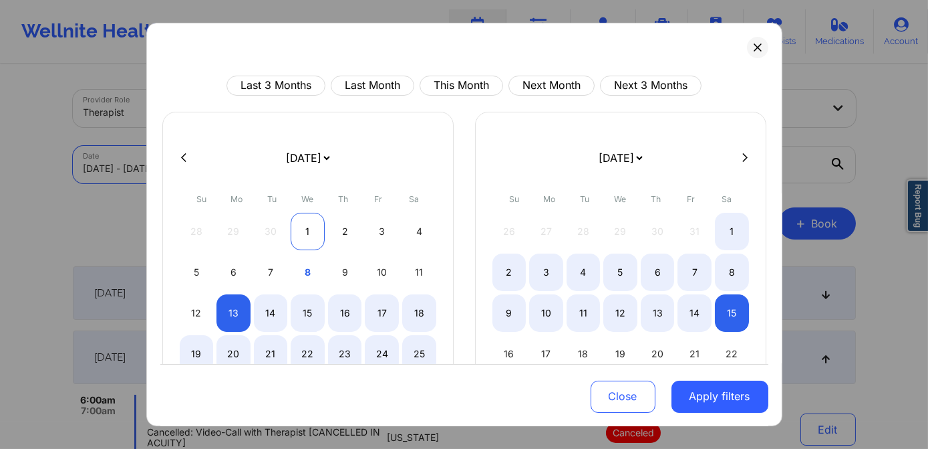
click at [309, 225] on div "1" at bounding box center [308, 231] width 34 height 37
select select "2025-9"
select select "2025-10"
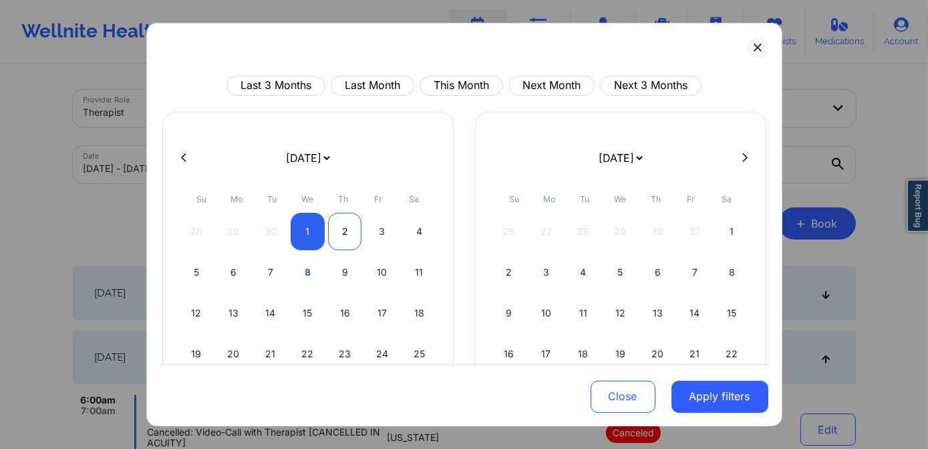
select select "2025-9"
select select "2025-10"
click at [341, 237] on div "2" at bounding box center [345, 231] width 34 height 37
select select "2025-9"
select select "2025-10"
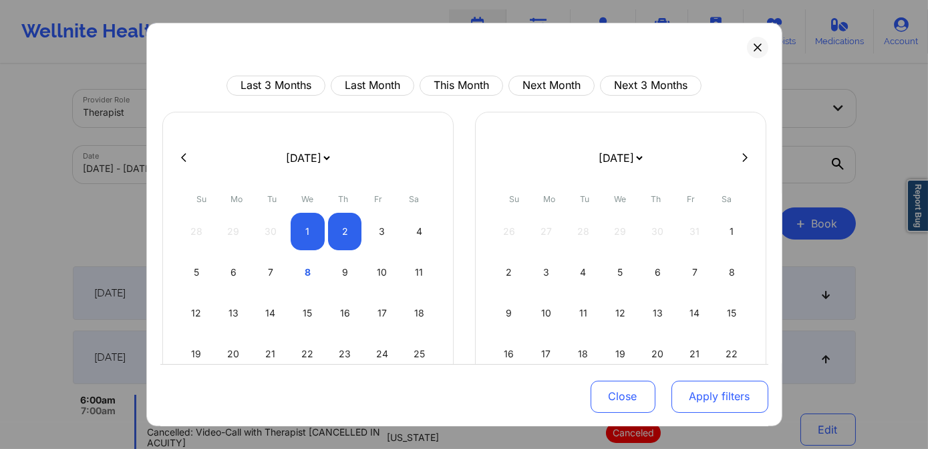
click at [701, 393] on button "Apply filters" at bounding box center [720, 396] width 97 height 32
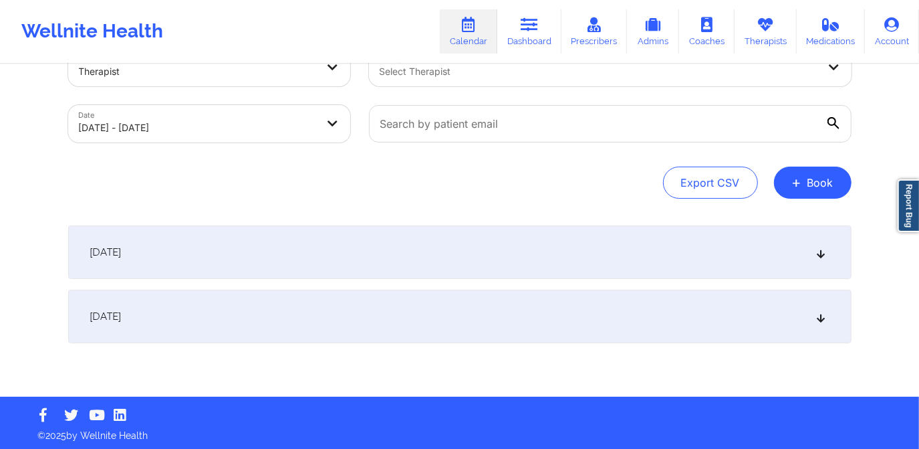
scroll to position [43, 0]
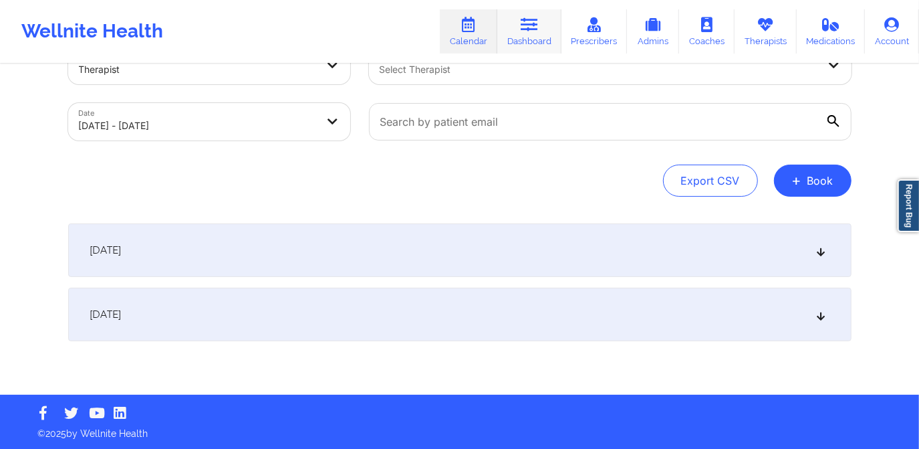
click at [523, 41] on link "Dashboard" at bounding box center [529, 31] width 64 height 44
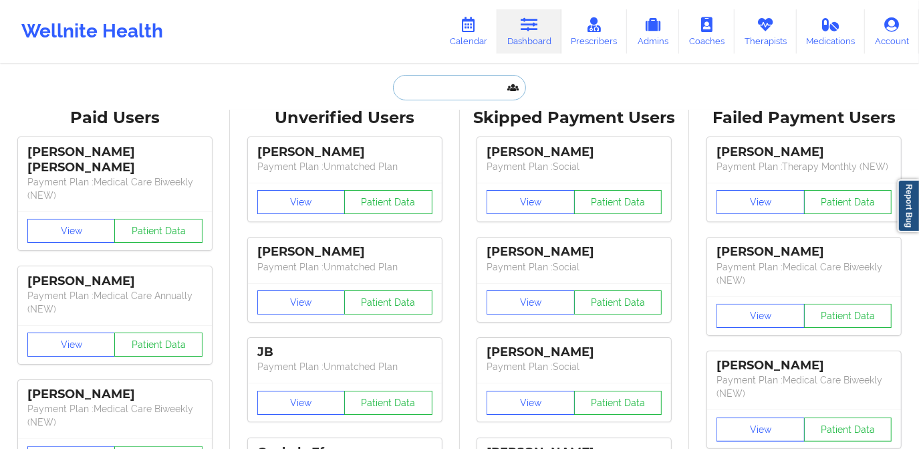
click at [430, 88] on input "text" at bounding box center [459, 87] width 132 height 25
paste input "[PERSON_NAME]"
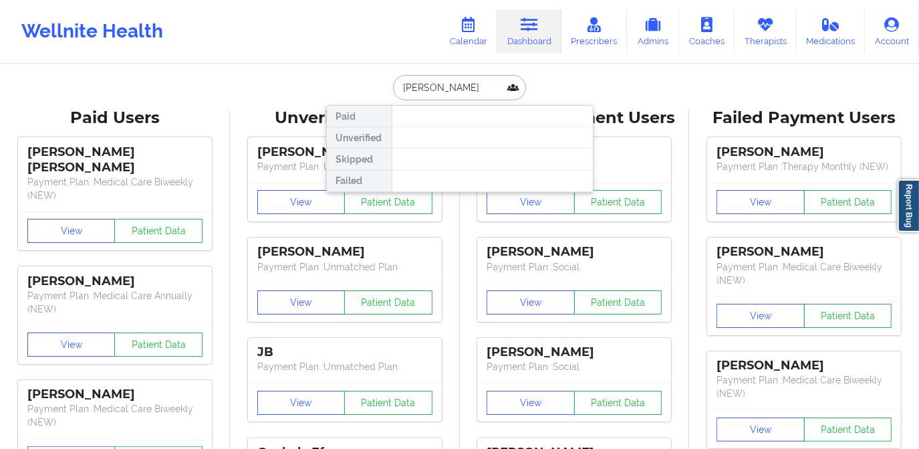
click at [426, 90] on input "[PERSON_NAME]" at bounding box center [459, 87] width 132 height 25
type input "[PERSON_NAME]"
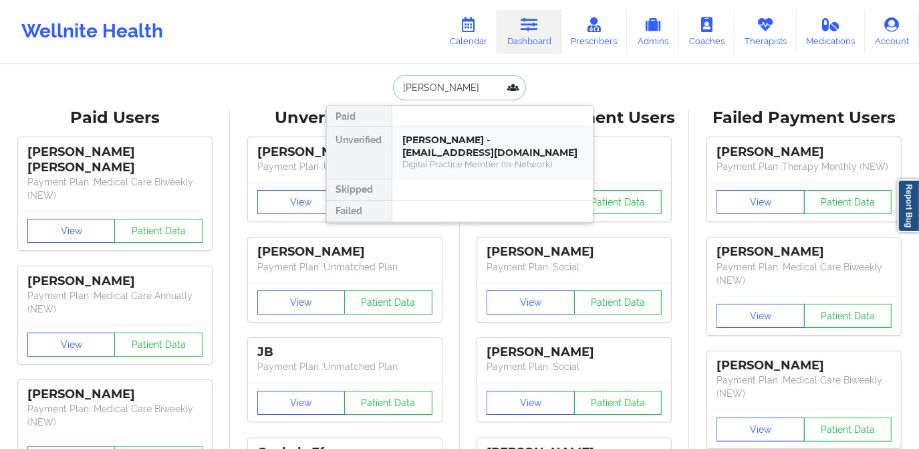
click at [454, 146] on div "[PERSON_NAME] - [EMAIL_ADDRESS][DOMAIN_NAME]" at bounding box center [492, 146] width 179 height 25
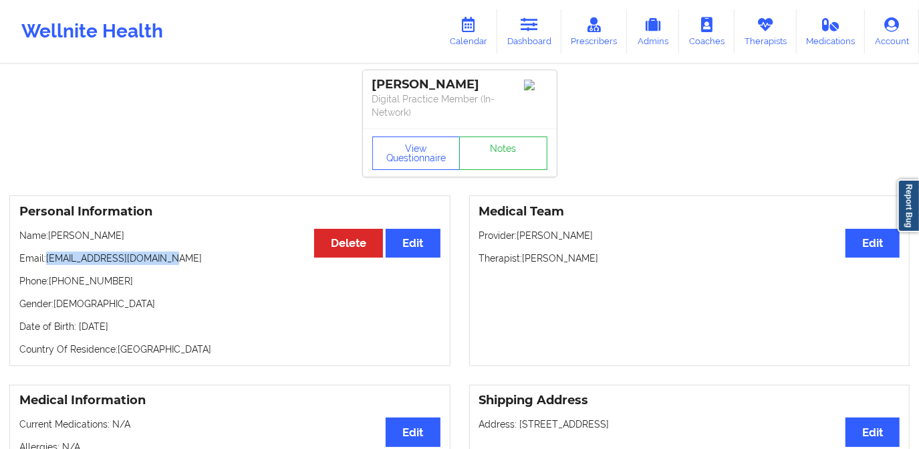
drag, startPoint x: 46, startPoint y: 258, endPoint x: 194, endPoint y: 258, distance: 147.7
click at [193, 259] on p "Email: [EMAIL_ADDRESS][DOMAIN_NAME]" at bounding box center [229, 257] width 421 height 13
copy p "[EMAIL_ADDRESS][DOMAIN_NAME]"
click at [525, 29] on icon at bounding box center [529, 24] width 17 height 15
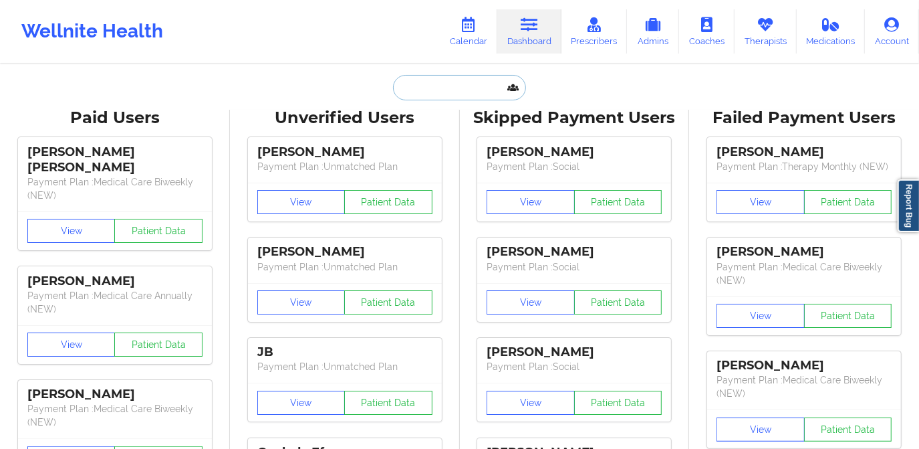
click at [458, 88] on input "text" at bounding box center [459, 87] width 132 height 25
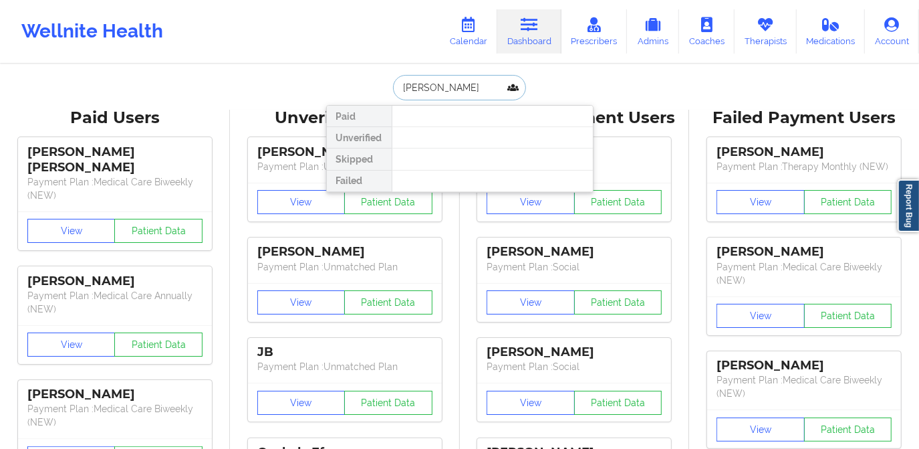
click at [418, 86] on input "[PERSON_NAME]" at bounding box center [459, 87] width 132 height 25
type input "[PERSON_NAME]"
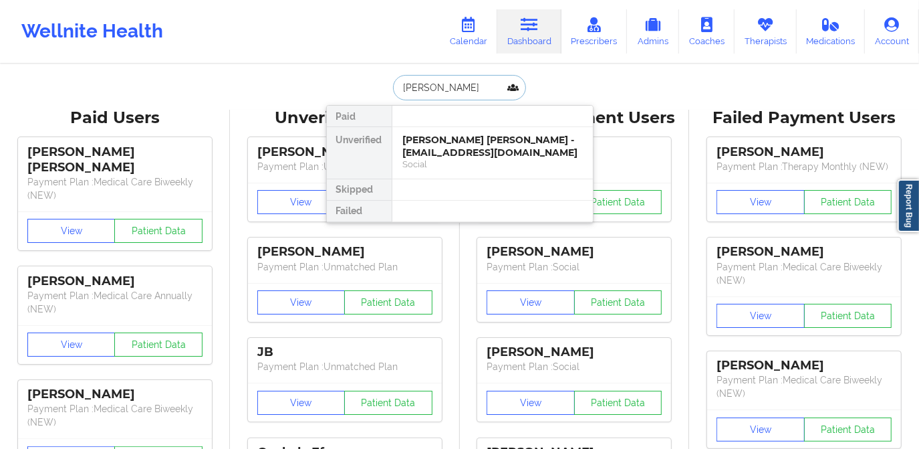
drag, startPoint x: 455, startPoint y: 90, endPoint x: 372, endPoint y: 93, distance: 82.3
click at [372, 93] on div "ter brown Paid Unverified [PERSON_NAME] [PERSON_NAME] - [EMAIL_ADDRESS][DOMAIN_…" at bounding box center [459, 87] width 267 height 25
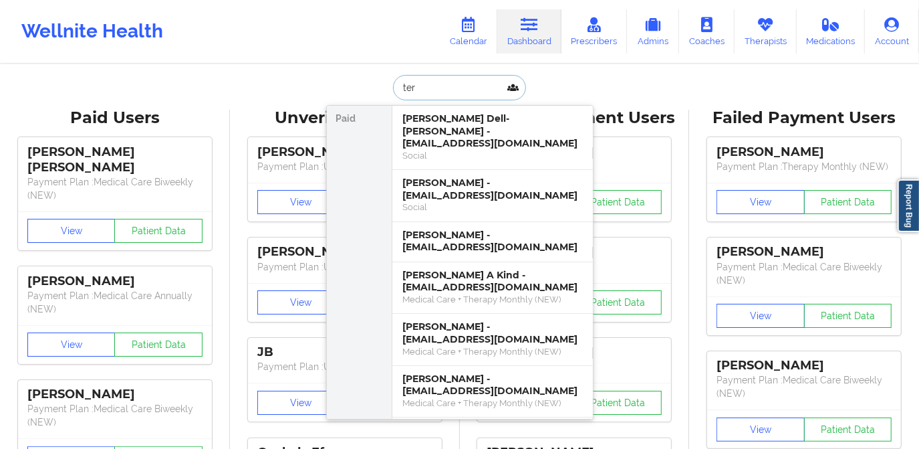
type input "ter"
click at [467, 33] on link "Calendar" at bounding box center [468, 31] width 57 height 44
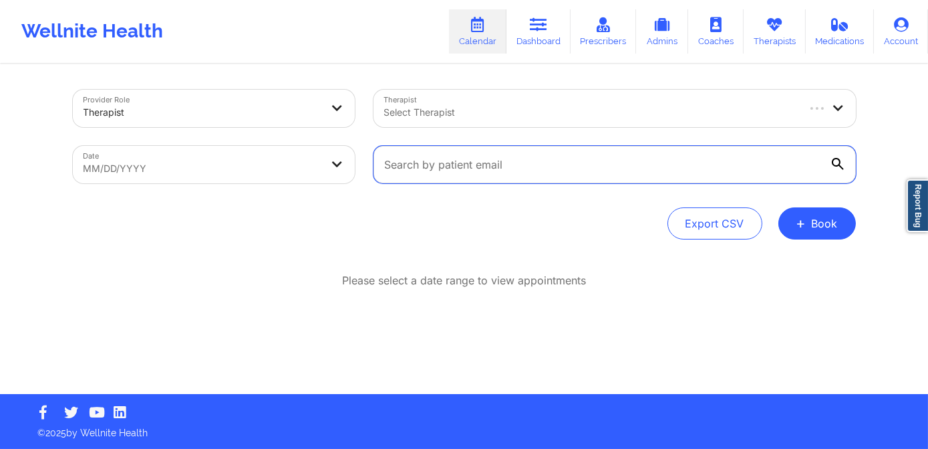
click at [445, 158] on input "text" at bounding box center [615, 164] width 483 height 37
paste input "[EMAIL_ADDRESS][DOMAIN_NAME]"
type input "[EMAIL_ADDRESS][DOMAIN_NAME]"
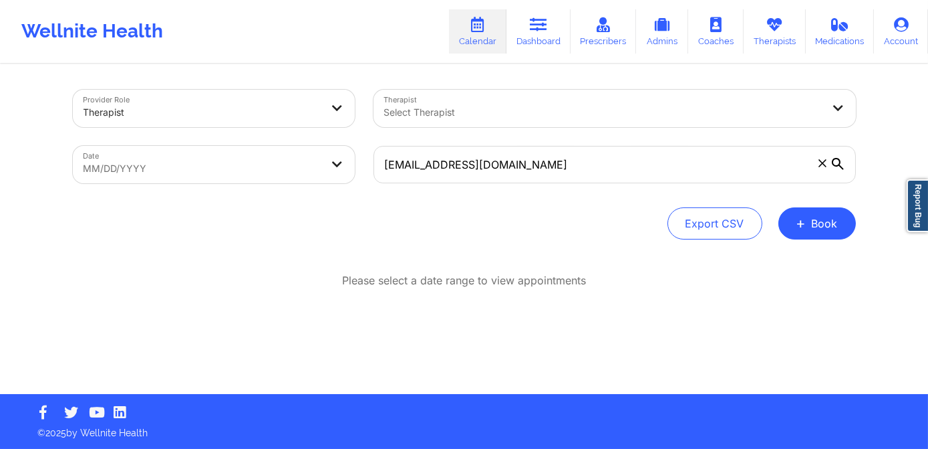
select select "2025-8"
select select "2025-9"
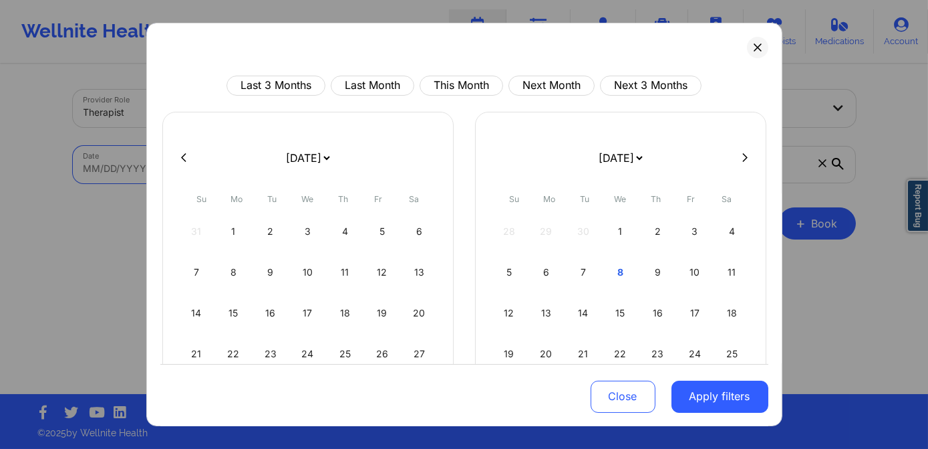
click at [200, 164] on body "Wellnite Health Calendar Dashboard Prescribers Admins Coaches Therapists Medica…" at bounding box center [464, 224] width 928 height 449
click at [342, 309] on div "18" at bounding box center [345, 312] width 34 height 37
select select "2025-8"
select select "2025-9"
select select "2025-8"
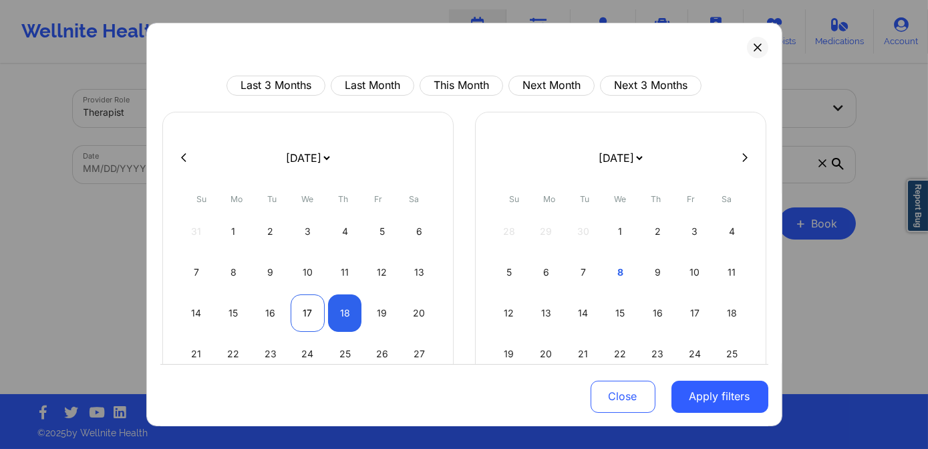
select select "2025-9"
click at [300, 305] on div "17" at bounding box center [308, 312] width 34 height 37
select select "2025-8"
select select "2025-9"
select select "2025-8"
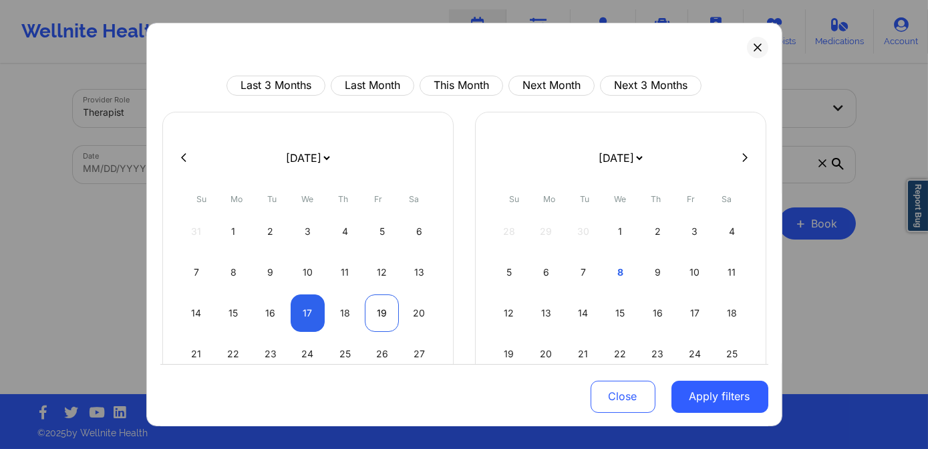
select select "2025-9"
click at [378, 308] on div "19" at bounding box center [382, 312] width 34 height 37
select select "2025-8"
select select "2025-9"
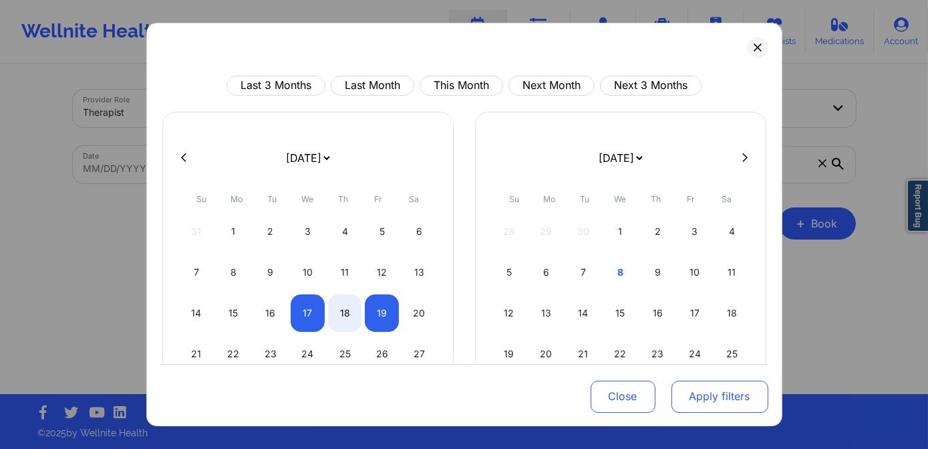
click at [695, 389] on button "Apply filters" at bounding box center [720, 396] width 97 height 32
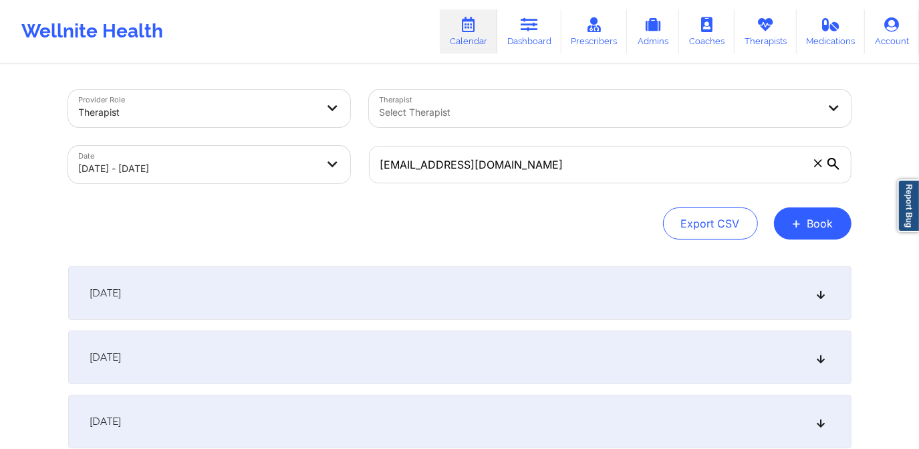
click at [265, 297] on div "[DATE]" at bounding box center [459, 292] width 783 height 53
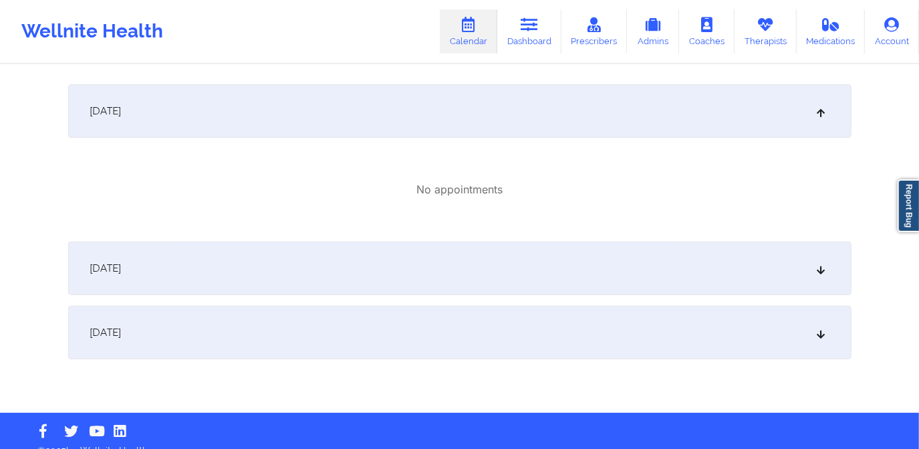
click at [380, 271] on div "[DATE]" at bounding box center [459, 267] width 783 height 53
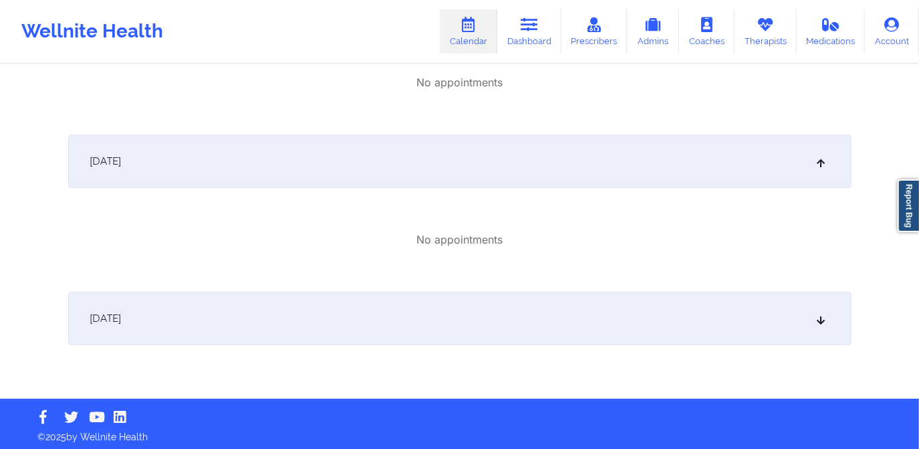
scroll to position [292, 0]
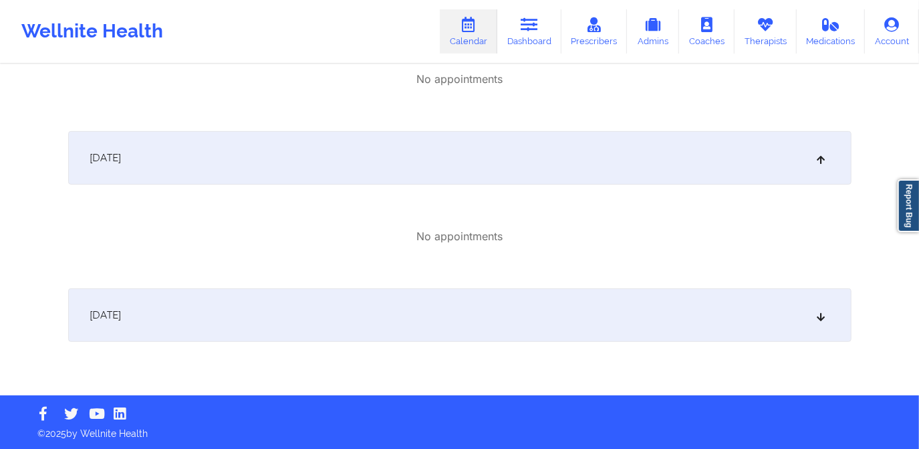
click at [412, 291] on div "[DATE]" at bounding box center [459, 314] width 783 height 53
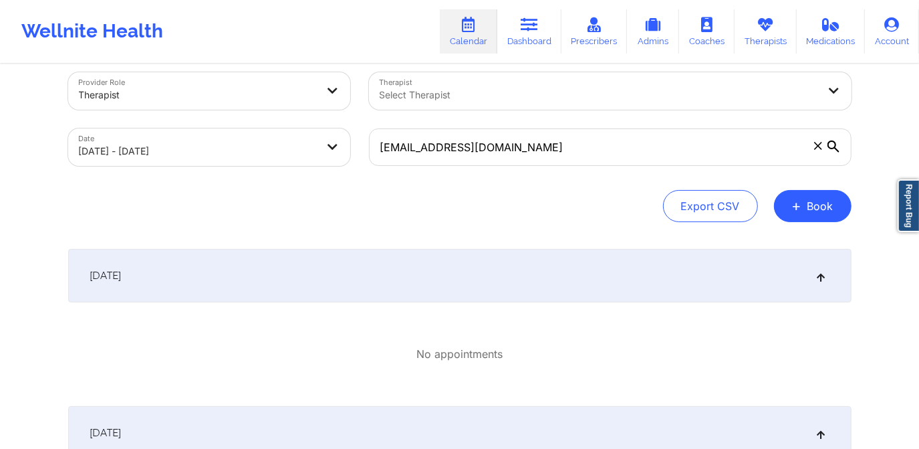
scroll to position [0, 0]
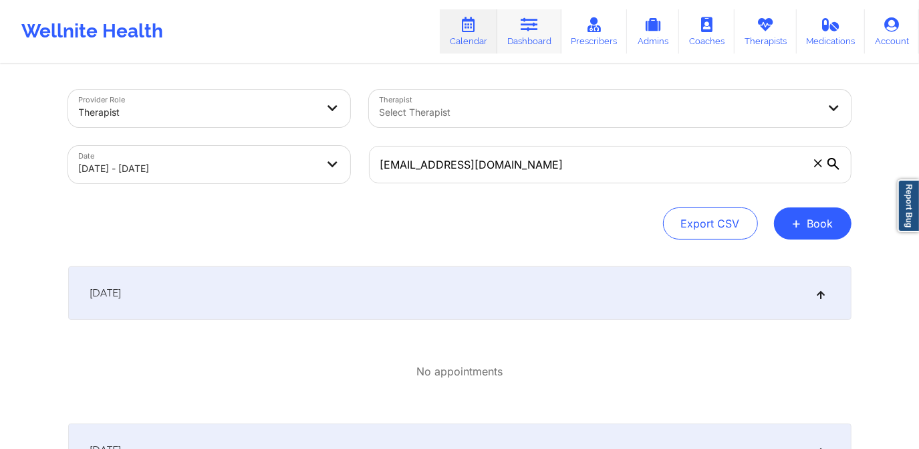
click at [527, 25] on icon at bounding box center [529, 24] width 17 height 15
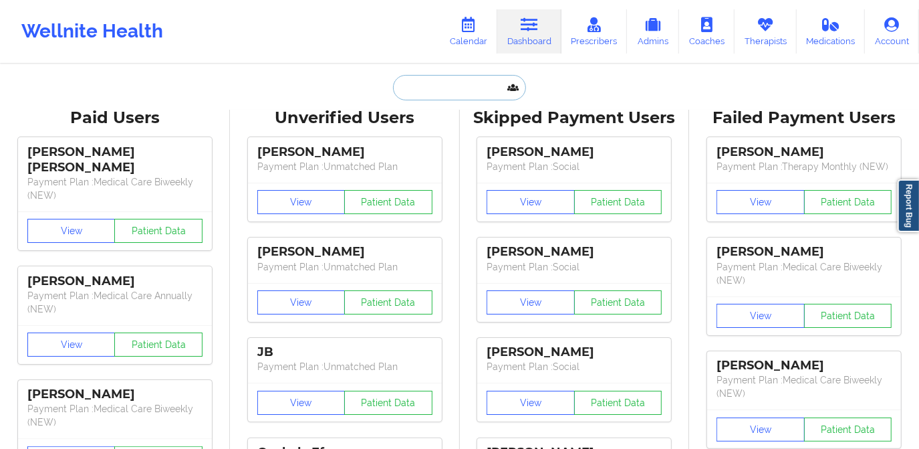
click at [436, 83] on input "text" at bounding box center [459, 87] width 132 height 25
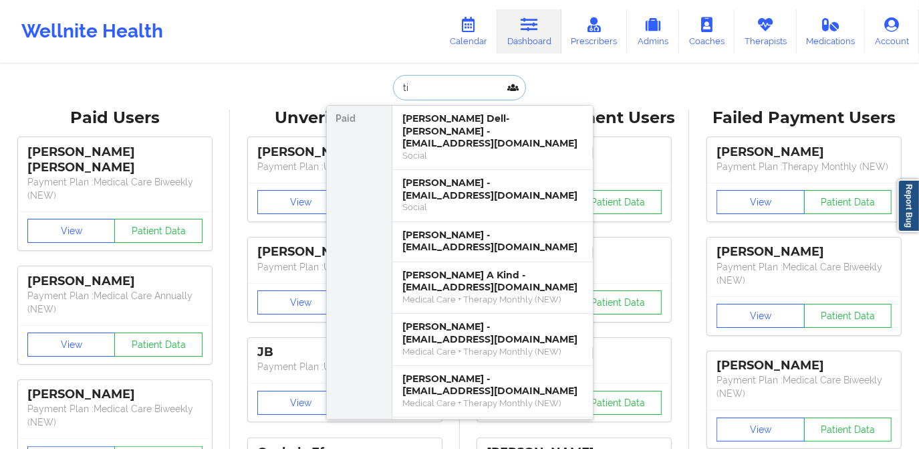
type input "t"
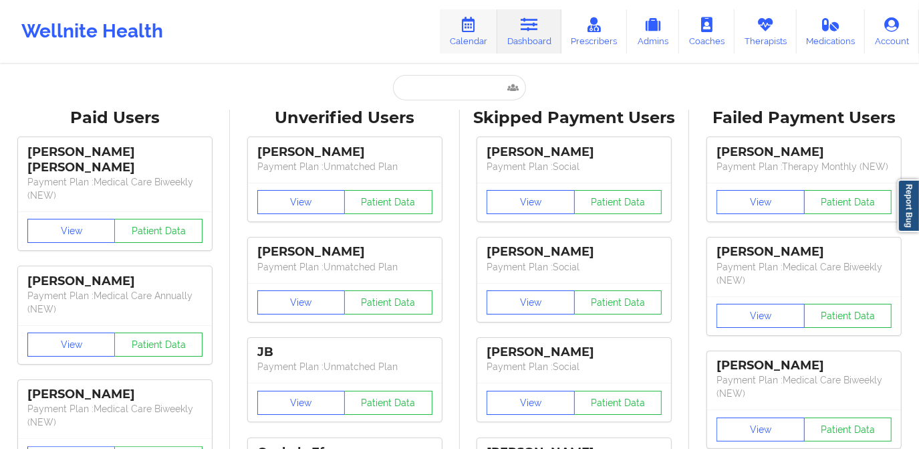
click at [458, 30] on link "Calendar" at bounding box center [468, 31] width 57 height 44
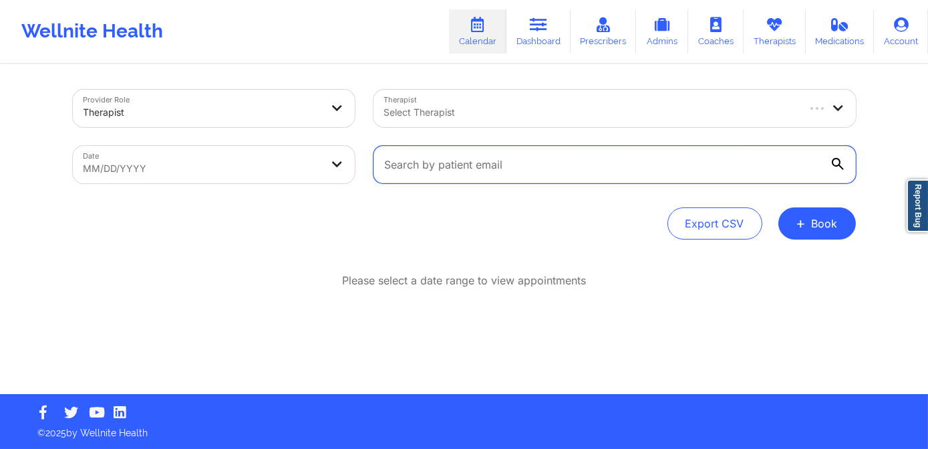
click at [419, 166] on input "text" at bounding box center [615, 164] width 483 height 37
paste input "[EMAIL_ADDRESS][DOMAIN_NAME]"
type input "[EMAIL_ADDRESS][DOMAIN_NAME]"
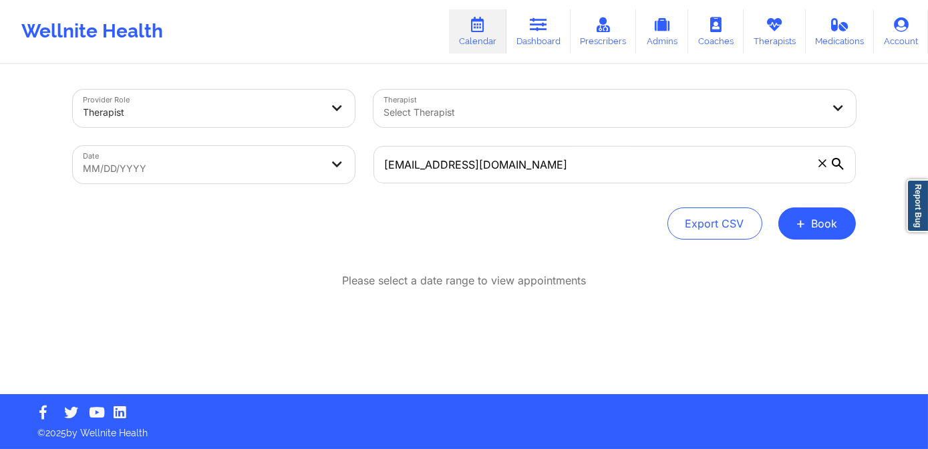
select select "2025-8"
select select "2025-9"
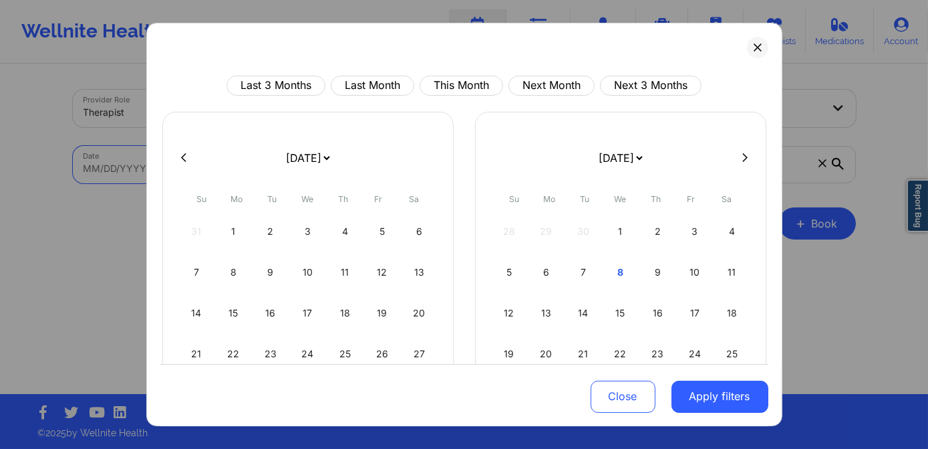
click at [174, 150] on body "Wellnite Health Calendar Dashboard Prescribers Admins Coaches Therapists Medica…" at bounding box center [464, 224] width 928 height 449
click at [608, 271] on div "8" at bounding box center [621, 271] width 34 height 37
select select "2025-9"
select select "2025-10"
select select "2025-9"
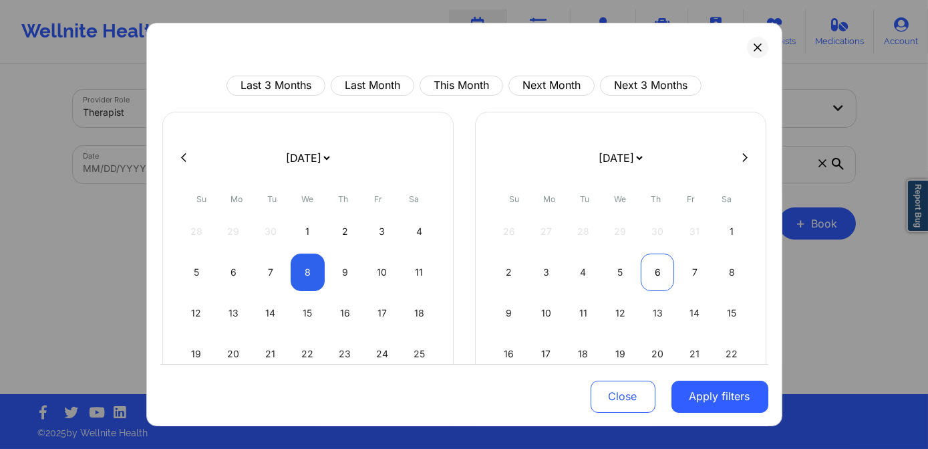
select select "2025-10"
select select "2025-9"
select select "2025-10"
click at [344, 270] on div "9" at bounding box center [345, 271] width 34 height 37
select select "2025-9"
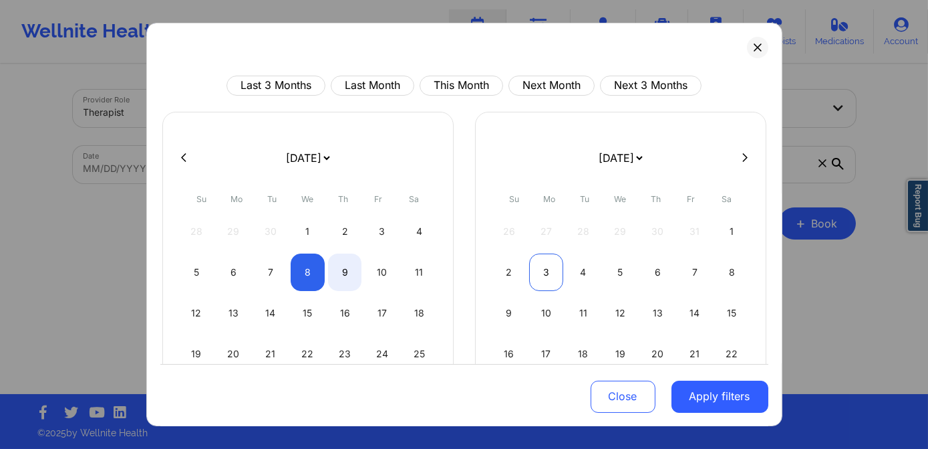
select select "2025-10"
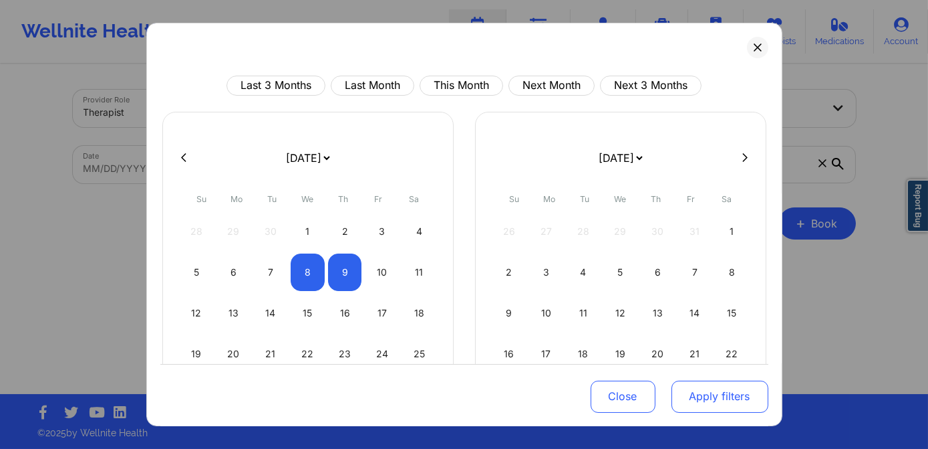
click at [703, 400] on button "Apply filters" at bounding box center [720, 396] width 97 height 32
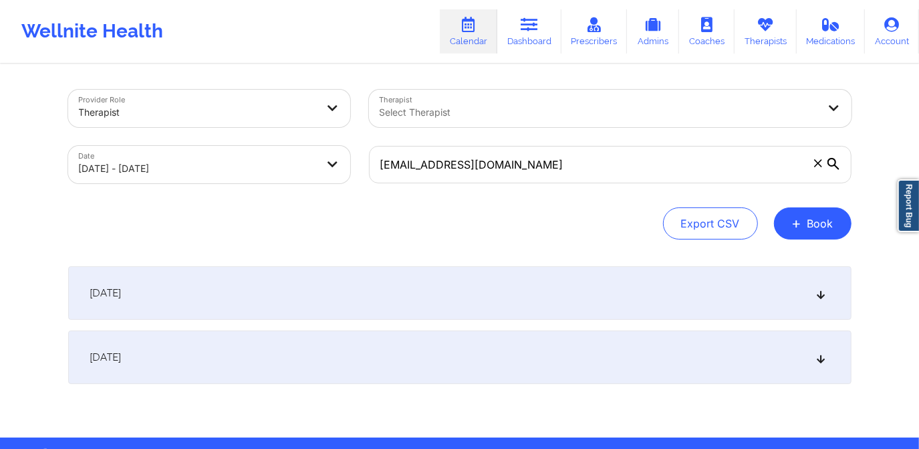
click at [359, 295] on div "[DATE]" at bounding box center [459, 292] width 783 height 53
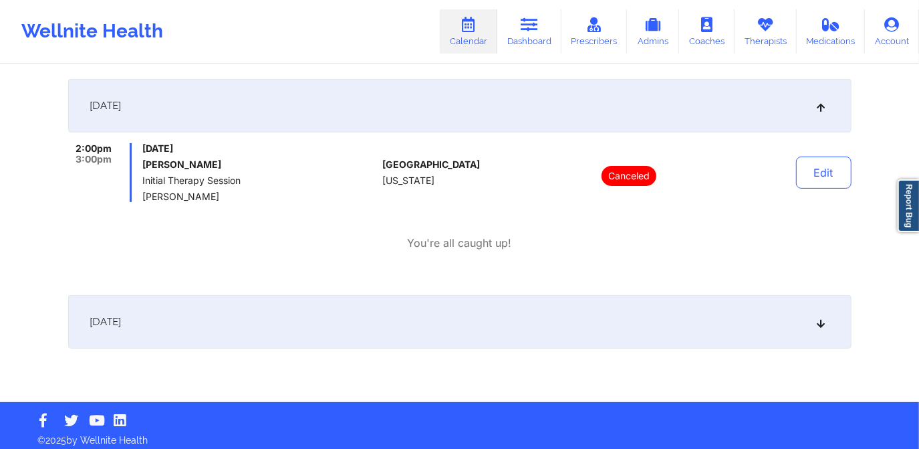
scroll to position [192, 0]
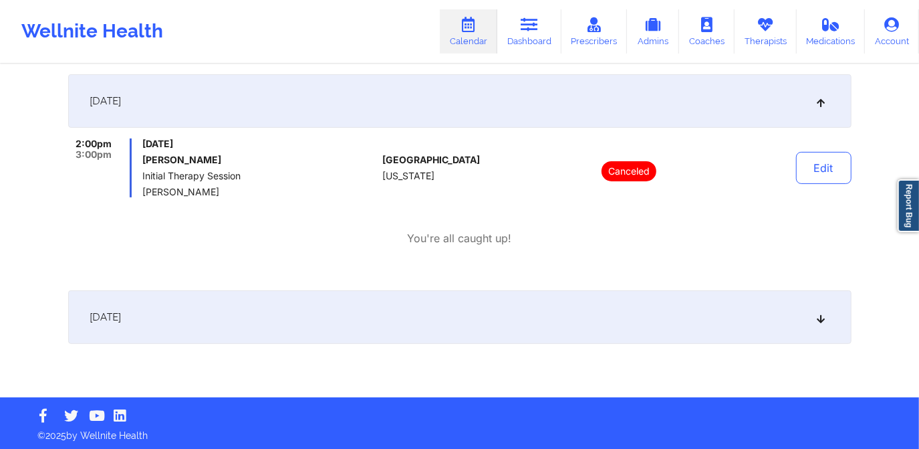
click at [404, 305] on div "[DATE]" at bounding box center [459, 316] width 783 height 53
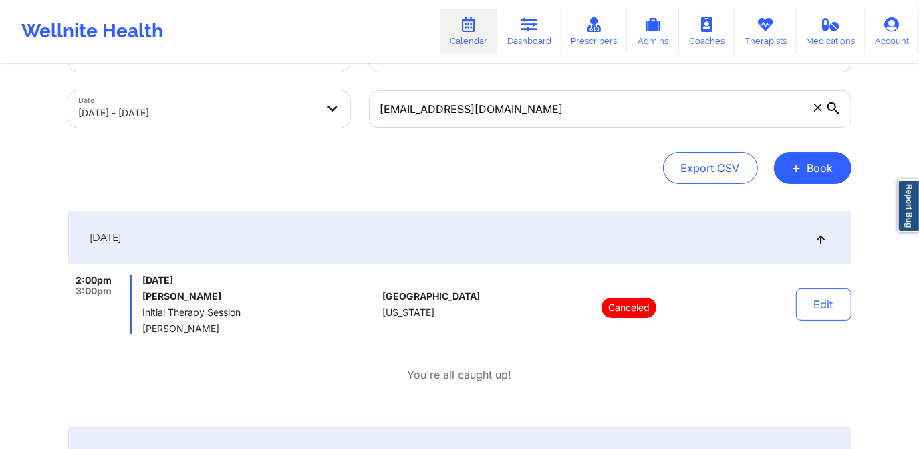
scroll to position [44, 0]
